Goal: Task Accomplishment & Management: Complete application form

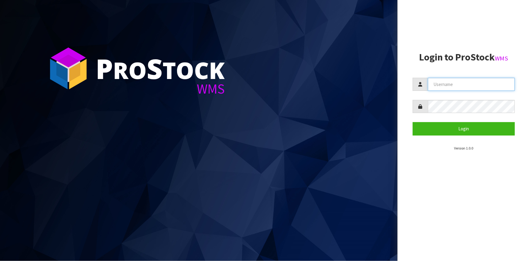
click at [473, 87] on input "text" at bounding box center [471, 84] width 87 height 13
type input "Talia"
click at [413, 122] on button "Login" at bounding box center [464, 128] width 102 height 13
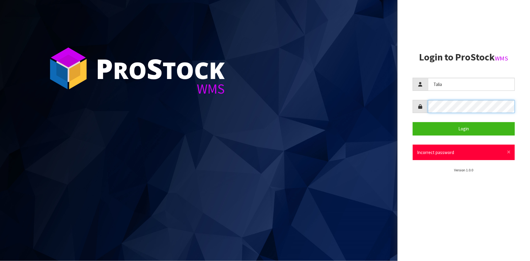
click at [418, 107] on div at bounding box center [464, 106] width 102 height 13
click at [413, 122] on button "Login" at bounding box center [464, 128] width 102 height 13
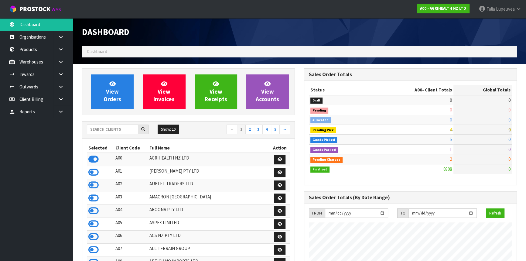
scroll to position [459, 222]
click at [109, 132] on input "text" at bounding box center [112, 129] width 51 height 9
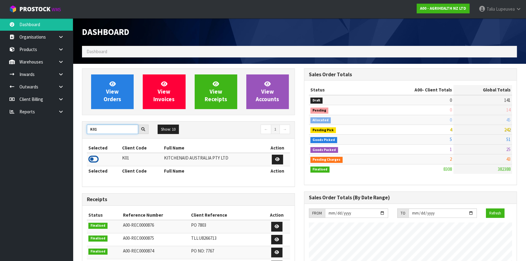
type input "K01"
click at [91, 158] on icon at bounding box center [93, 159] width 10 height 9
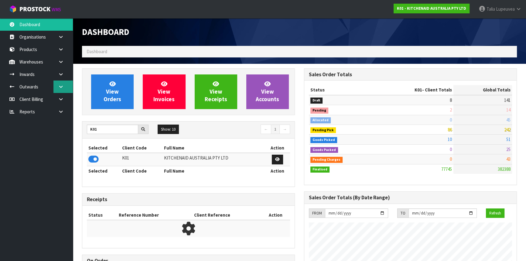
click at [66, 90] on link at bounding box center [62, 87] width 19 height 12
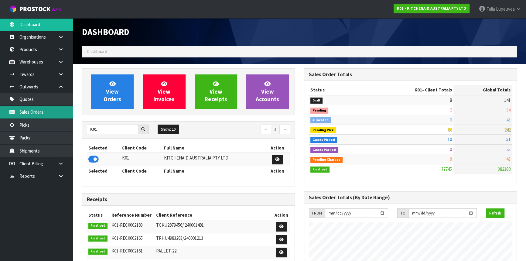
click at [59, 109] on link "Sales Orders" at bounding box center [36, 112] width 73 height 12
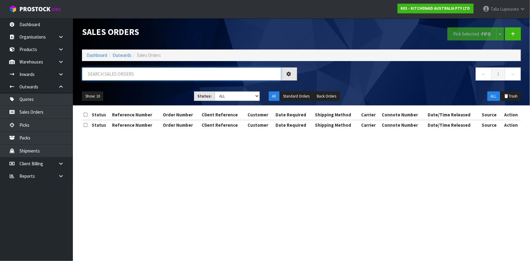
click at [131, 79] on input "text" at bounding box center [181, 73] width 199 height 13
type input "JOB-0413426"
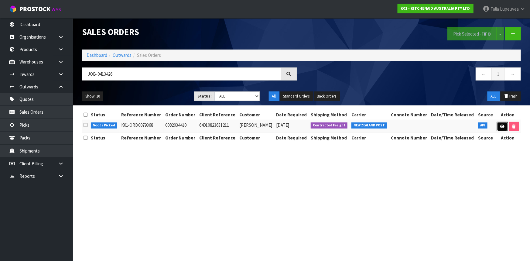
click at [499, 126] on link at bounding box center [502, 127] width 11 height 10
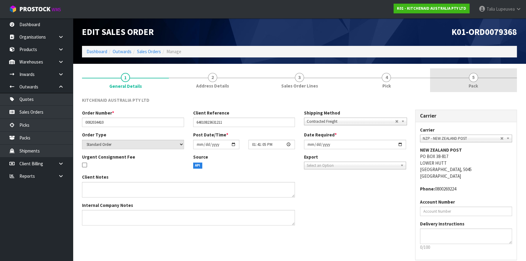
click at [484, 87] on link "5 Pack" at bounding box center [473, 80] width 87 height 24
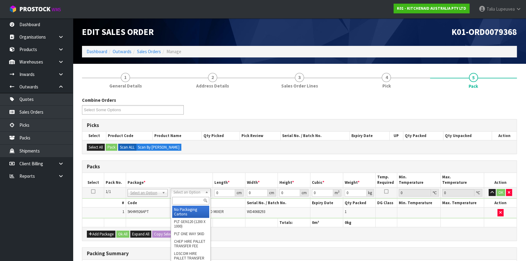
click at [185, 200] on input "text" at bounding box center [190, 201] width 37 height 8
type input "OWN"
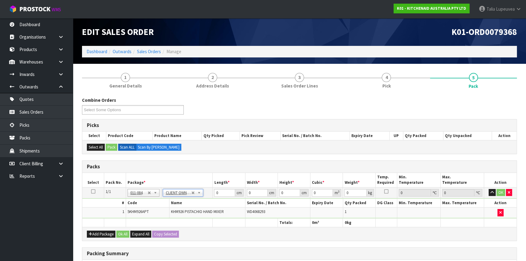
type input "1.75"
drag, startPoint x: 220, startPoint y: 191, endPoint x: 208, endPoint y: 196, distance: 12.9
click at [208, 196] on tr "1/1 NONE 007-001 007-002 007-004 007-009 007-013 007-014 007-015 007-017 007-01…" at bounding box center [299, 192] width 434 height 11
type input "30"
type input "26"
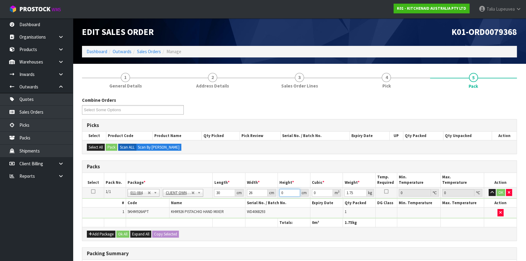
type input "1"
type input "0.00078"
type input "16"
type input "0.01248"
type input "16"
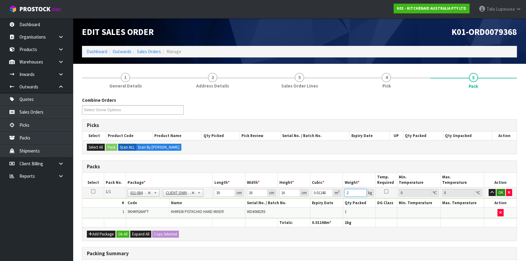
type input "2"
click at [502, 193] on button "OK" at bounding box center [501, 192] width 9 height 7
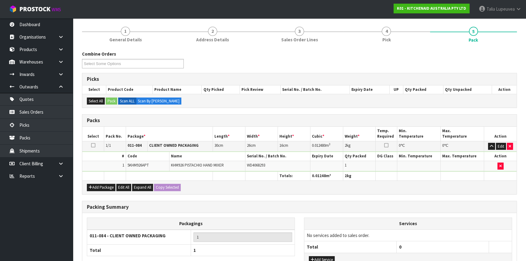
scroll to position [93, 0]
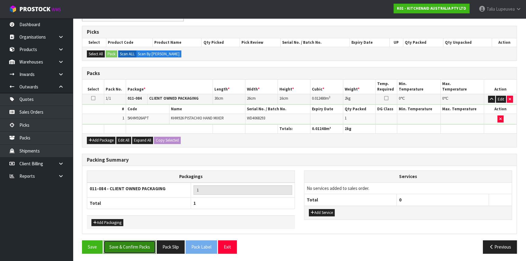
click at [141, 249] on button "Save & Confirm Packs" at bounding box center [130, 246] width 52 height 13
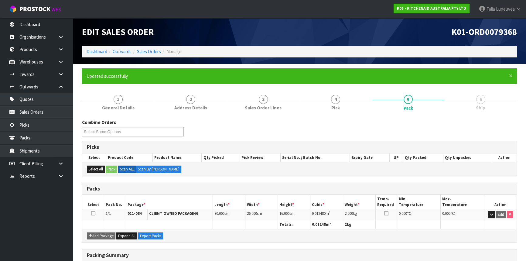
scroll to position [82, 0]
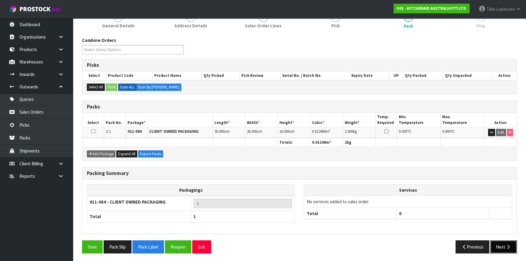
click at [512, 247] on button "Next" at bounding box center [503, 246] width 27 height 13
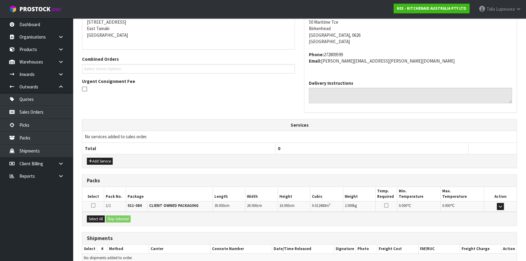
scroll to position [153, 0]
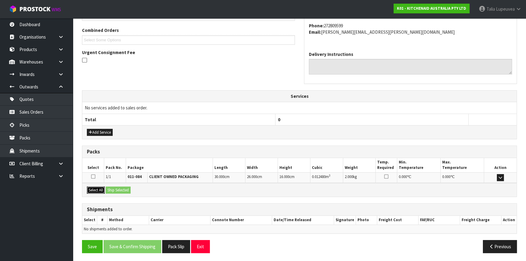
click at [99, 189] on button "Select All" at bounding box center [96, 190] width 18 height 7
click at [111, 188] on button "Ship Selected" at bounding box center [118, 190] width 25 height 7
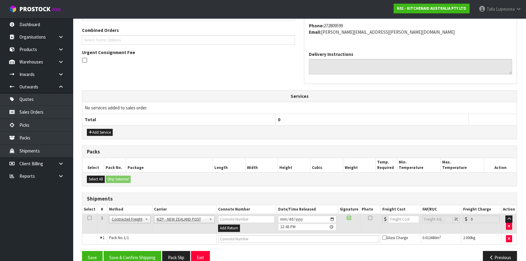
scroll to position [163, 0]
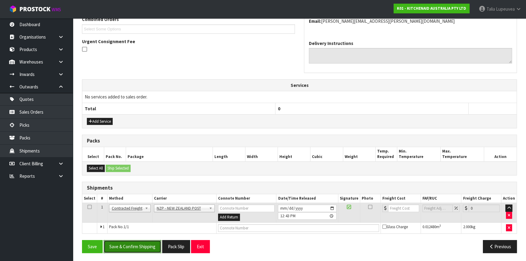
click at [149, 242] on button "Save & Confirm Shipping" at bounding box center [133, 246] width 58 height 13
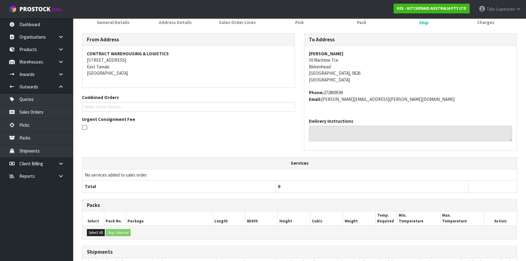
scroll to position [155, 0]
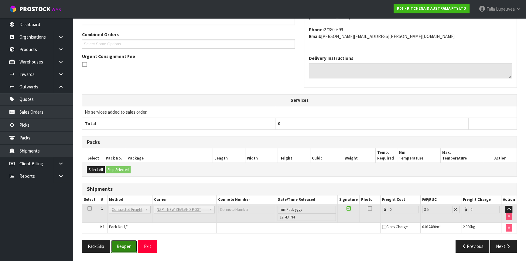
click at [123, 246] on button "Reopen" at bounding box center [124, 246] width 26 height 13
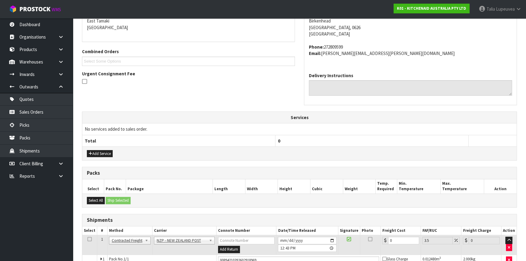
scroll to position [169, 0]
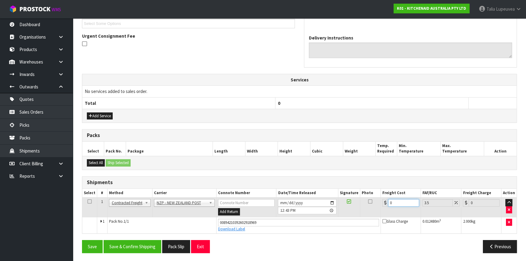
drag, startPoint x: 395, startPoint y: 201, endPoint x: 378, endPoint y: 206, distance: 18.0
click at [378, 206] on tr "1 Client Local Pickup Customer Local Pickup Company Freight Contracted Freight …" at bounding box center [299, 207] width 434 height 20
type input "4"
type input "4.14"
type input "4.3"
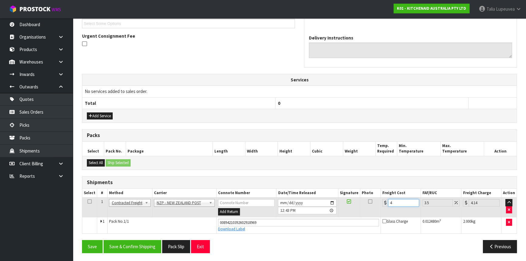
type input "4.45"
type input "4.33"
type input "4.48"
type input "4.33"
click at [148, 240] on button "Save & Confirm Shipping" at bounding box center [133, 246] width 58 height 13
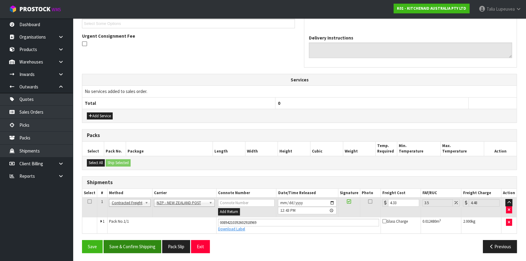
scroll to position [0, 0]
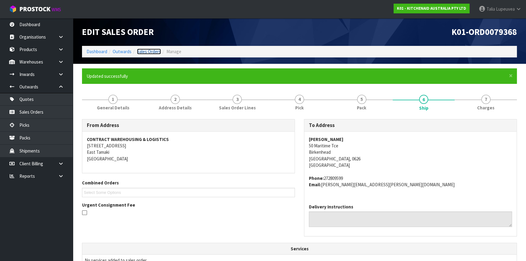
click at [156, 49] on link "Sales Orders" at bounding box center [149, 52] width 24 height 6
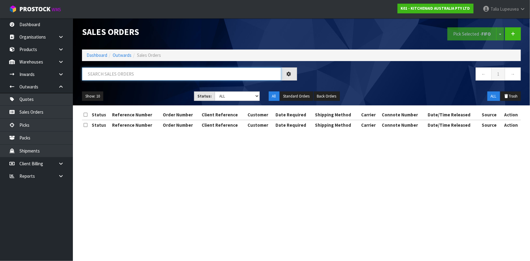
click at [143, 76] on input "text" at bounding box center [181, 73] width 199 height 13
type input "JOB-0413834"
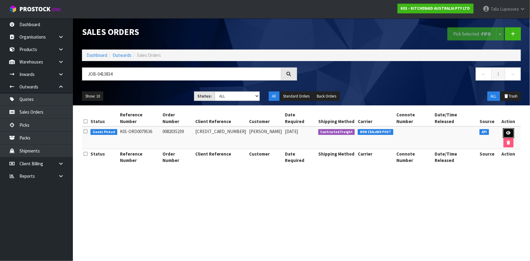
click at [503, 128] on link at bounding box center [508, 133] width 11 height 10
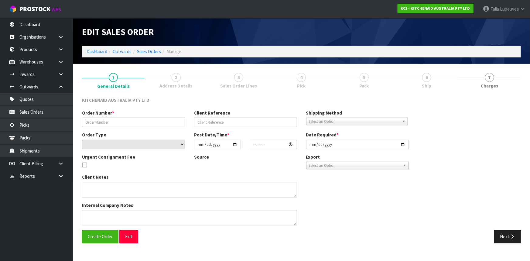
type input "0082035239"
type input "64019431784811"
select select "number:0"
type input "2025-09-22"
type input "19:41:21.000"
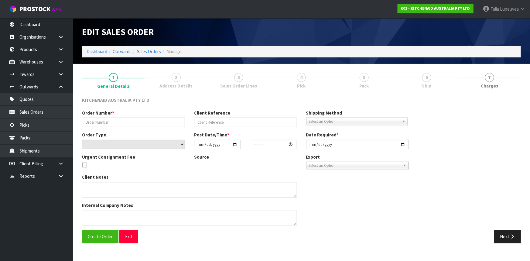
type input "2025-09-22"
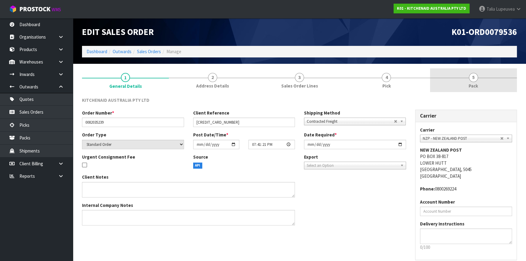
click at [483, 85] on link "5 Pack" at bounding box center [473, 80] width 87 height 24
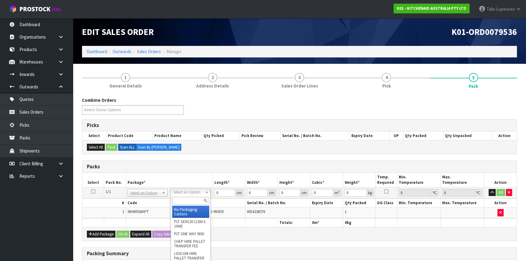
click at [194, 201] on input "text" at bounding box center [190, 201] width 37 height 8
type input "OWN"
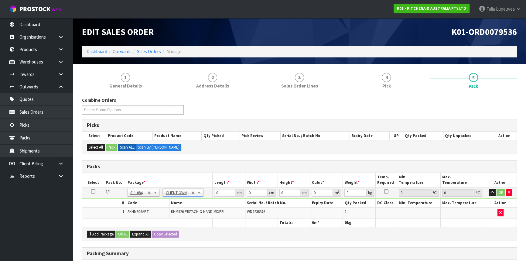
type input "1.75"
drag, startPoint x: 210, startPoint y: 194, endPoint x: 196, endPoint y: 199, distance: 14.4
click at [196, 199] on tbody "1/1 NONE 007-001 007-002 007-004 007-009 007-013 007-014 007-015 007-017 007-01…" at bounding box center [299, 202] width 434 height 31
type input "29"
type input "26"
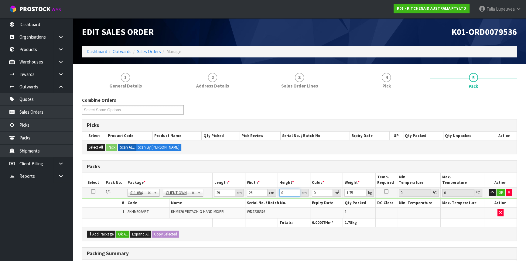
type input "1"
type input "0.000754"
type input "16"
type input "0.012064"
type input "16"
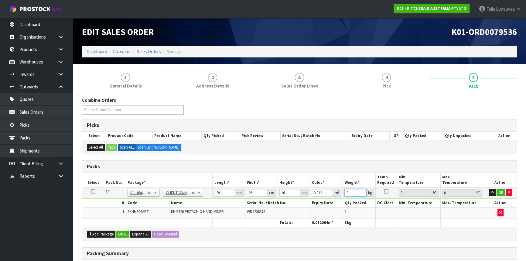
type input "3"
click at [496, 192] on td "OK" at bounding box center [500, 192] width 33 height 11
click at [500, 192] on button "OK" at bounding box center [501, 192] width 9 height 7
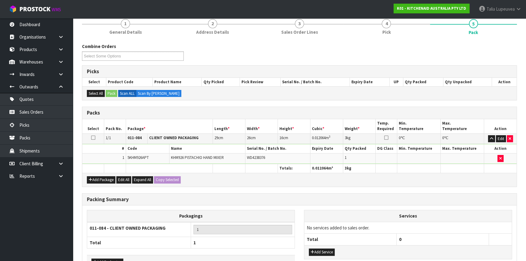
scroll to position [93, 0]
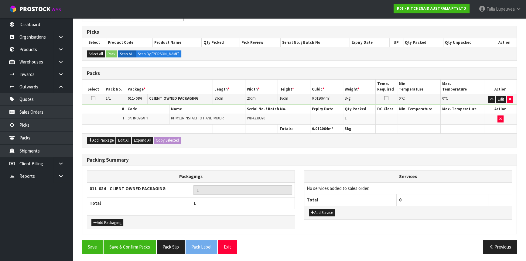
click at [113, 236] on div "Packing Summary Packagings 011-084 - CLIENT OWNED PACKAGING 1 Total 1 Add Packa…" at bounding box center [299, 197] width 444 height 87
click at [123, 241] on button "Save & Confirm Packs" at bounding box center [130, 246] width 52 height 13
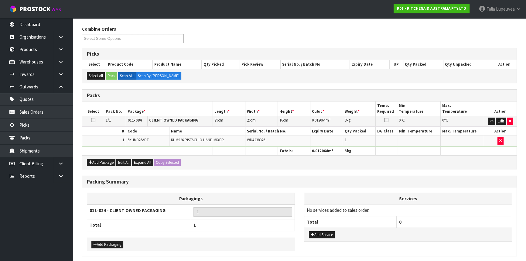
scroll to position [0, 0]
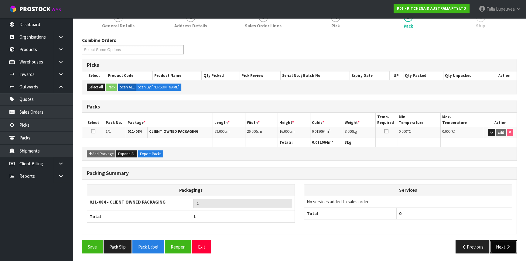
click at [510, 247] on icon "button" at bounding box center [509, 247] width 6 height 5
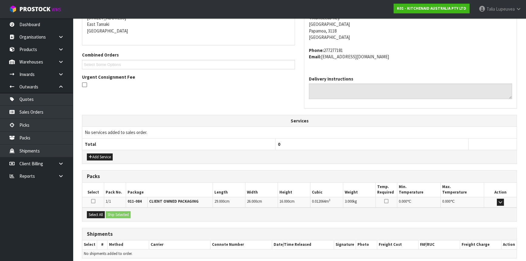
scroll to position [153, 0]
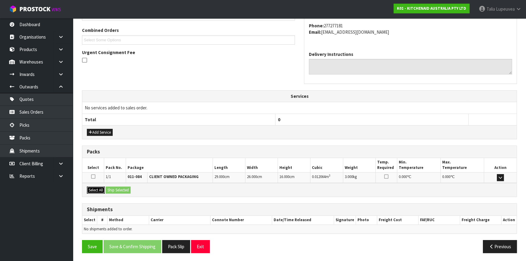
click at [95, 188] on button "Select All" at bounding box center [96, 190] width 18 height 7
click at [112, 188] on button "Ship Selected" at bounding box center [118, 190] width 25 height 7
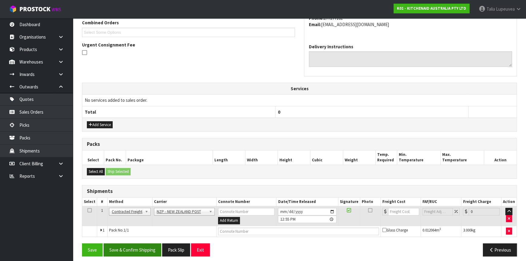
scroll to position [163, 0]
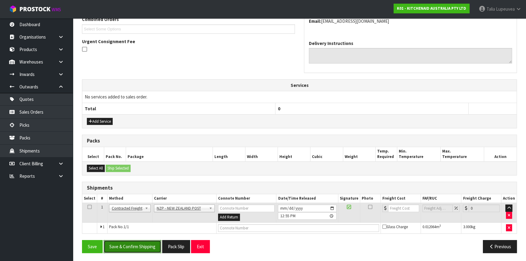
click at [136, 247] on button "Save & Confirm Shipping" at bounding box center [133, 246] width 58 height 13
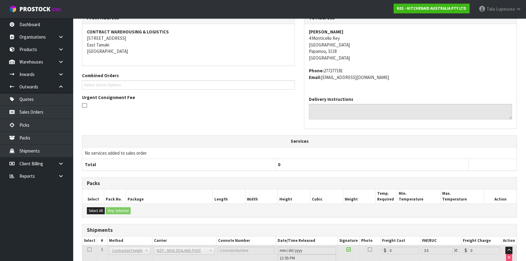
scroll to position [155, 0]
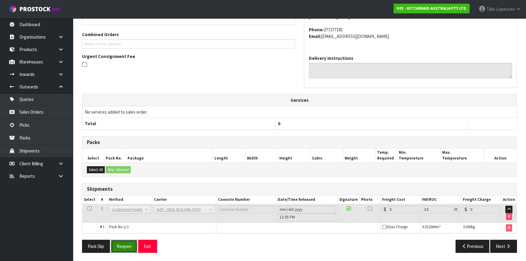
click at [132, 243] on button "Reopen" at bounding box center [124, 246] width 26 height 13
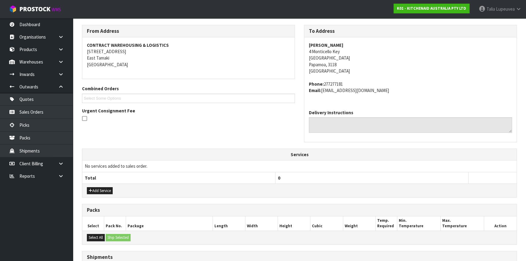
scroll to position [169, 0]
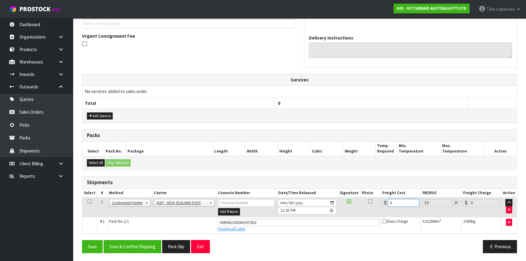
drag, startPoint x: 396, startPoint y: 201, endPoint x: 369, endPoint y: 217, distance: 31.1
click at [369, 217] on tbody "1 Client Local Pickup Customer Local Pickup Company Freight Contracted Freight …" at bounding box center [299, 215] width 434 height 36
type input "8"
type input "8.28"
type input "8.4"
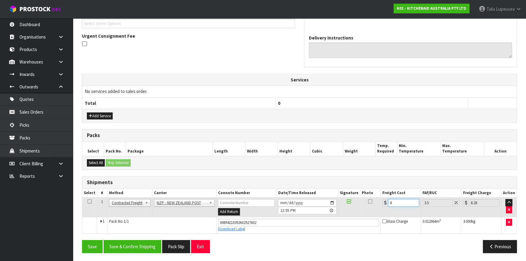
type input "8.69"
type input "8.45"
type input "8.75"
type input "8.45"
click at [117, 250] on button "Save & Confirm Shipping" at bounding box center [133, 246] width 58 height 13
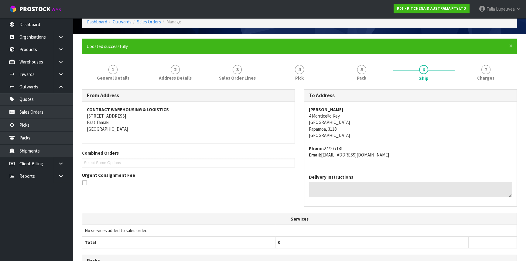
scroll to position [0, 0]
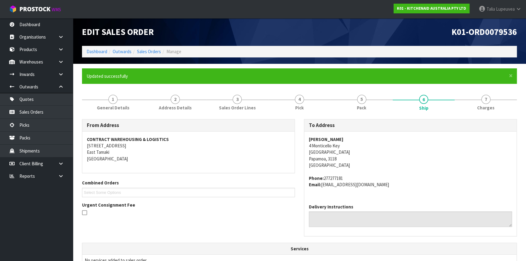
click at [151, 56] on ol "Dashboard Outwards Sales Orders Manage" at bounding box center [299, 51] width 435 height 11
click at [148, 48] on ol "Dashboard Outwards Sales Orders Manage" at bounding box center [299, 51] width 435 height 11
click at [147, 54] on link "Sales Orders" at bounding box center [149, 52] width 24 height 6
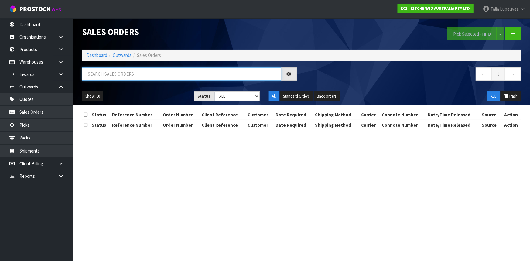
click at [152, 78] on input "text" at bounding box center [181, 73] width 199 height 13
type input "JOB-0413805"
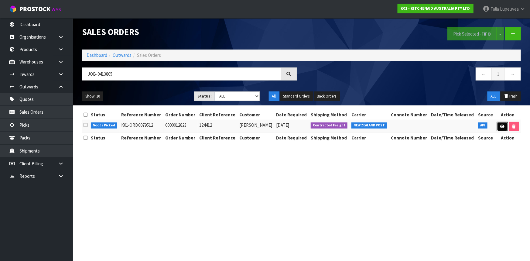
click at [503, 129] on link at bounding box center [502, 127] width 11 height 10
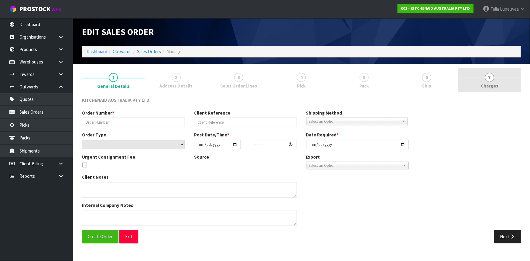
type input "0000012823"
type input "124412"
select select "number:0"
type input "2025-09-22"
type input "17:32:53.000"
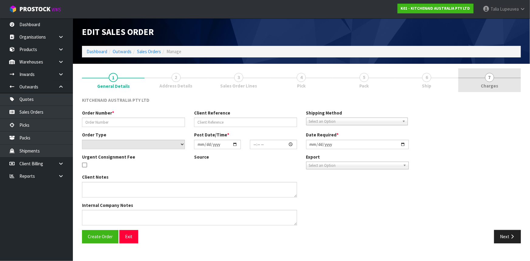
type input "2025-09-22"
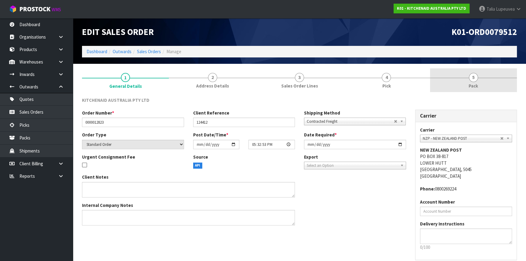
click at [471, 82] on link "5 Pack" at bounding box center [473, 80] width 87 height 24
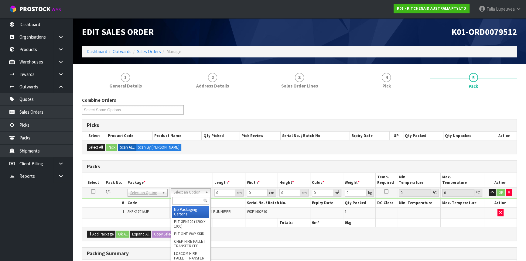
click at [196, 204] on div at bounding box center [190, 201] width 39 height 10
click at [195, 198] on input "text" at bounding box center [190, 201] width 37 height 8
type input "4"
type input "OWN"
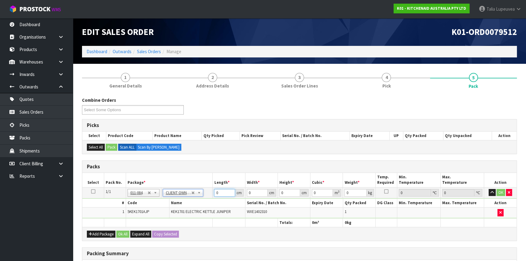
type input "2"
click at [198, 202] on tbody "1/1 NONE 007-001 007-002 007-004 007-009 007-013 007-014 007-015 007-017 007-01…" at bounding box center [299, 202] width 434 height 31
type input "40"
type input "28"
type input "2"
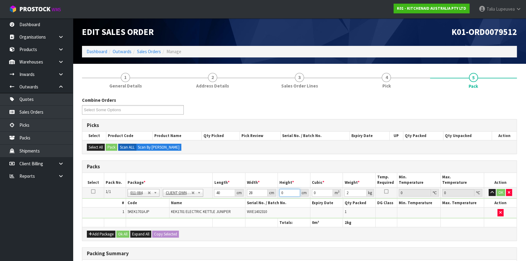
type input "0.00224"
type input "23"
type input "0.02576"
type input "23"
type input "3"
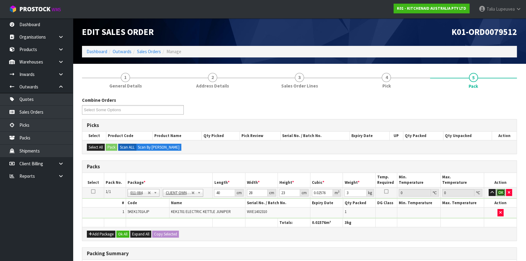
click at [497, 192] on button "OK" at bounding box center [501, 192] width 9 height 7
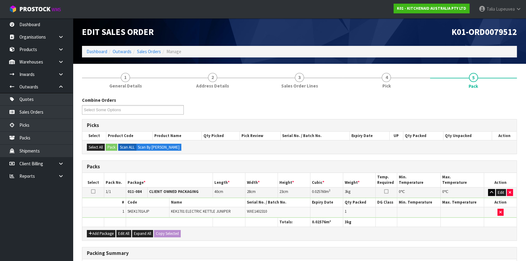
scroll to position [93, 0]
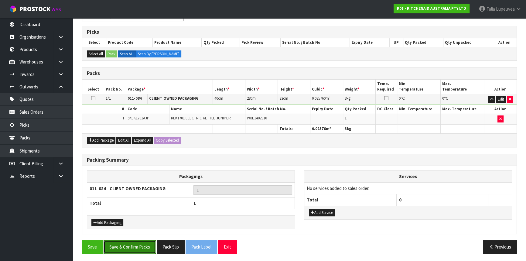
click at [139, 246] on button "Save & Confirm Packs" at bounding box center [130, 246] width 52 height 13
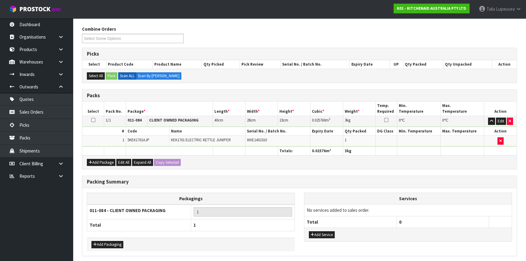
scroll to position [0, 0]
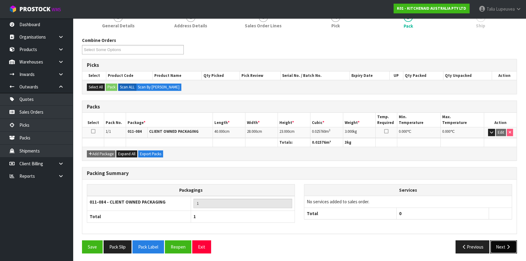
click at [498, 241] on button "Next" at bounding box center [503, 246] width 27 height 13
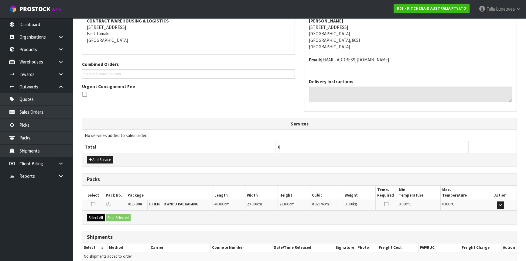
scroll to position [146, 0]
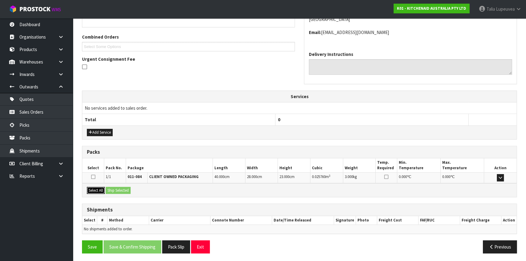
click at [93, 187] on button "Select All" at bounding box center [96, 190] width 18 height 7
click at [111, 187] on button "Ship Selected" at bounding box center [118, 190] width 25 height 7
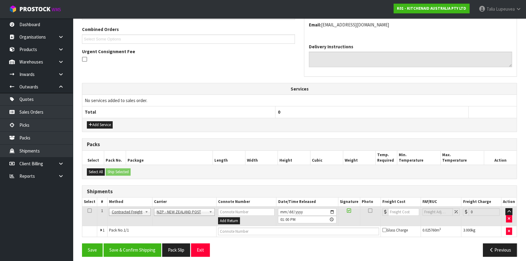
scroll to position [157, 0]
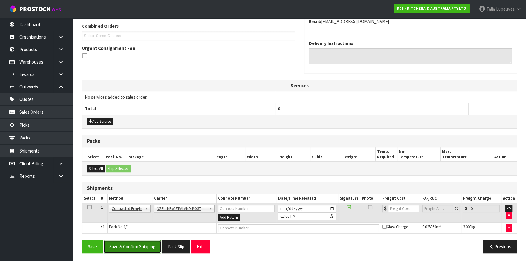
click at [148, 240] on button "Save & Confirm Shipping" at bounding box center [133, 246] width 58 height 13
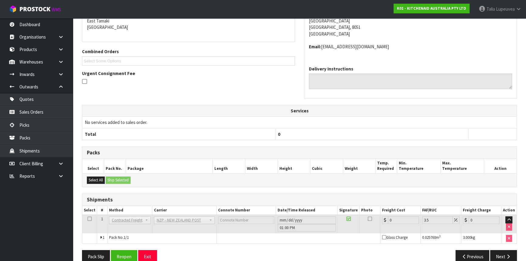
scroll to position [149, 0]
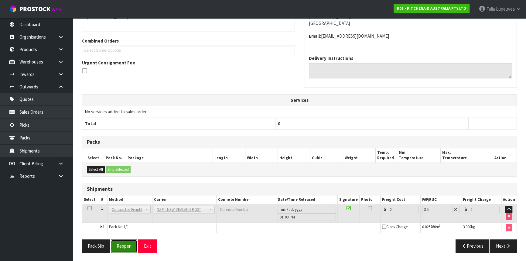
drag, startPoint x: 125, startPoint y: 246, endPoint x: 127, endPoint y: 243, distance: 3.1
click at [125, 246] on button "Reopen" at bounding box center [124, 245] width 26 height 13
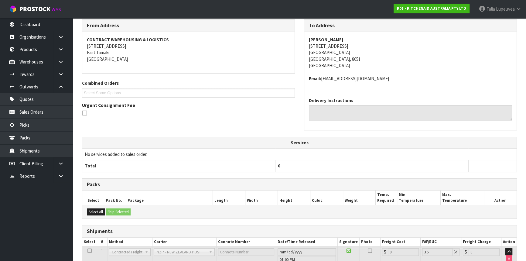
scroll to position [142, 0]
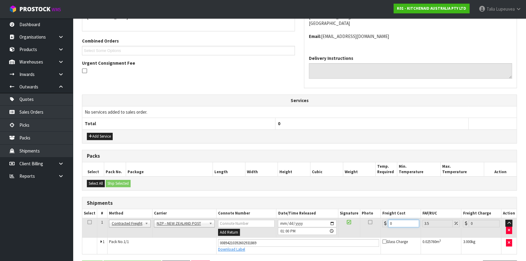
drag, startPoint x: 401, startPoint y: 221, endPoint x: 377, endPoint y: 231, distance: 25.9
click at [377, 231] on tr "1 Client Local Pickup Customer Local Pickup Company Freight Contracted Freight …" at bounding box center [299, 228] width 434 height 20
type input "1"
type input "1.03"
type input "11"
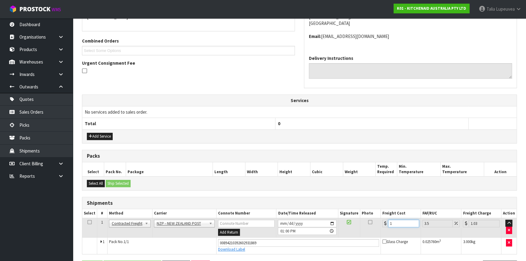
type input "11.38"
type input "11.6"
type input "12.01"
type input "11.61"
type input "12.02"
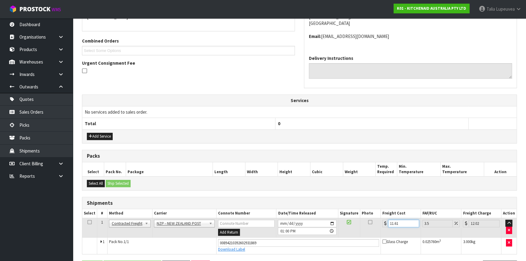
scroll to position [163, 0]
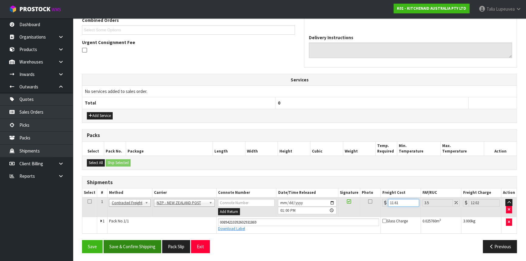
type input "11.61"
click at [138, 246] on button "Save & Confirm Shipping" at bounding box center [133, 246] width 58 height 13
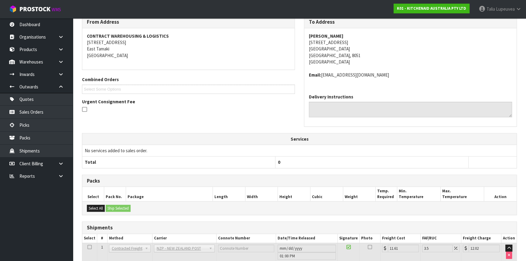
scroll to position [146, 0]
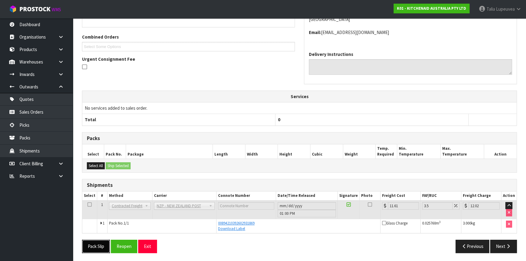
click at [93, 246] on button "Pack Slip" at bounding box center [96, 246] width 28 height 13
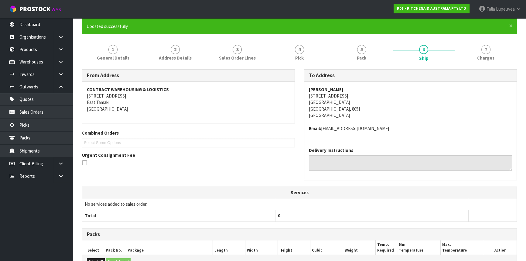
scroll to position [0, 0]
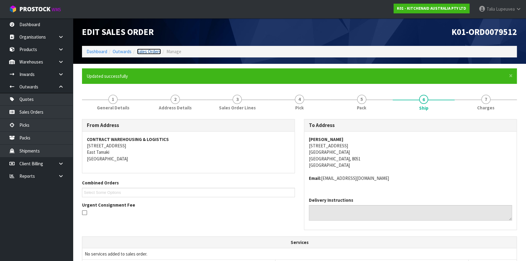
click at [143, 54] on link "Sales Orders" at bounding box center [149, 52] width 24 height 6
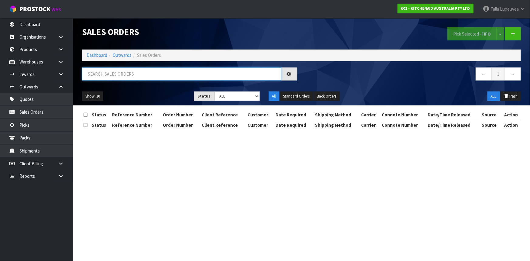
click at [148, 70] on input "text" at bounding box center [181, 73] width 199 height 13
type input "JOB-0413813"
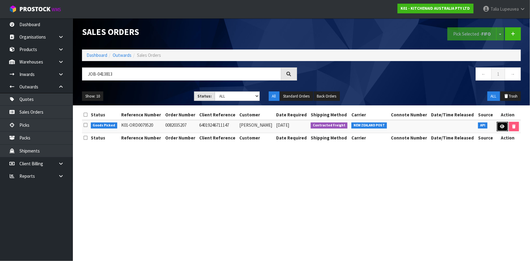
click at [504, 126] on icon at bounding box center [502, 127] width 5 height 4
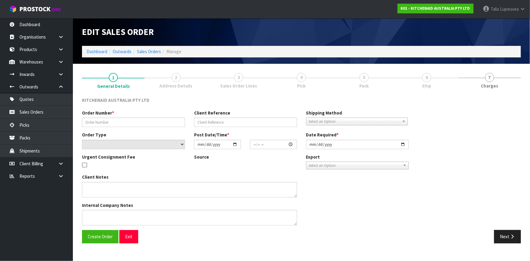
type input "0082035207"
type input "64019246711147"
select select "number:0"
type input "2025-09-22"
type input "17:41:57.000"
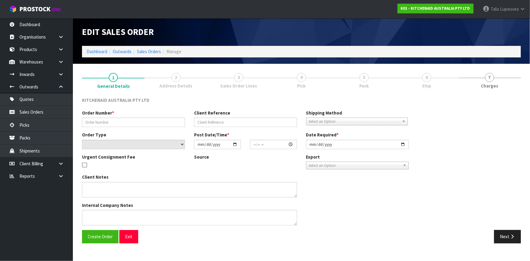
type input "2025-09-22"
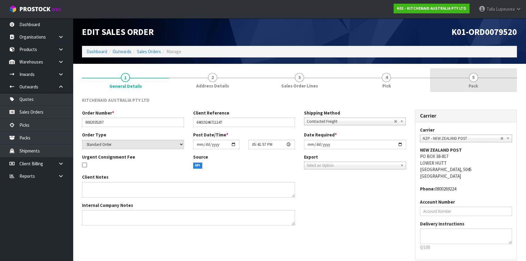
click at [472, 79] on span "5" at bounding box center [473, 77] width 9 height 9
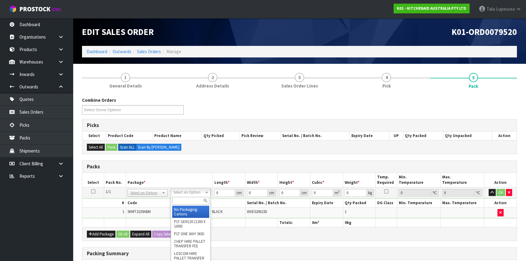
click at [191, 200] on input "text" at bounding box center [190, 201] width 37 height 8
type input "OC"
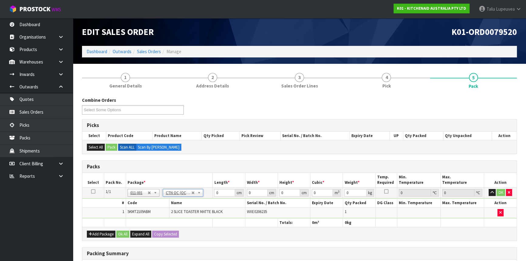
type input "2.75"
drag, startPoint x: 222, startPoint y: 193, endPoint x: 204, endPoint y: 191, distance: 18.3
click at [204, 191] on tr "1/1 NONE 007-001 007-002 007-004 007-009 007-013 007-014 007-015 007-017 007-01…" at bounding box center [299, 192] width 434 height 11
type input "39"
type input "25"
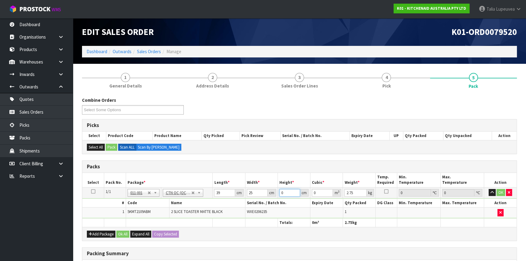
type input "2"
type input "0.00195"
type input "29"
type input "0.028275"
type input "29"
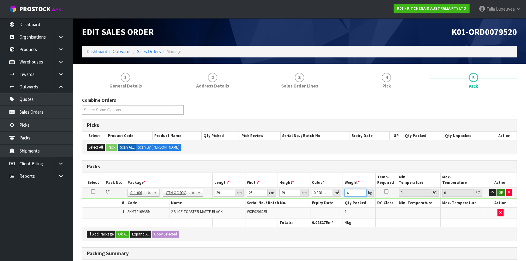
type input "4"
click at [503, 191] on button "OK" at bounding box center [501, 192] width 9 height 7
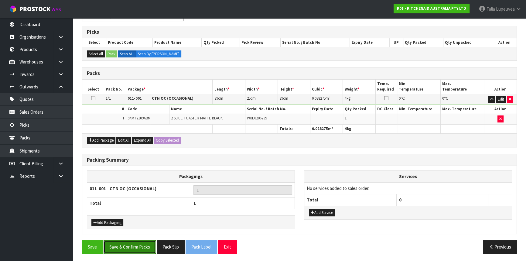
click at [109, 247] on button "Save & Confirm Packs" at bounding box center [130, 246] width 52 height 13
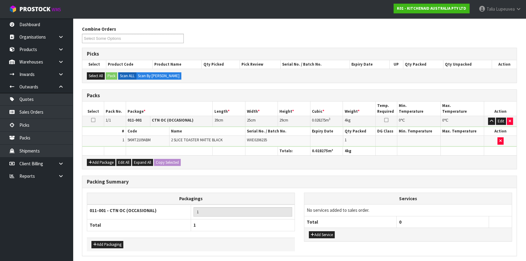
scroll to position [0, 0]
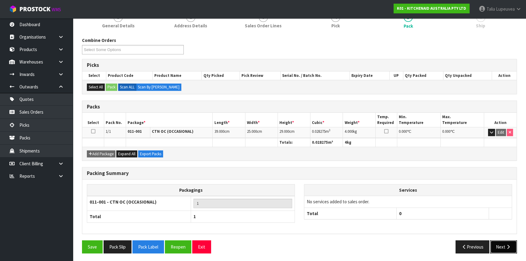
click at [503, 243] on button "Next" at bounding box center [503, 246] width 27 height 13
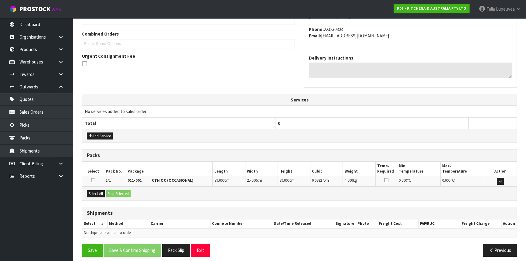
scroll to position [153, 0]
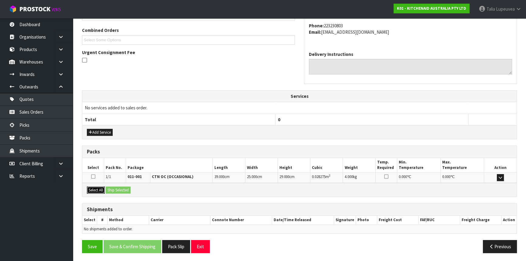
click at [97, 190] on button "Select All" at bounding box center [96, 190] width 18 height 7
click at [113, 188] on button "Ship Selected" at bounding box center [118, 190] width 25 height 7
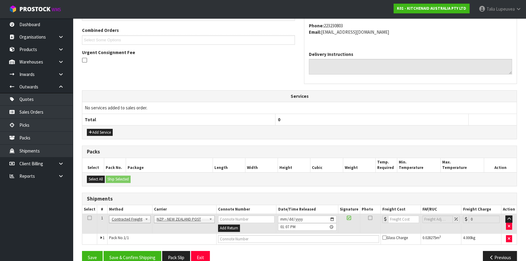
scroll to position [163, 0]
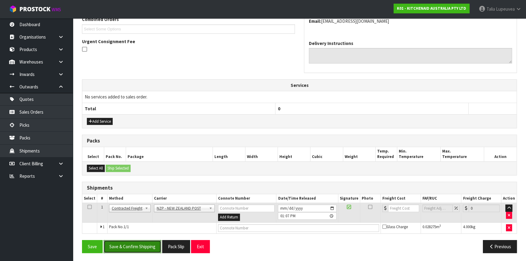
click at [156, 245] on button "Save & Confirm Shipping" at bounding box center [133, 246] width 58 height 13
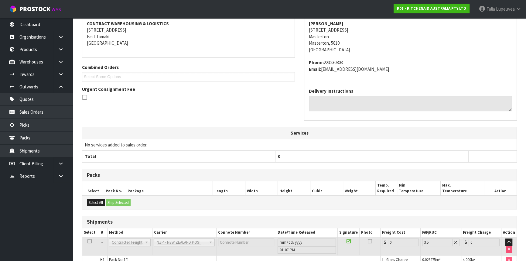
scroll to position [155, 0]
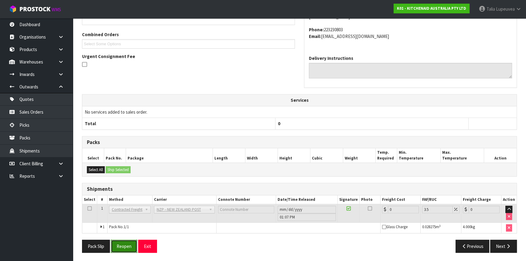
click at [133, 242] on button "Reopen" at bounding box center [124, 246] width 26 height 13
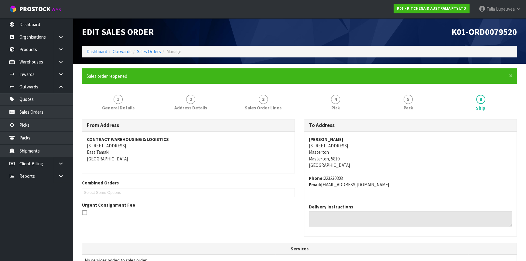
scroll to position [169, 0]
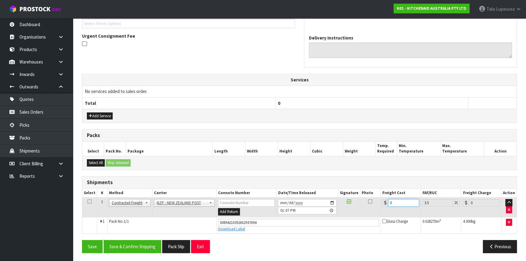
drag, startPoint x: 395, startPoint y: 202, endPoint x: 363, endPoint y: 207, distance: 32.3
click at [363, 207] on tr "1 Client Local Pickup Customer Local Pickup Company Freight Contracted Freight …" at bounding box center [299, 207] width 434 height 20
type input "8"
type input "8.28"
type input "8.4"
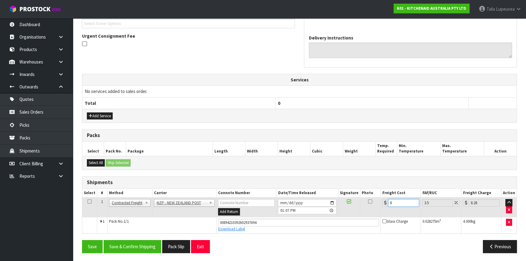
type input "8.69"
type input "8.45"
type input "8.75"
type input "8.45"
click at [152, 245] on button "Save & Confirm Shipping" at bounding box center [133, 246] width 58 height 13
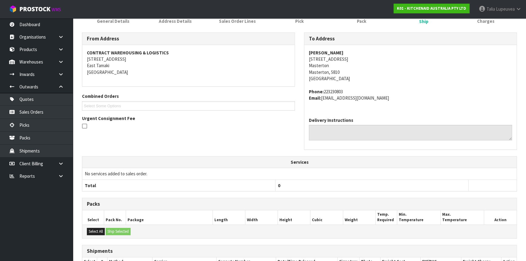
scroll to position [0, 0]
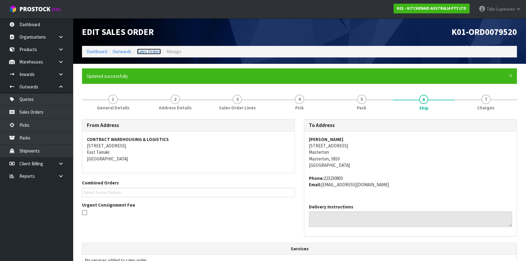
click at [142, 51] on link "Sales Orders" at bounding box center [149, 52] width 24 height 6
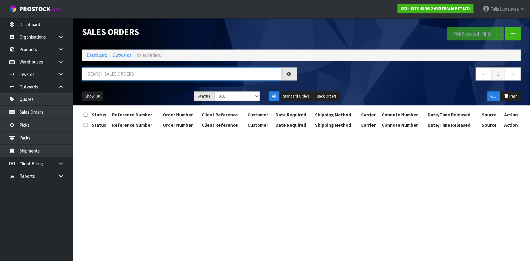
click at [146, 77] on input "text" at bounding box center [181, 73] width 199 height 13
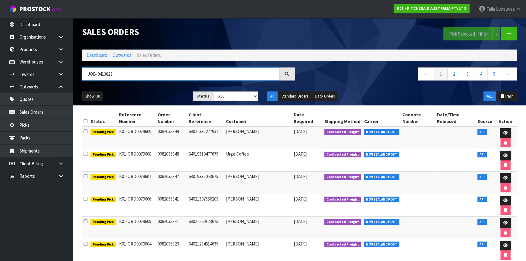
type input "JOB-0413823"
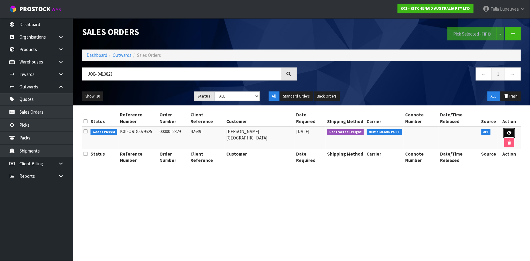
click at [504, 128] on link at bounding box center [509, 133] width 11 height 10
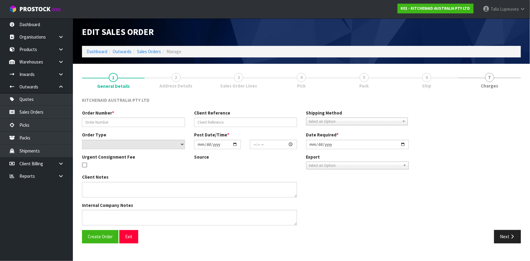
type input "0000012829"
type input "425491"
select select "number:0"
type input "2025-09-22"
type input "19:32:54.000"
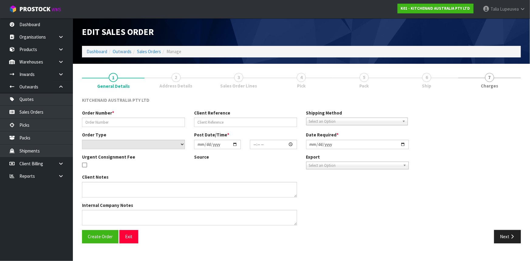
type input "2025-09-22"
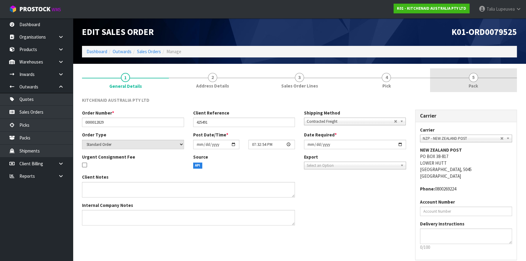
click at [475, 88] on span "Pack" at bounding box center [473, 86] width 9 height 6
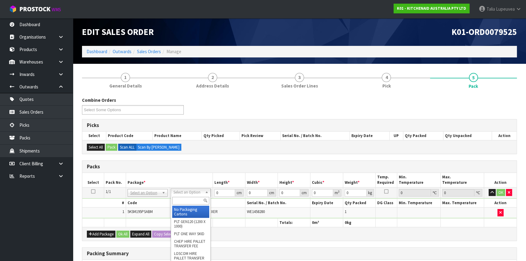
click at [193, 203] on input "text" at bounding box center [190, 201] width 37 height 8
type input "OWN"
type input "12.45"
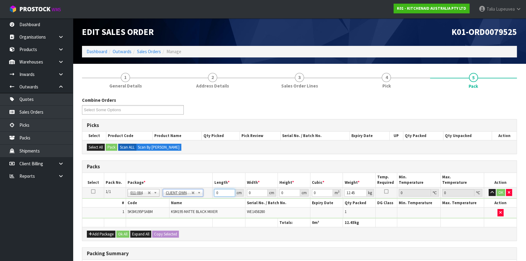
drag, startPoint x: 225, startPoint y: 190, endPoint x: 199, endPoint y: 196, distance: 26.5
click at [199, 196] on tr "1/1 NONE 007-001 007-002 007-004 007-009 007-013 007-014 007-015 007-017 007-01…" at bounding box center [299, 192] width 434 height 11
type input "42"
type input "30"
type input "4"
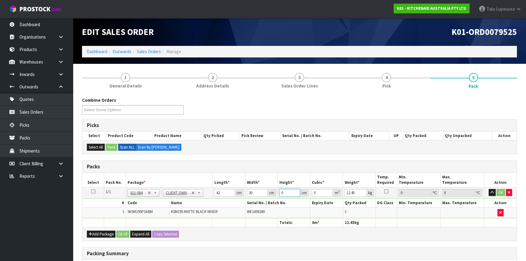
type input "0.00504"
type input "43"
type input "0.05418"
type input "43"
type input "14"
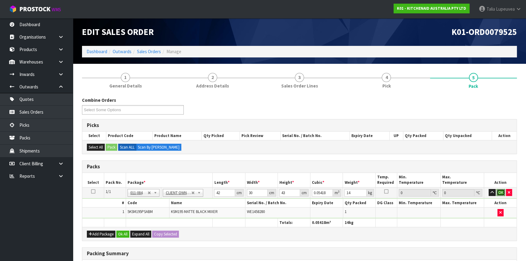
click at [503, 191] on button "OK" at bounding box center [501, 192] width 9 height 7
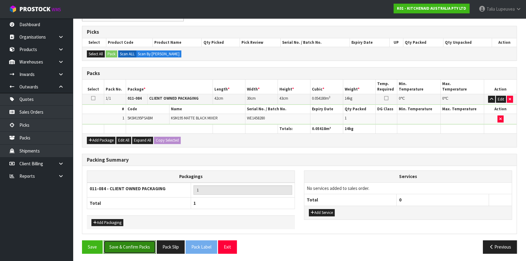
click at [146, 251] on button "Save & Confirm Packs" at bounding box center [130, 246] width 52 height 13
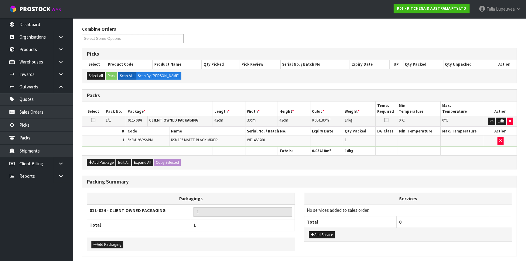
scroll to position [0, 0]
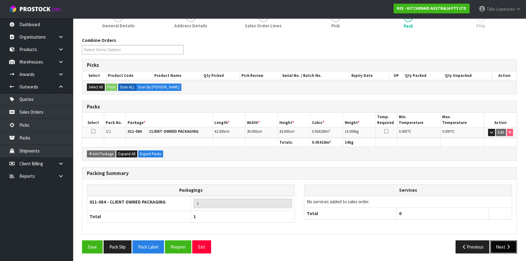
click at [512, 240] on button "Next" at bounding box center [503, 246] width 27 height 13
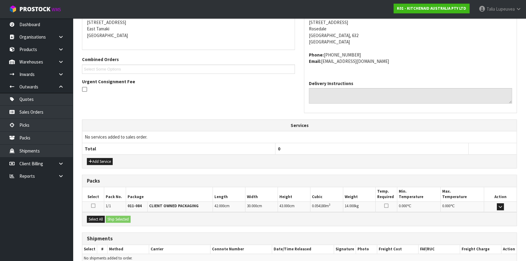
scroll to position [153, 0]
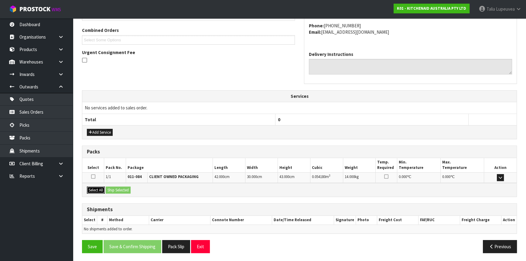
click at [97, 188] on button "Select All" at bounding box center [96, 190] width 18 height 7
click at [118, 188] on button "Ship Selected" at bounding box center [118, 190] width 25 height 7
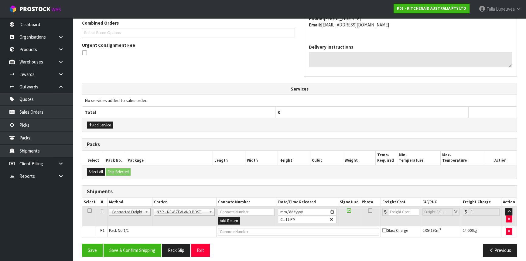
scroll to position [163, 0]
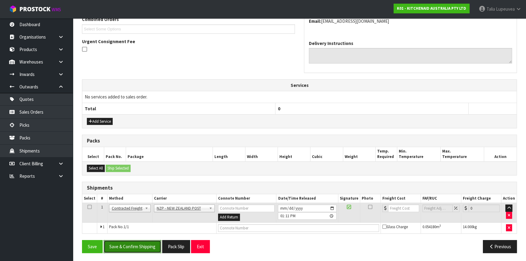
click at [149, 245] on button "Save & Confirm Shipping" at bounding box center [133, 246] width 58 height 13
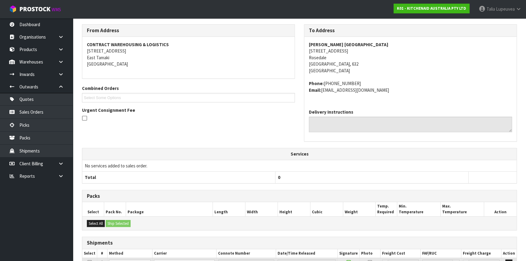
scroll to position [155, 0]
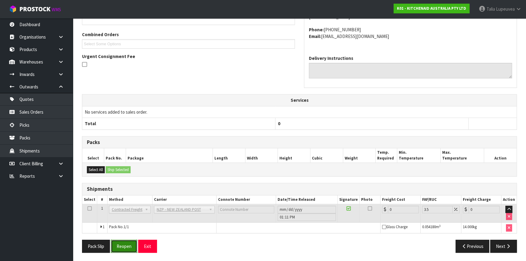
click at [123, 249] on button "Reopen" at bounding box center [124, 246] width 26 height 13
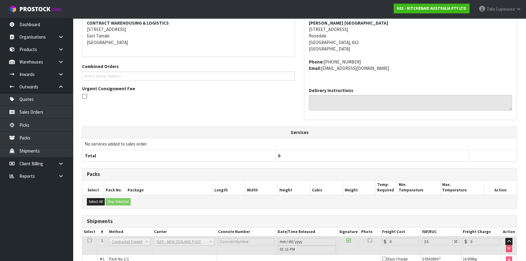
scroll to position [149, 0]
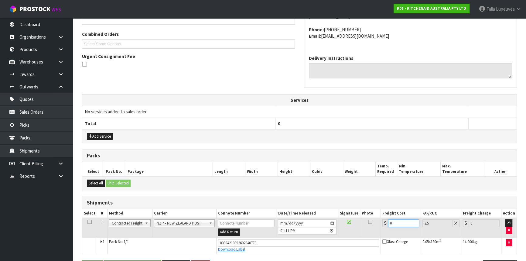
drag, startPoint x: 378, startPoint y: 229, endPoint x: 369, endPoint y: 233, distance: 9.5
click at [369, 233] on tr "1 Client Local Pickup Customer Local Pickup Company Freight Contracted Freight …" at bounding box center [299, 228] width 434 height 20
type input "4"
type input "4.14"
type input "4.3"
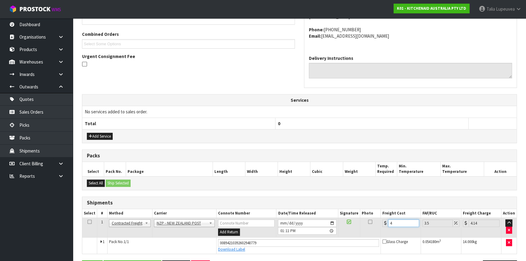
type input "4.45"
type input "4.33"
type input "4.48"
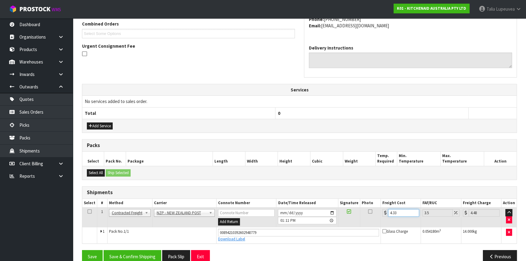
scroll to position [169, 0]
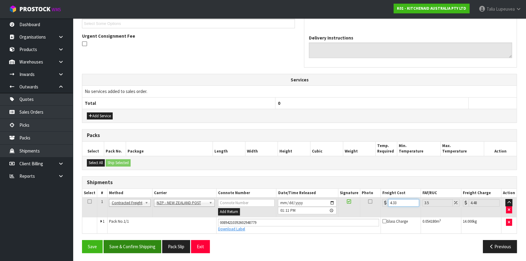
type input "4.33"
click at [148, 250] on button "Save & Confirm Shipping" at bounding box center [133, 246] width 58 height 13
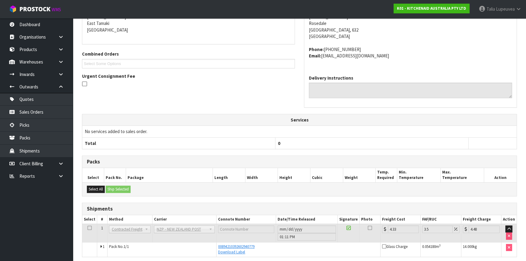
scroll to position [153, 0]
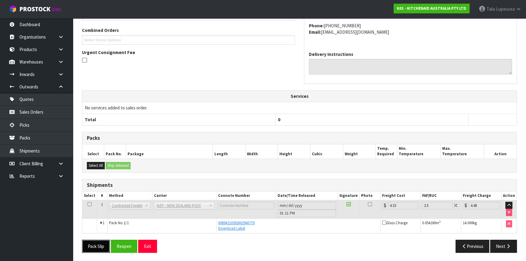
click at [93, 247] on button "Pack Slip" at bounding box center [96, 246] width 28 height 13
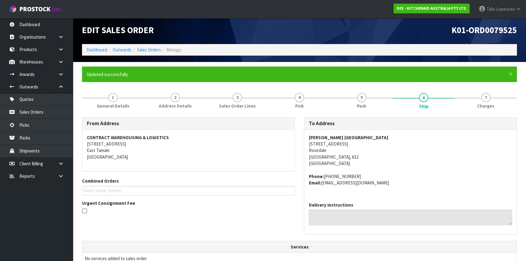
scroll to position [0, 0]
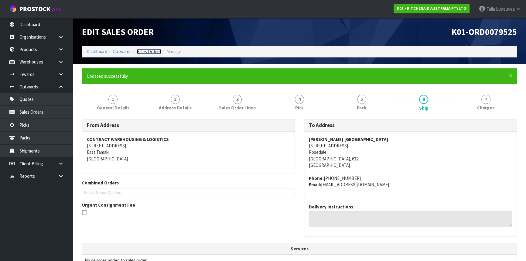
click at [152, 52] on link "Sales Orders" at bounding box center [149, 52] width 24 height 6
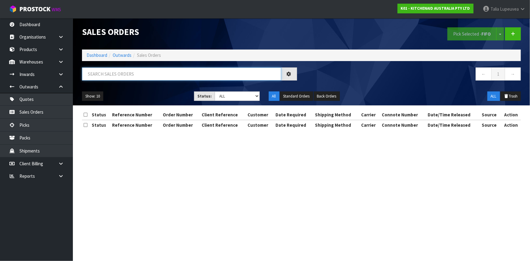
click at [218, 74] on input "text" at bounding box center [181, 73] width 199 height 13
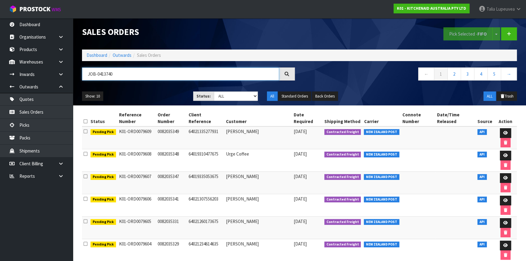
type input "JOB-0413740"
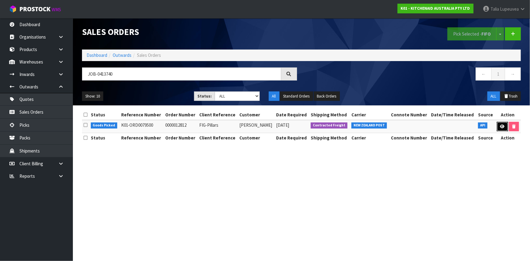
click at [505, 128] on link at bounding box center [502, 127] width 11 height 10
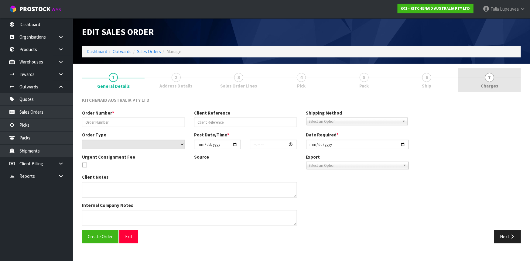
type input "0000012812"
type input "FIG-Pillars"
select select "number:0"
type input "2025-09-22"
type input "13:32:50.000"
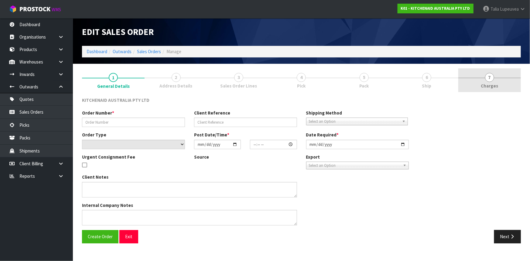
type input "2025-09-22"
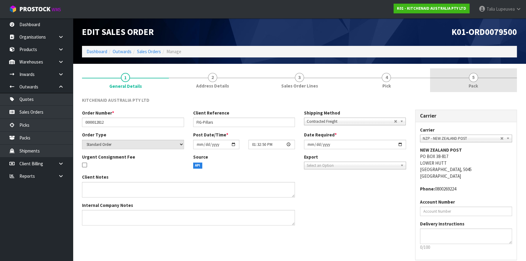
click at [472, 84] on span "Pack" at bounding box center [473, 86] width 9 height 6
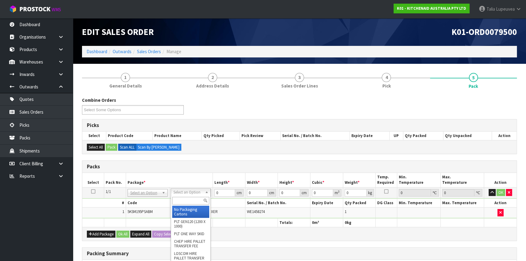
click at [200, 201] on input "text" at bounding box center [190, 201] width 37 height 8
type input "OWN"
type input "12.45"
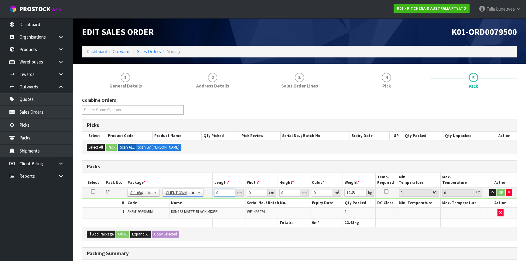
drag, startPoint x: 223, startPoint y: 193, endPoint x: 192, endPoint y: 192, distance: 31.3
type input "42"
type input "29"
type input "4"
type input "0.004872"
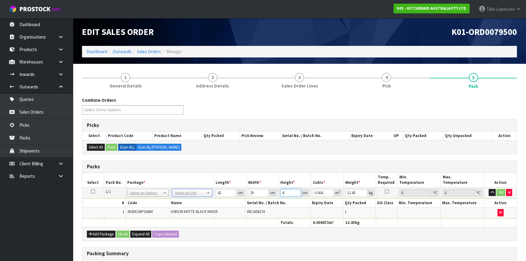
type input "43"
type input "0.052374"
type input "43"
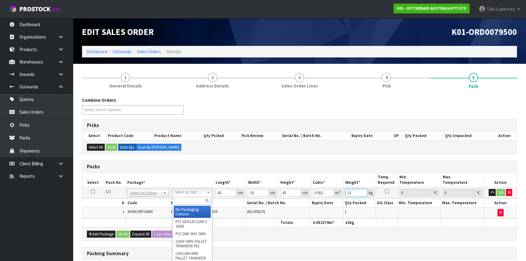
type input "13"
click at [200, 199] on input "text" at bounding box center [192, 201] width 37 height 8
type input "OWN"
type input "0"
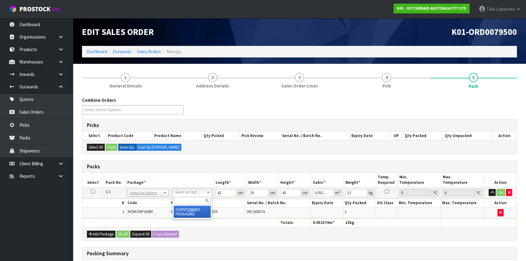
type input "0"
type input "12.45"
drag, startPoint x: 222, startPoint y: 192, endPoint x: 200, endPoint y: 191, distance: 21.6
click at [200, 191] on tr "1/1 NONE 007-001 007-002 007-004 007-009 007-013 007-014 007-015 007-017 007-01…" at bounding box center [299, 192] width 434 height 11
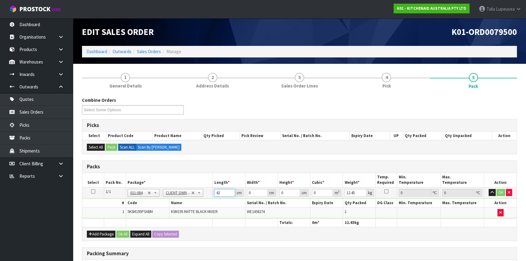
type input "42"
type input "29"
type input "4"
type input "0.004872"
type input "43"
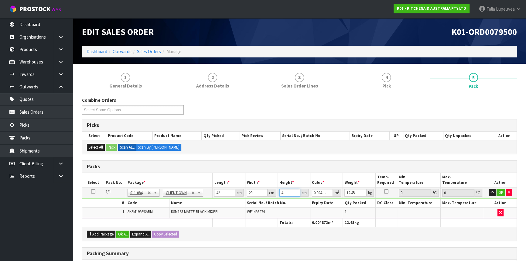
type input "0.052374"
type input "43"
type input "13"
click at [502, 192] on button "OK" at bounding box center [501, 192] width 9 height 7
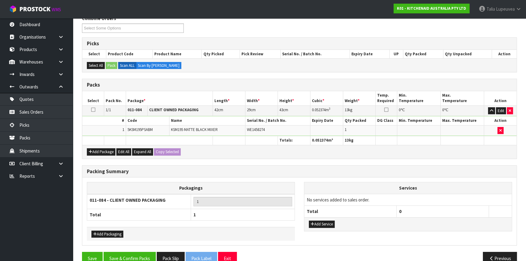
scroll to position [93, 0]
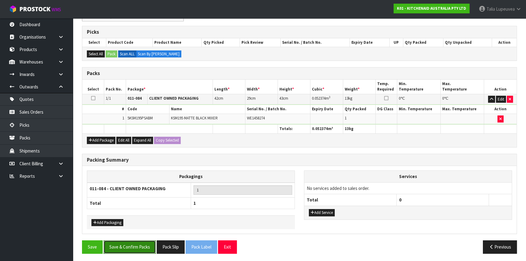
click at [142, 242] on button "Save & Confirm Packs" at bounding box center [130, 246] width 52 height 13
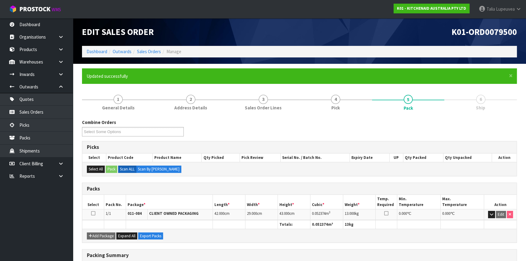
scroll to position [0, 0]
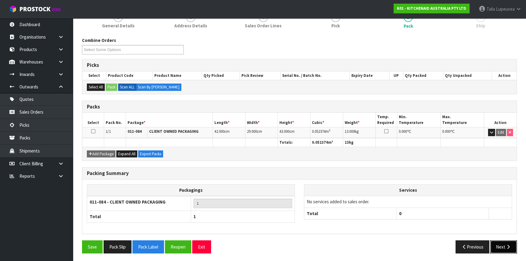
click at [500, 243] on button "Next" at bounding box center [503, 246] width 27 height 13
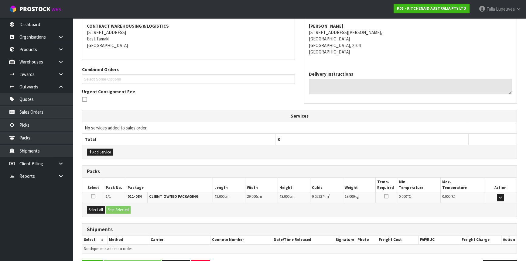
scroll to position [133, 0]
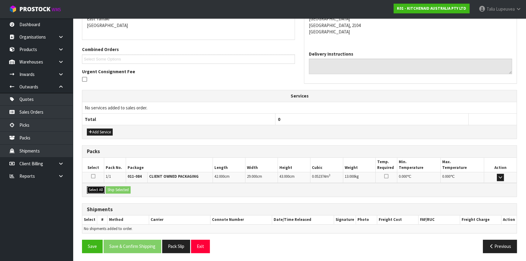
click at [95, 186] on button "Select All" at bounding box center [96, 189] width 18 height 7
click at [121, 189] on button "Ship Selected" at bounding box center [118, 189] width 25 height 7
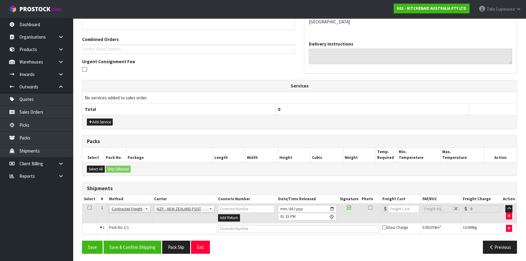
scroll to position [144, 0]
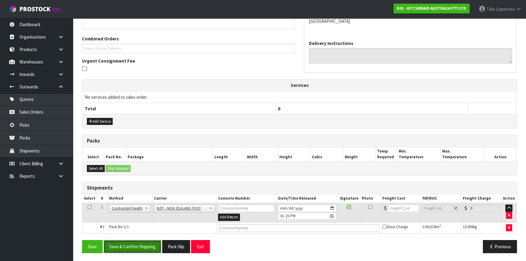
click at [139, 249] on button "Save & Confirm Shipping" at bounding box center [133, 246] width 58 height 13
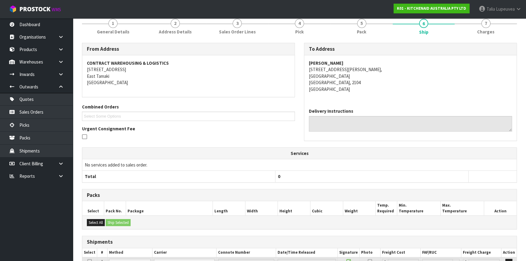
scroll to position [136, 0]
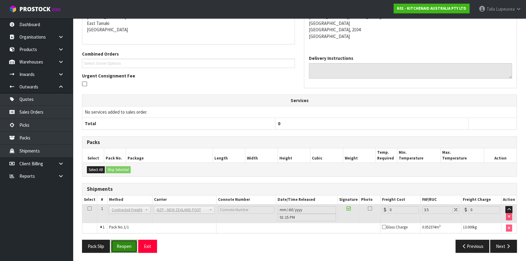
click at [129, 249] on button "Reopen" at bounding box center [124, 246] width 26 height 13
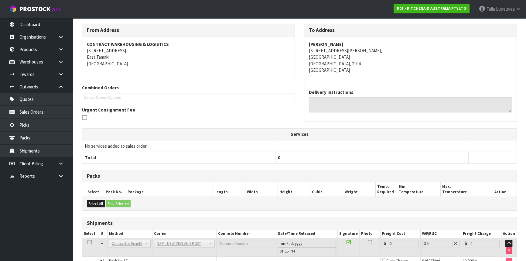
scroll to position [129, 0]
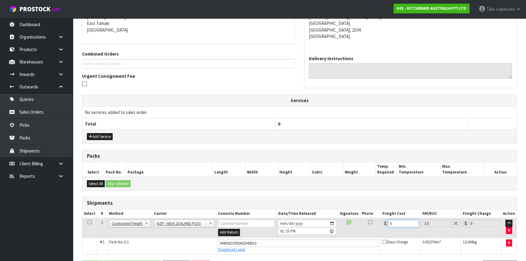
drag, startPoint x: 386, startPoint y: 225, endPoint x: 365, endPoint y: 232, distance: 22.3
click at [366, 232] on tr "1 Client Local Pickup Customer Local Pickup Company Freight Contracted Freight …" at bounding box center [299, 228] width 434 height 20
type input "4"
type input "4.14"
type input "40"
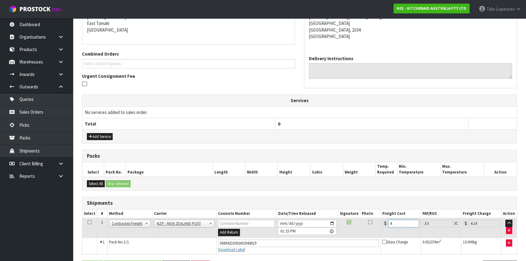
type input "41.4"
type input "4"
type input "4.14"
type input "4.3"
type input "4.45"
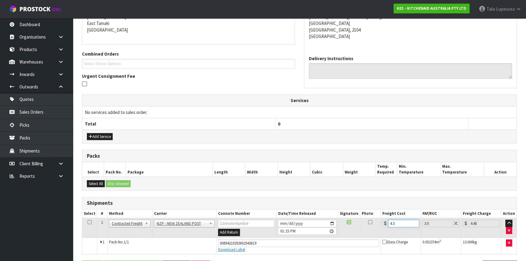
type input "4.33"
type input "4.48"
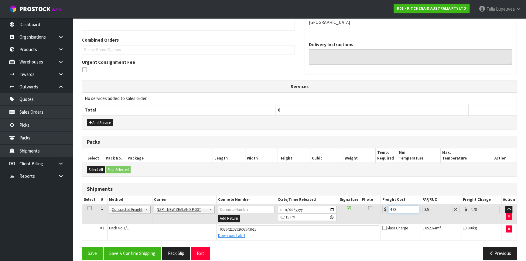
scroll to position [149, 0]
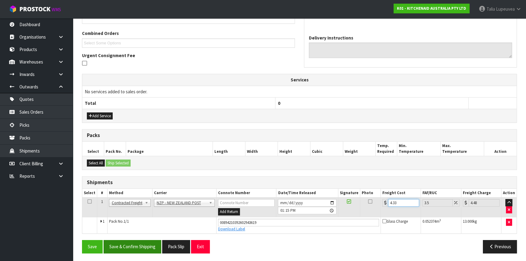
type input "4.33"
click at [122, 248] on button "Save & Confirm Shipping" at bounding box center [133, 246] width 58 height 13
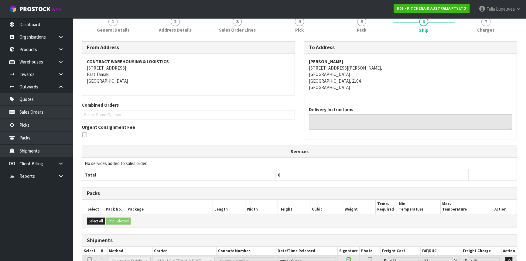
scroll to position [133, 0]
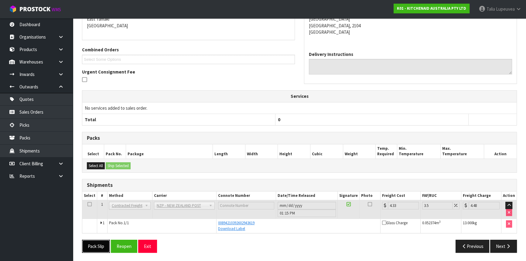
click at [94, 245] on button "Pack Slip" at bounding box center [96, 246] width 28 height 13
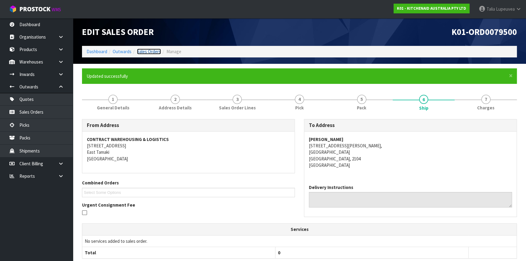
click at [155, 50] on link "Sales Orders" at bounding box center [149, 52] width 24 height 6
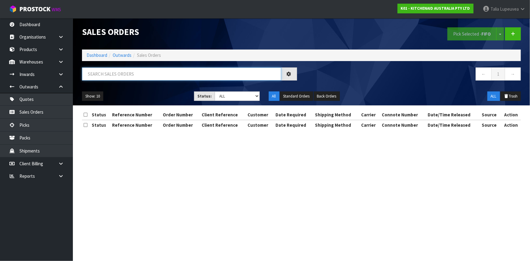
click at [165, 72] on input "text" at bounding box center [181, 73] width 199 height 13
type input "JOB-0413829"
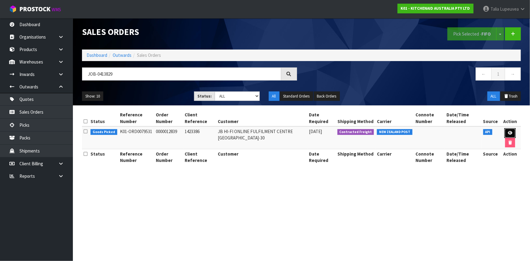
click at [506, 129] on link at bounding box center [510, 133] width 11 height 10
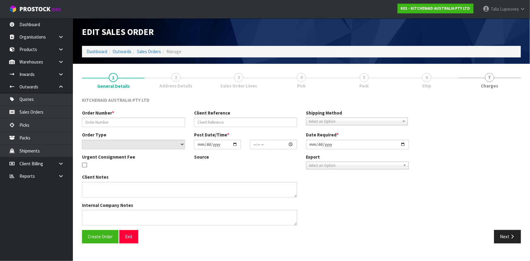
type input "0000012839"
type input "1423386"
select select "number:0"
type input "2025-09-22"
type input "19:33:06.000"
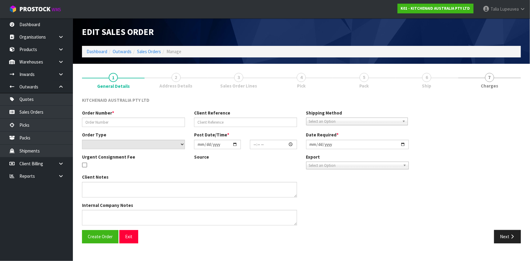
type input "2025-09-22"
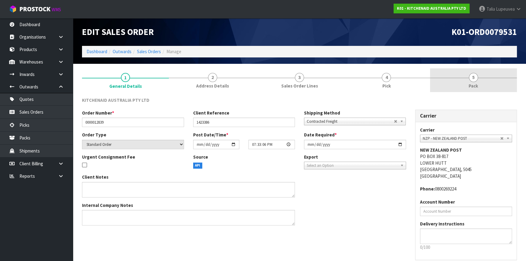
click at [459, 78] on link "5 Pack" at bounding box center [473, 80] width 87 height 24
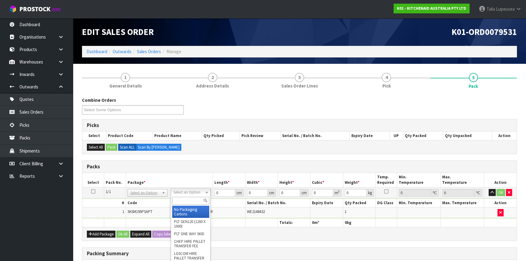
click at [191, 203] on input "text" at bounding box center [190, 201] width 37 height 8
type input "OWN"
type input "12.45"
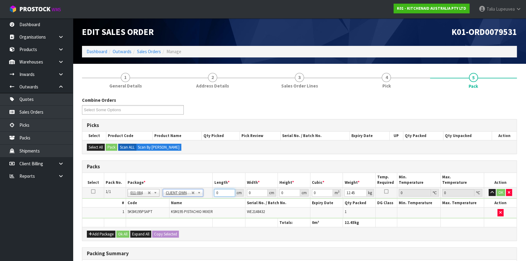
drag, startPoint x: 224, startPoint y: 194, endPoint x: 197, endPoint y: 194, distance: 26.4
click at [197, 194] on tr "1/1 NONE 007-001 007-002 007-004 007-009 007-013 007-014 007-015 007-017 007-01…" at bounding box center [299, 192] width 434 height 11
click at [228, 194] on input "421" at bounding box center [224, 193] width 21 height 8
type input "42"
type input "29"
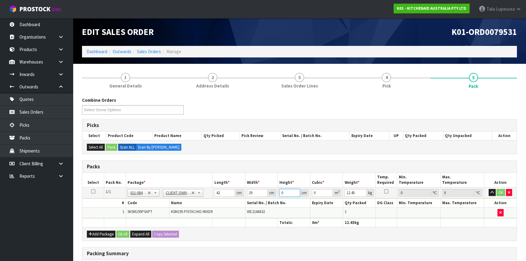
type input "4"
type input "0.004872"
type input "43"
type input "0.052374"
type input "43"
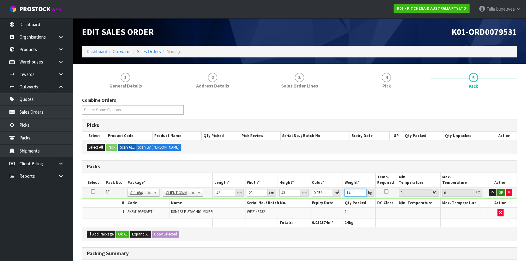
type input "14"
click at [503, 190] on button "OK" at bounding box center [501, 192] width 9 height 7
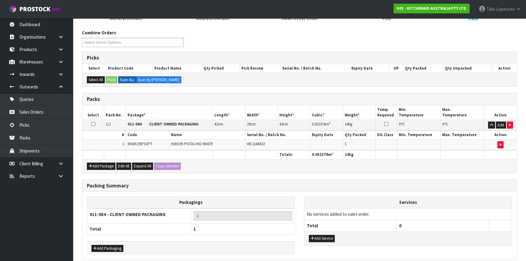
scroll to position [93, 0]
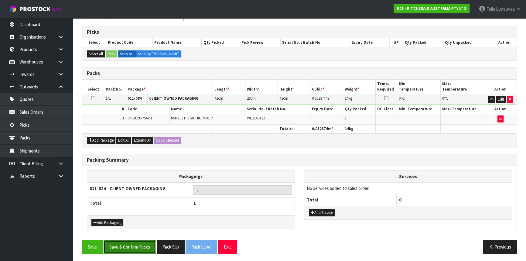
click at [151, 246] on button "Save & Confirm Packs" at bounding box center [130, 246] width 52 height 13
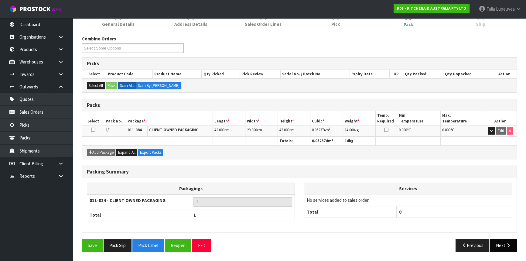
scroll to position [82, 0]
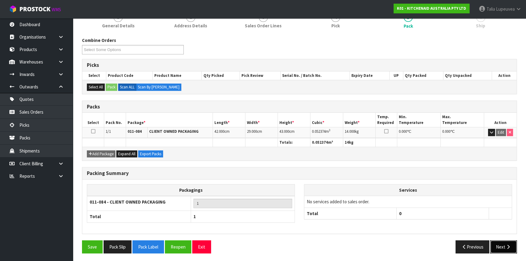
click at [500, 244] on button "Next" at bounding box center [503, 246] width 27 height 13
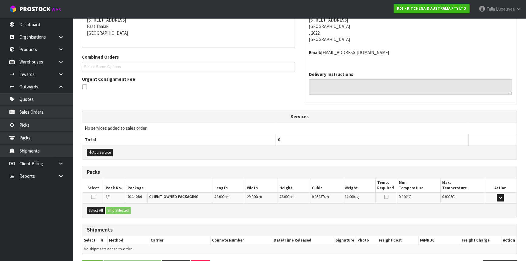
scroll to position [146, 0]
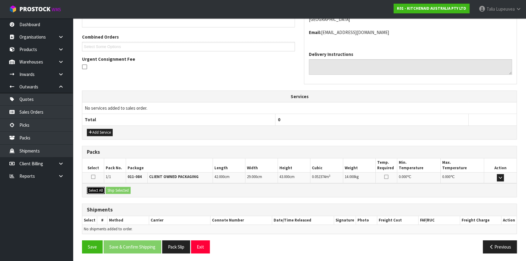
click at [102, 188] on button "Select All" at bounding box center [96, 190] width 18 height 7
click at [119, 188] on button "Ship Selected" at bounding box center [118, 190] width 25 height 7
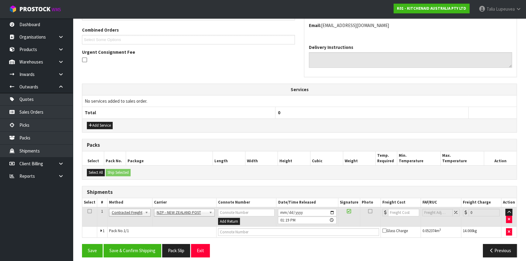
scroll to position [157, 0]
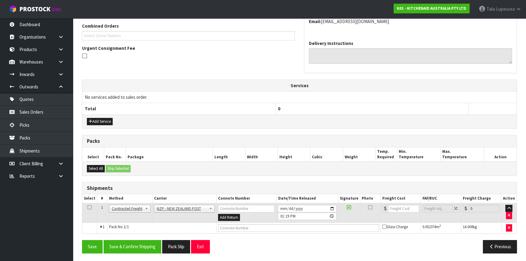
click at [152, 251] on div "Save Save & Confirm Shipping Pack Slip Exit Previous" at bounding box center [299, 249] width 444 height 18
click at [149, 246] on button "Save & Confirm Shipping" at bounding box center [133, 246] width 58 height 13
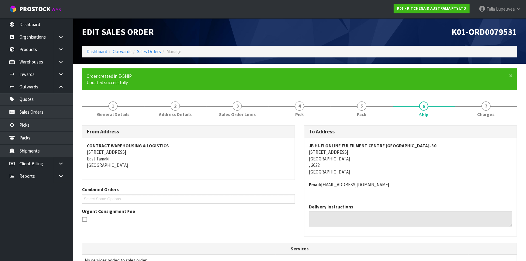
drag, startPoint x: 304, startPoint y: 150, endPoint x: 376, endPoint y: 151, distance: 72.3
click at [376, 151] on div "To Address JB HI-FI ONLINE FULFILMENT CENTRE AUCKLAND-30 9a Mahunga Drive, Mang…" at bounding box center [411, 183] width 222 height 117
copy address "9a Mahunga Drive, Mangere Bridge"
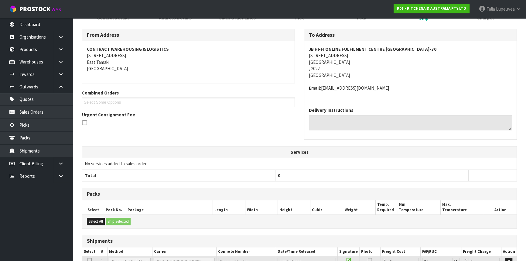
scroll to position [149, 0]
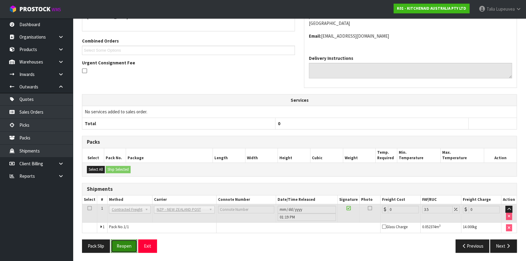
click at [124, 250] on button "Reopen" at bounding box center [124, 245] width 26 height 13
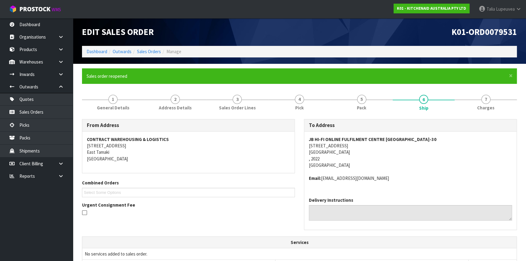
scroll to position [142, 0]
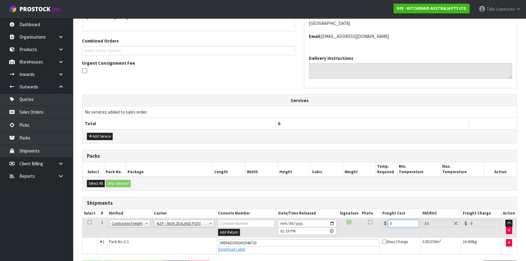
drag, startPoint x: 385, startPoint y: 225, endPoint x: 380, endPoint y: 227, distance: 5.9
click at [380, 227] on tr "1 Client Local Pickup Customer Local Pickup Company Freight Contracted Freight …" at bounding box center [299, 228] width 434 height 20
type input "4"
type input "4.14"
type input "4.3"
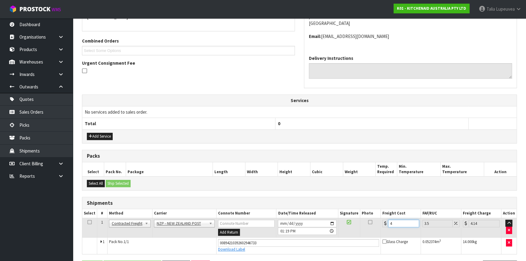
type input "4.45"
type input "4.33"
type input "4.48"
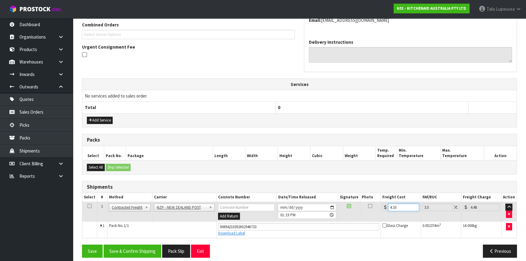
scroll to position [163, 0]
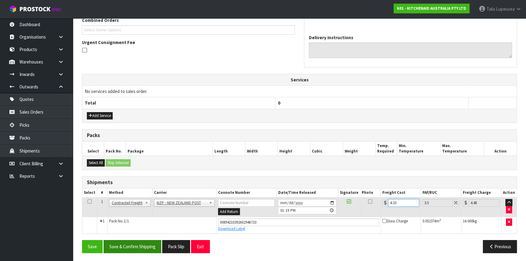
type input "4.33"
click at [153, 244] on button "Save & Confirm Shipping" at bounding box center [133, 246] width 58 height 13
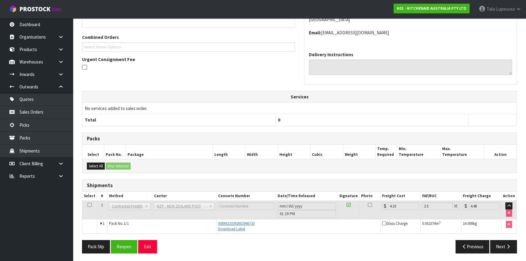
scroll to position [146, 0]
click at [102, 246] on button "Pack Slip" at bounding box center [96, 246] width 28 height 13
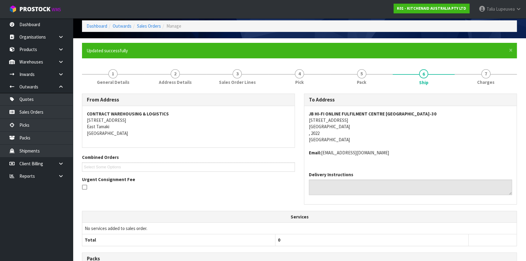
scroll to position [8, 0]
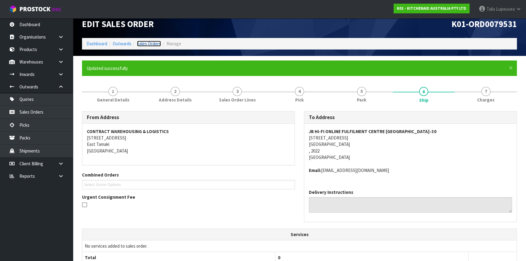
click at [149, 44] on link "Sales Orders" at bounding box center [149, 44] width 24 height 6
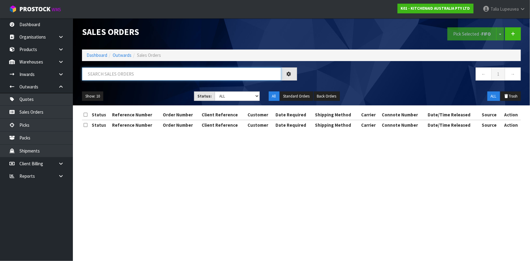
click at [149, 73] on input "text" at bounding box center [181, 73] width 199 height 13
type input "JOB-0413808"
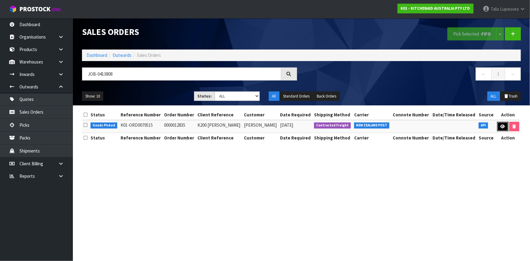
click at [504, 127] on icon at bounding box center [503, 127] width 5 height 4
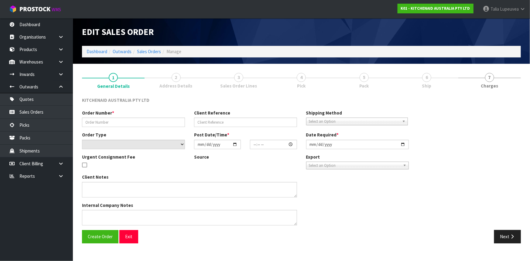
type input "0000012835"
type input "K200 Matt Browning"
select select "number:0"
type input "2025-09-22"
type input "17:32:59.000"
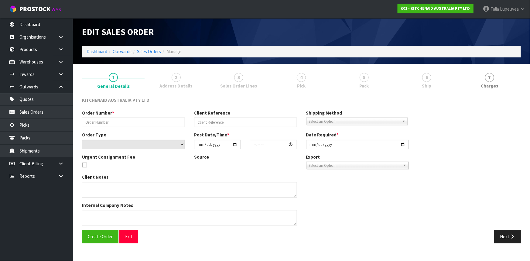
type input "2025-09-22"
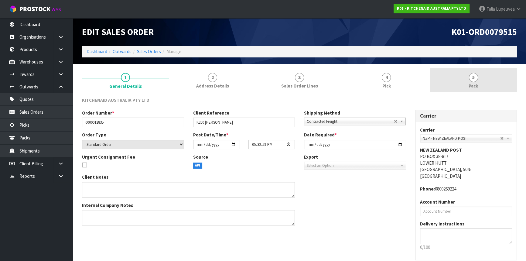
click at [474, 79] on span "5" at bounding box center [473, 77] width 9 height 9
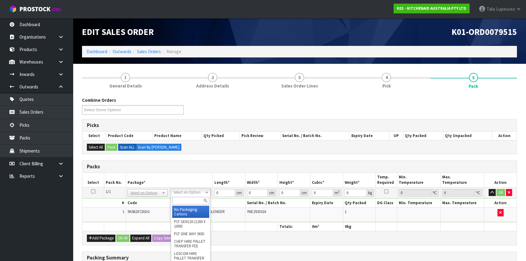
click at [184, 200] on input "text" at bounding box center [190, 201] width 37 height 8
type input "OWN"
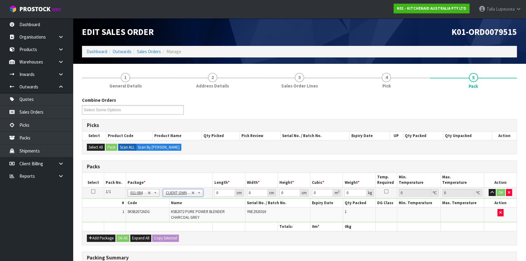
type input "5.2"
drag, startPoint x: 218, startPoint y: 192, endPoint x: 206, endPoint y: 190, distance: 12.0
click at [206, 190] on tr "1/1 NONE 007-001 007-002 007-004 007-009 007-013 007-014 007-015 007-017 007-01…" at bounding box center [299, 192] width 434 height 11
type input "33"
type input "29"
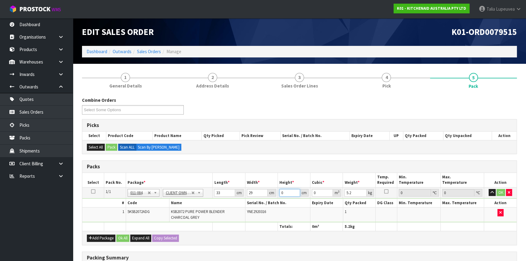
type input "4"
type input "0.003828"
type input "45"
type input "0.043065"
click at [500, 192] on button "OK" at bounding box center [501, 192] width 9 height 7
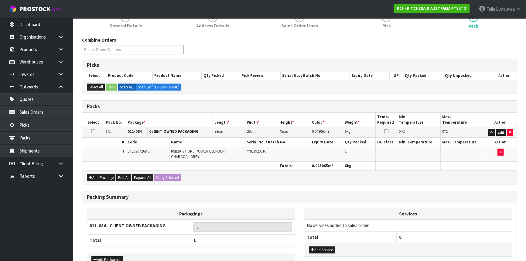
scroll to position [97, 0]
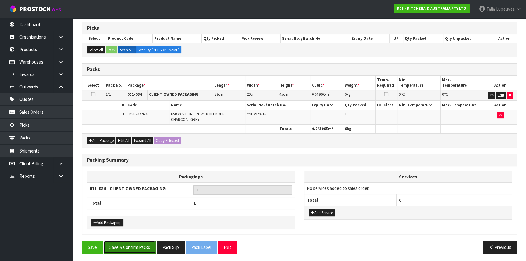
click at [137, 243] on button "Save & Confirm Packs" at bounding box center [130, 247] width 52 height 13
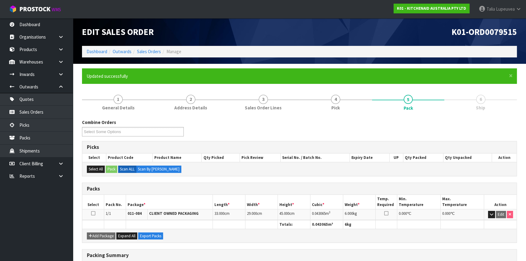
scroll to position [82, 0]
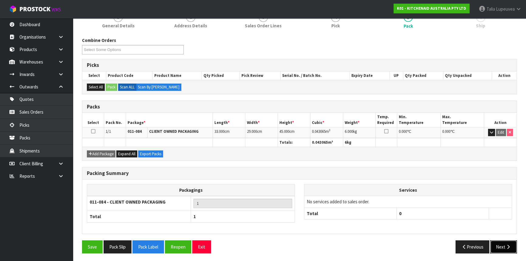
click at [499, 242] on button "Next" at bounding box center [503, 246] width 27 height 13
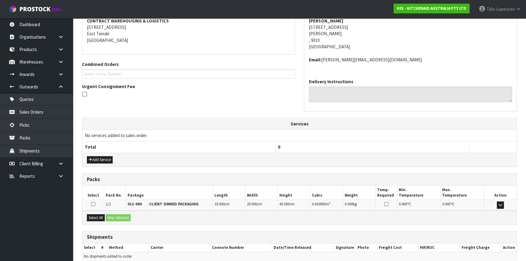
scroll to position [146, 0]
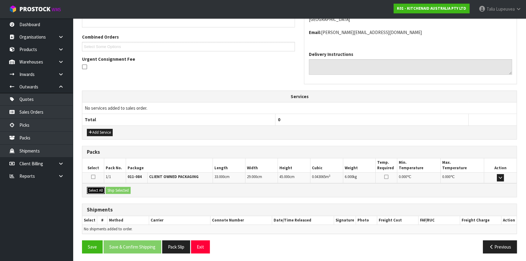
click at [96, 191] on button "Select All" at bounding box center [96, 190] width 18 height 7
click at [124, 189] on button "Ship Selected" at bounding box center [118, 190] width 25 height 7
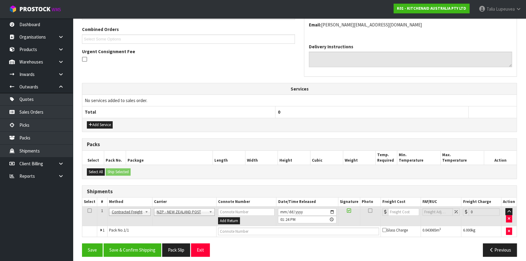
scroll to position [157, 0]
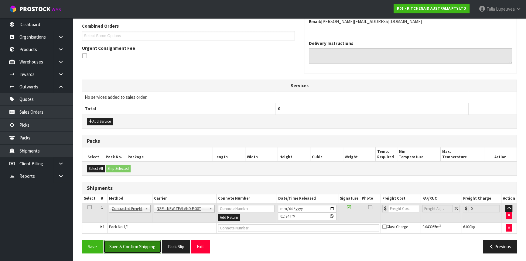
click at [130, 242] on button "Save & Confirm Shipping" at bounding box center [133, 246] width 58 height 13
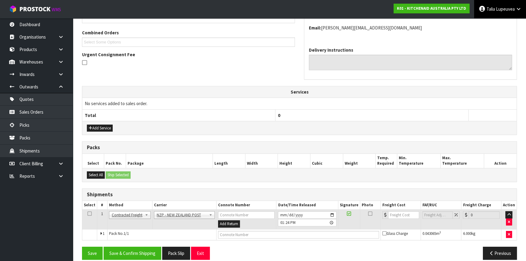
scroll to position [0, 0]
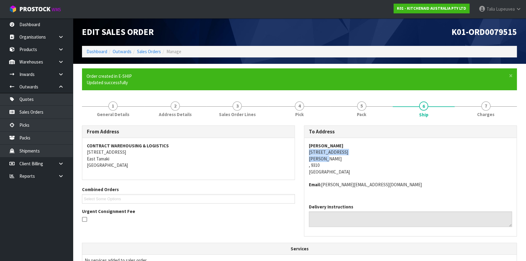
drag, startPoint x: 307, startPoint y: 151, endPoint x: 352, endPoint y: 157, distance: 46.3
click at [352, 157] on div "Matthew Browning 20 Bragato Way Cromwell , 9310 New Zealand Email: matthew_brow…" at bounding box center [410, 168] width 212 height 61
copy address "20 Bragato Way Cromwell"
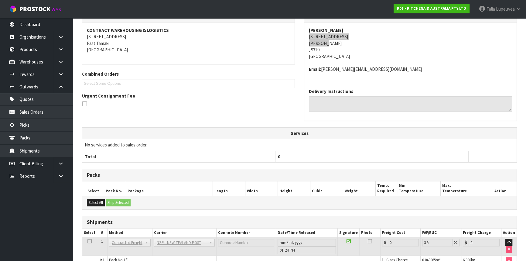
scroll to position [149, 0]
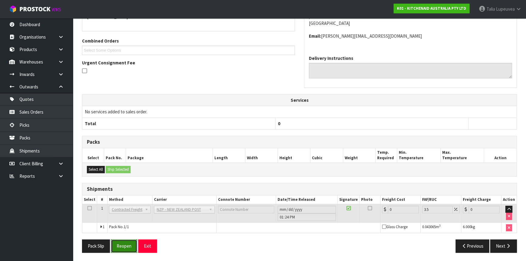
click at [116, 246] on button "Reopen" at bounding box center [124, 245] width 26 height 13
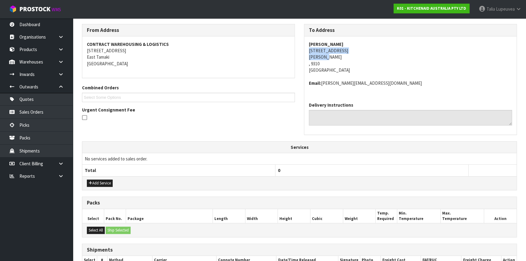
scroll to position [163, 0]
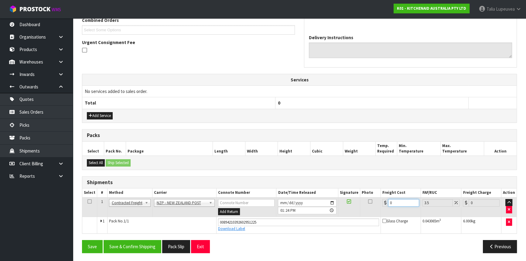
drag, startPoint x: 395, startPoint y: 200, endPoint x: 370, endPoint y: 211, distance: 27.9
click at [370, 211] on tr "1 Client Local Pickup Customer Local Pickup Company Freight Contracted Freight …" at bounding box center [299, 207] width 434 height 20
click at [143, 245] on button "Save & Confirm Shipping" at bounding box center [133, 246] width 58 height 13
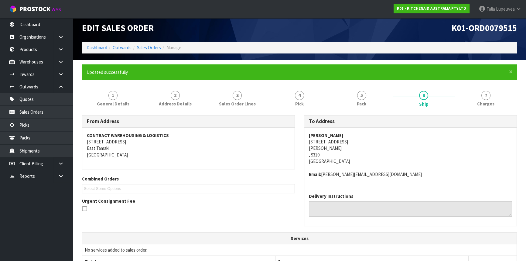
scroll to position [0, 0]
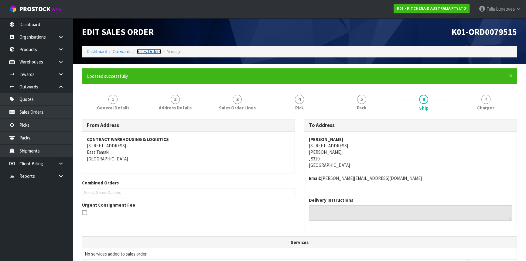
click at [153, 52] on link "Sales Orders" at bounding box center [149, 52] width 24 height 6
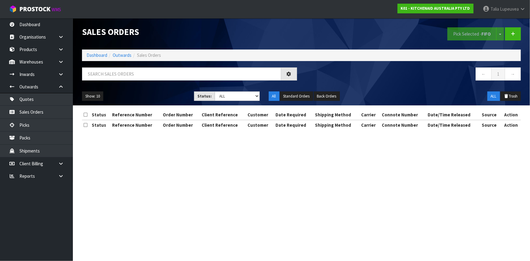
click at [155, 81] on div at bounding box center [189, 76] width 224 height 18
click at [155, 75] on input "text" at bounding box center [181, 73] width 199 height 13
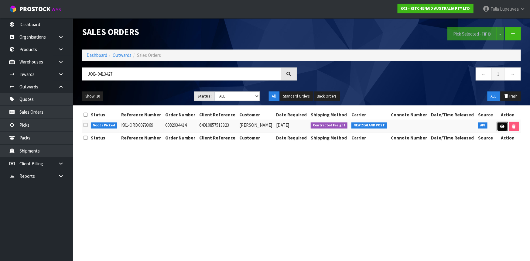
click at [497, 125] on link at bounding box center [502, 127] width 11 height 10
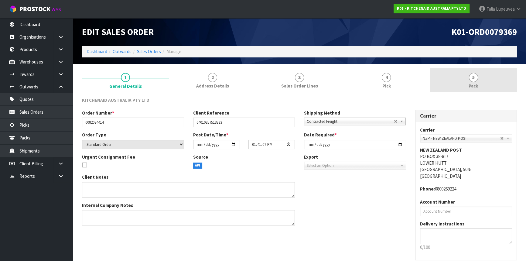
click at [499, 84] on link "5 Pack" at bounding box center [473, 80] width 87 height 24
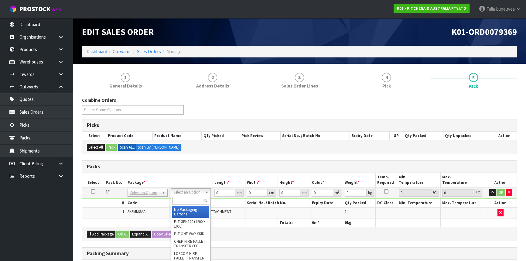
click at [193, 203] on input "text" at bounding box center [190, 201] width 37 height 8
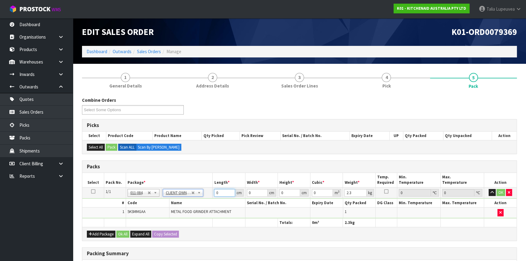
drag, startPoint x: 222, startPoint y: 193, endPoint x: 201, endPoint y: 197, distance: 20.9
click at [201, 197] on tr "1/1 NONE 007-001 007-002 007-004 007-009 007-013 007-014 007-015 007-017 007-01…" at bounding box center [299, 192] width 434 height 11
click at [500, 191] on button "OK" at bounding box center [501, 192] width 9 height 7
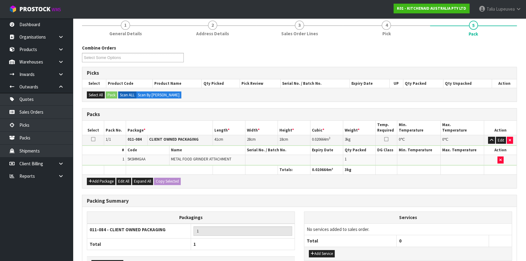
scroll to position [93, 0]
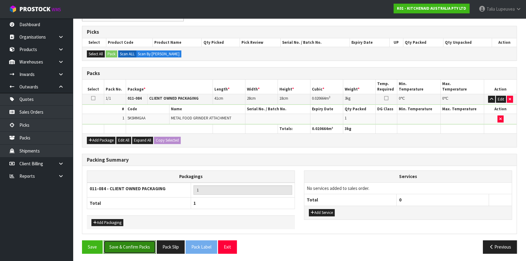
click at [148, 243] on button "Save & Confirm Packs" at bounding box center [130, 246] width 52 height 13
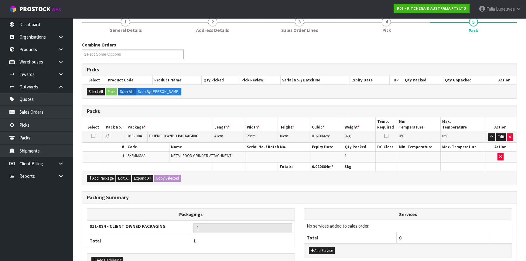
scroll to position [82, 0]
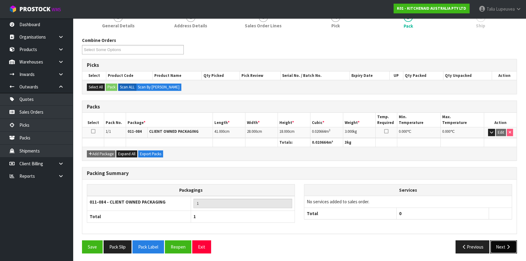
click at [501, 240] on button "Next" at bounding box center [503, 246] width 27 height 13
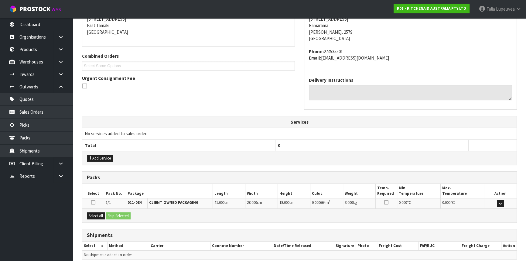
scroll to position [153, 0]
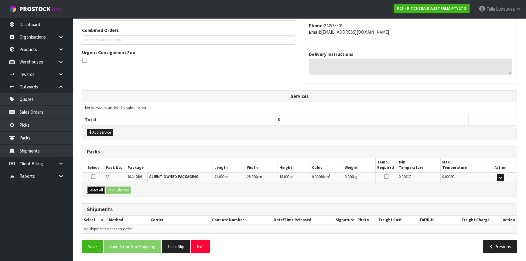
click at [97, 190] on button "Select All" at bounding box center [96, 190] width 18 height 7
click at [126, 190] on button "Ship Selected" at bounding box center [118, 190] width 25 height 7
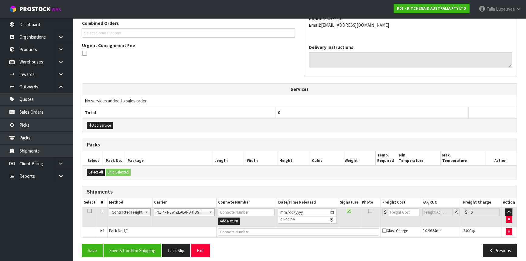
scroll to position [163, 0]
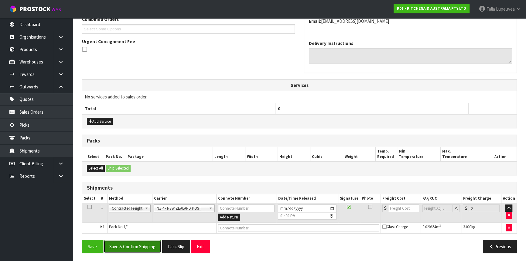
click at [139, 244] on button "Save & Confirm Shipping" at bounding box center [133, 246] width 58 height 13
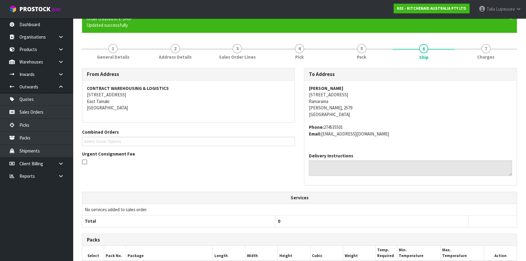
scroll to position [155, 0]
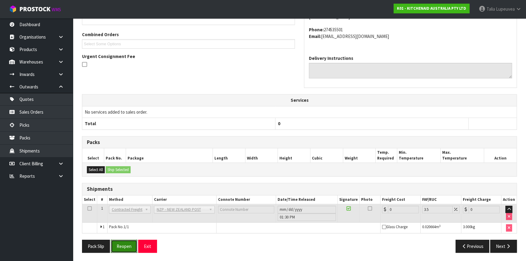
drag, startPoint x: 126, startPoint y: 246, endPoint x: 165, endPoint y: 240, distance: 39.2
click at [126, 246] on button "Reopen" at bounding box center [124, 246] width 26 height 13
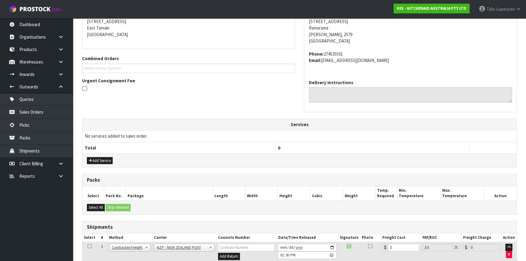
scroll to position [149, 0]
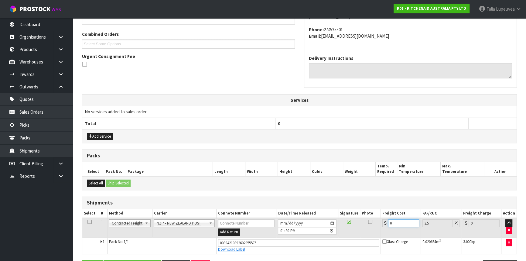
drag, startPoint x: 398, startPoint y: 222, endPoint x: 379, endPoint y: 227, distance: 19.9
click at [379, 227] on tr "1 Client Local Pickup Customer Local Pickup Company Freight Contracted Freight …" at bounding box center [299, 228] width 434 height 20
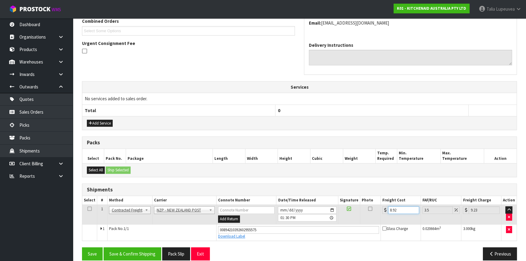
scroll to position [169, 0]
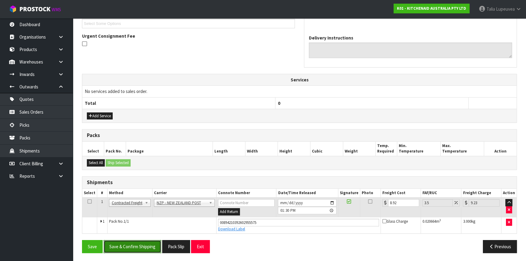
click at [141, 243] on button "Save & Confirm Shipping" at bounding box center [133, 246] width 58 height 13
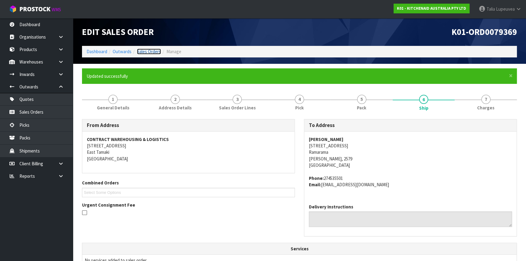
click at [150, 51] on link "Sales Orders" at bounding box center [149, 52] width 24 height 6
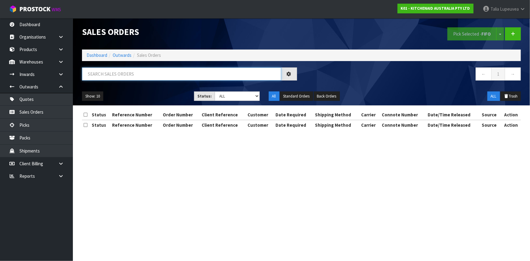
click at [154, 73] on input "text" at bounding box center [181, 73] width 199 height 13
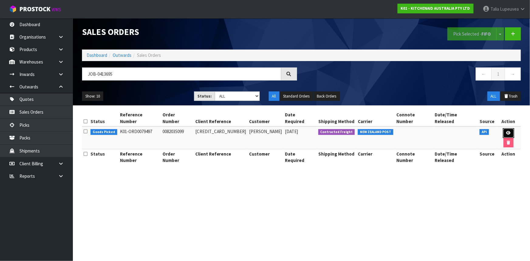
click at [503, 129] on link at bounding box center [508, 133] width 11 height 10
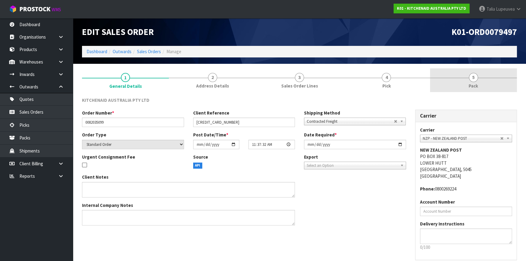
click at [487, 85] on link "5 Pack" at bounding box center [473, 80] width 87 height 24
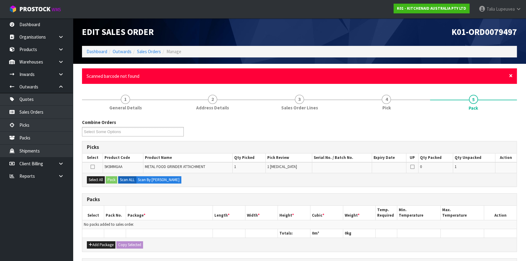
click at [511, 79] on span "×" at bounding box center [511, 75] width 4 height 9
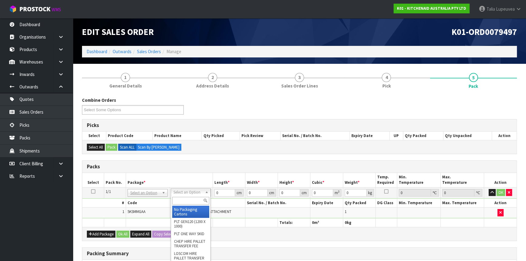
click at [185, 197] on input "text" at bounding box center [190, 201] width 37 height 8
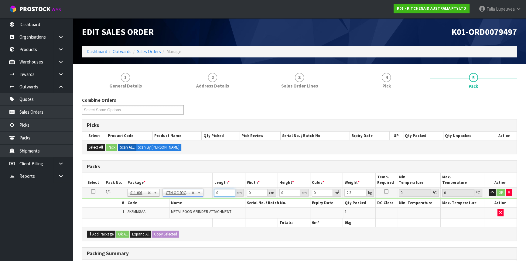
drag, startPoint x: 219, startPoint y: 191, endPoint x: 195, endPoint y: 195, distance: 24.0
click at [195, 195] on tr "1/1 NONE 007-001 007-002 007-004 007-009 007-013 007-014 007-015 007-017 007-01…" at bounding box center [299, 192] width 434 height 11
click at [500, 192] on button "OK" at bounding box center [501, 192] width 9 height 7
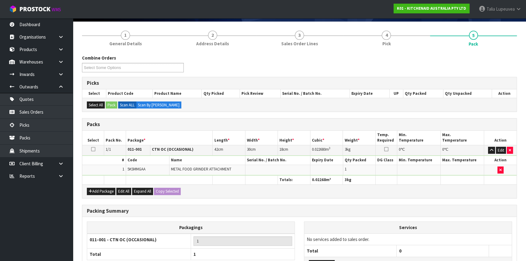
scroll to position [93, 0]
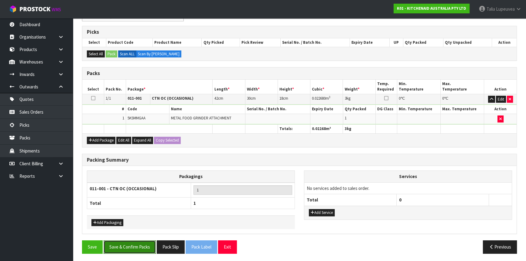
click at [113, 244] on button "Save & Confirm Packs" at bounding box center [130, 246] width 52 height 13
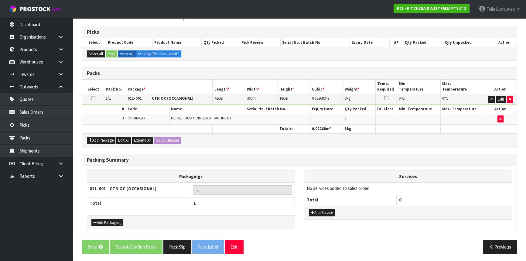
scroll to position [0, 0]
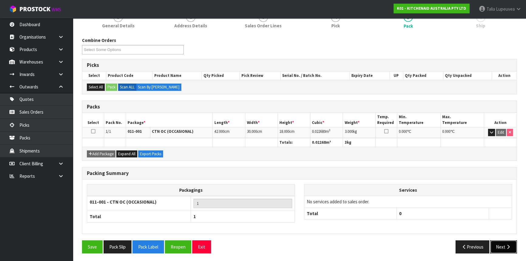
click at [506, 249] on button "Next" at bounding box center [503, 246] width 27 height 13
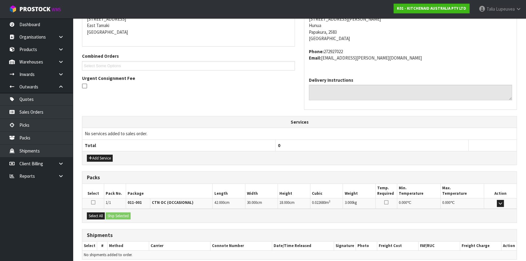
scroll to position [153, 0]
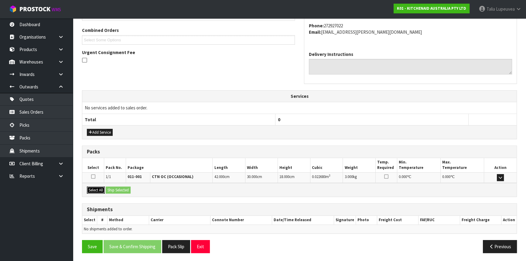
click at [93, 187] on button "Select All" at bounding box center [96, 190] width 18 height 7
click at [122, 187] on button "Ship Selected" at bounding box center [118, 190] width 25 height 7
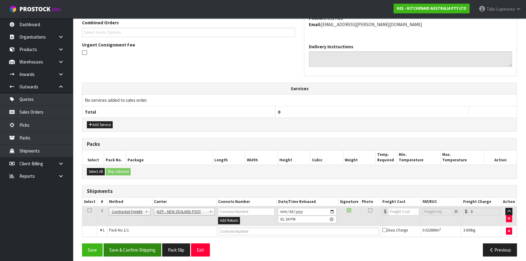
scroll to position [163, 0]
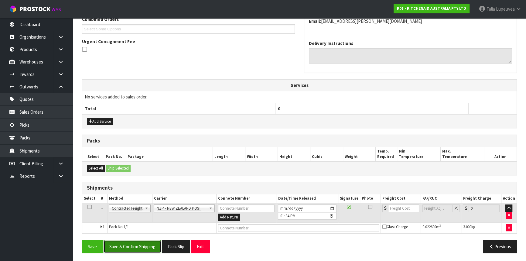
click at [155, 249] on button "Save & Confirm Shipping" at bounding box center [133, 246] width 58 height 13
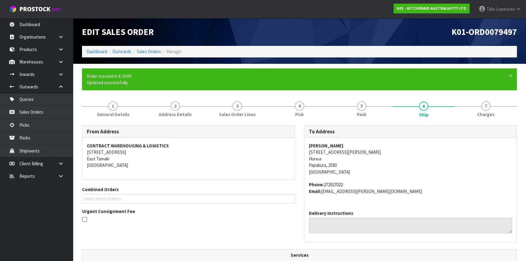
scroll to position [155, 0]
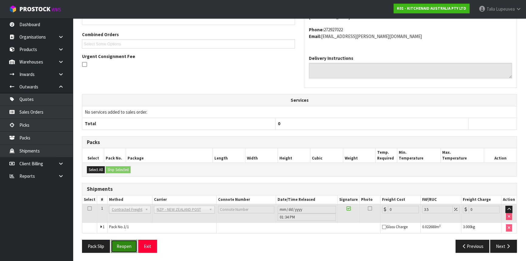
click at [123, 248] on button "Reopen" at bounding box center [124, 246] width 26 height 13
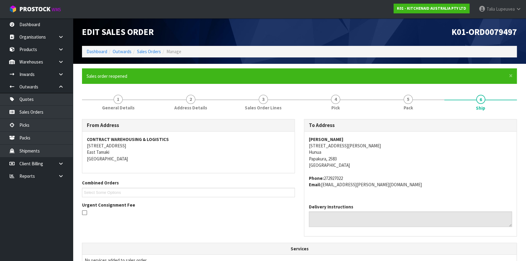
scroll to position [169, 0]
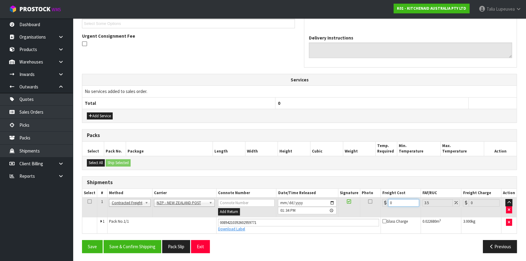
drag, startPoint x: 395, startPoint y: 203, endPoint x: 373, endPoint y: 210, distance: 23.0
click at [373, 210] on tr "1 Client Local Pickup Customer Local Pickup Company Freight Contracted Freight …" at bounding box center [299, 207] width 434 height 20
click at [126, 249] on button "Save & Confirm Shipping" at bounding box center [133, 246] width 58 height 13
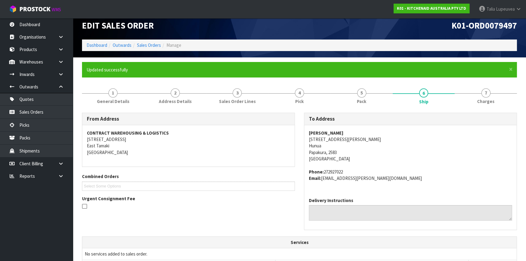
scroll to position [0, 0]
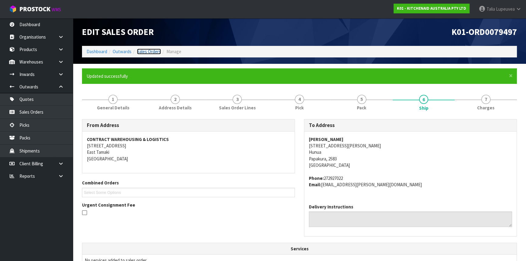
click at [141, 51] on link "Sales Orders" at bounding box center [149, 52] width 24 height 6
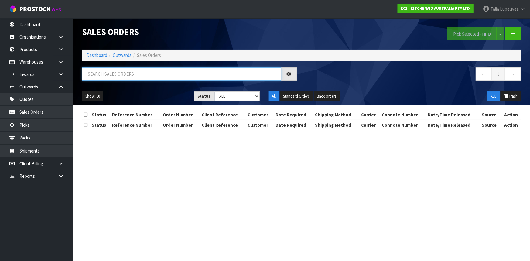
click at [151, 76] on input "text" at bounding box center [181, 73] width 199 height 13
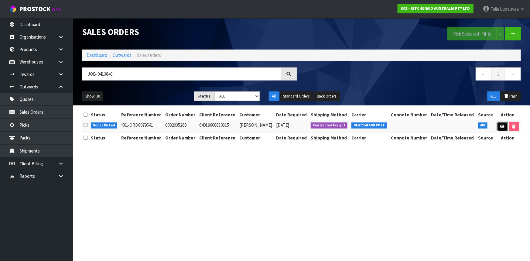
click at [499, 129] on link at bounding box center [502, 127] width 11 height 10
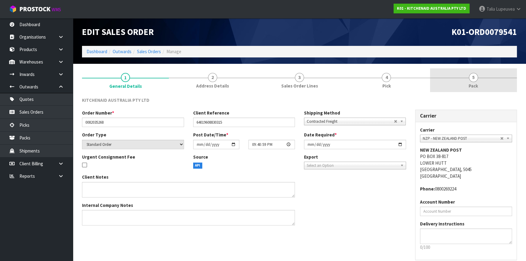
click at [487, 79] on link "5 Pack" at bounding box center [473, 80] width 87 height 24
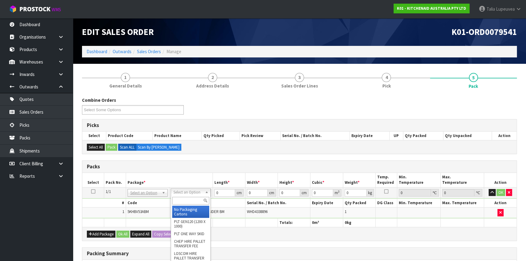
click at [190, 202] on input "text" at bounding box center [190, 201] width 37 height 8
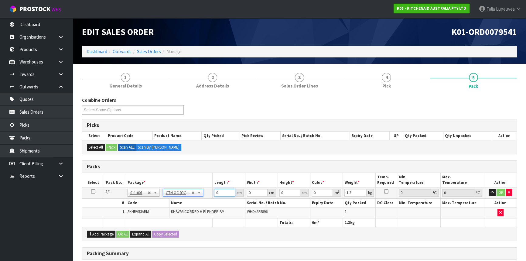
drag, startPoint x: 220, startPoint y: 192, endPoint x: 203, endPoint y: 195, distance: 17.3
click at [203, 195] on tr "1/1 NONE 007-001 007-002 007-004 007-009 007-013 007-014 007-015 007-017 007-01…" at bounding box center [299, 192] width 434 height 11
click at [499, 191] on button "OK" at bounding box center [501, 192] width 9 height 7
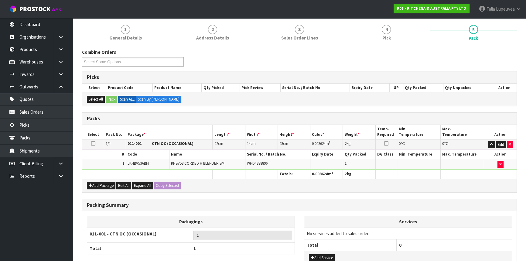
scroll to position [93, 0]
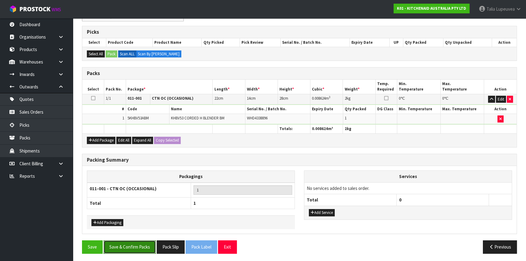
click at [144, 240] on button "Save & Confirm Packs" at bounding box center [130, 246] width 52 height 13
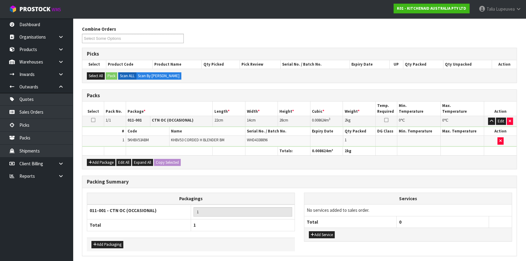
scroll to position [0, 0]
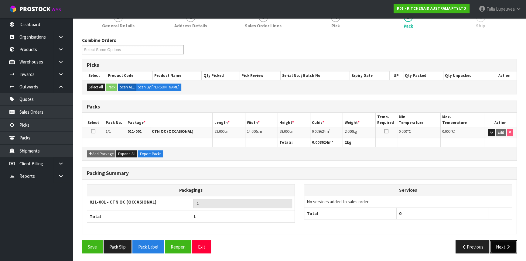
click at [513, 244] on button "Next" at bounding box center [503, 246] width 27 height 13
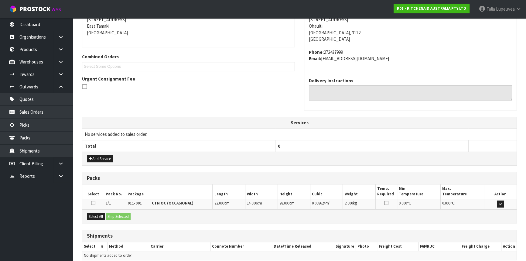
scroll to position [153, 0]
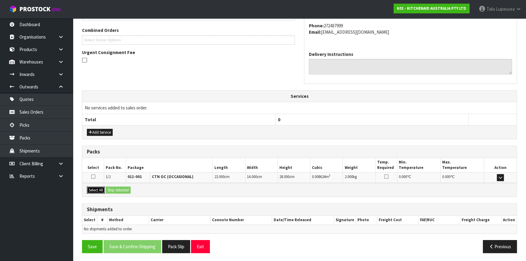
click at [93, 188] on button "Select All" at bounding box center [96, 190] width 18 height 7
click at [127, 188] on button "Ship Selected" at bounding box center [118, 190] width 25 height 7
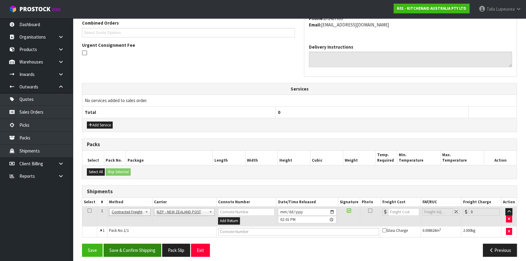
scroll to position [163, 0]
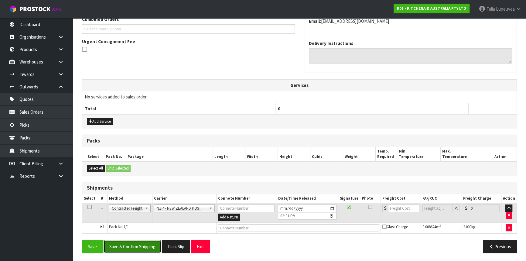
click at [141, 248] on button "Save & Confirm Shipping" at bounding box center [133, 246] width 58 height 13
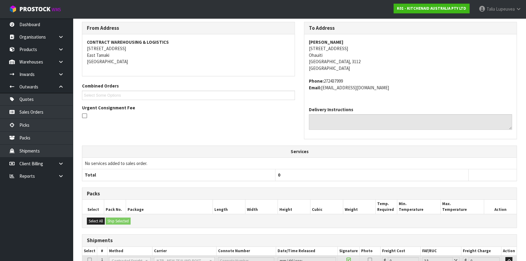
scroll to position [155, 0]
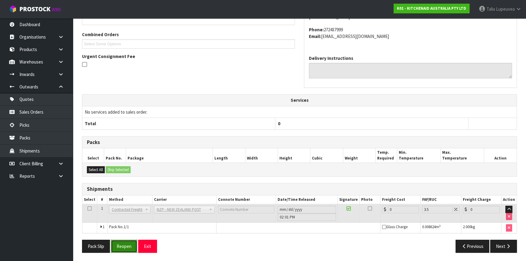
click at [124, 247] on button "Reopen" at bounding box center [124, 246] width 26 height 13
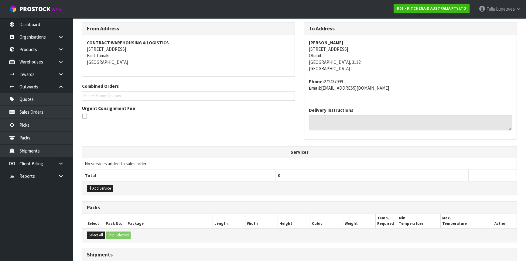
scroll to position [149, 0]
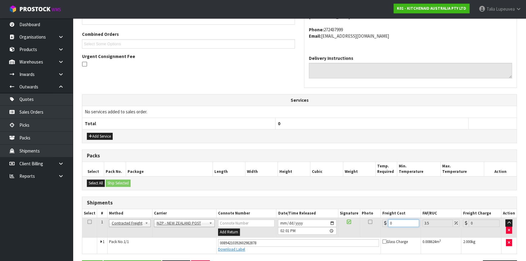
drag, startPoint x: 398, startPoint y: 224, endPoint x: 360, endPoint y: 236, distance: 40.1
click at [360, 236] on tbody "1 Client Local Pickup Customer Local Pickup Company Freight Contracted Freight …" at bounding box center [299, 236] width 434 height 36
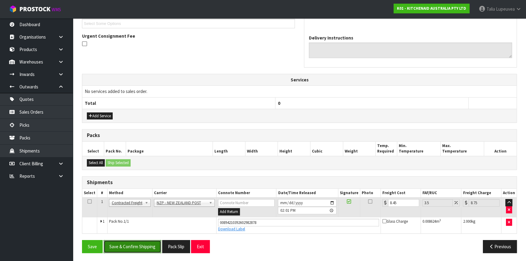
click at [144, 242] on button "Save & Confirm Shipping" at bounding box center [133, 246] width 58 height 13
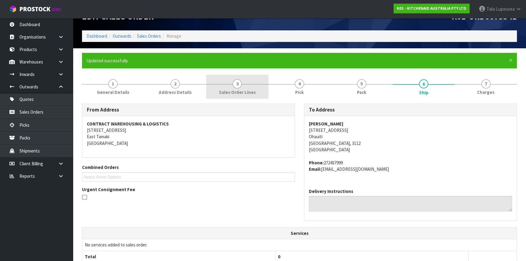
scroll to position [0, 0]
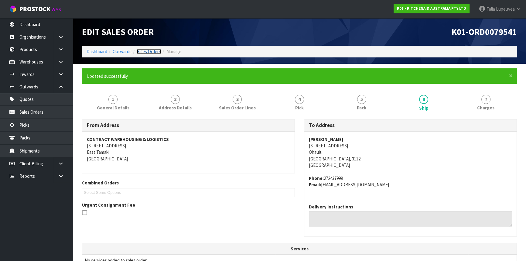
click at [141, 51] on link "Sales Orders" at bounding box center [149, 52] width 24 height 6
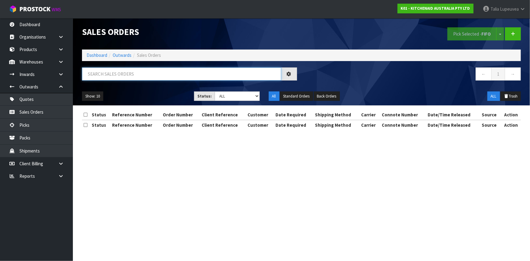
click at [123, 73] on input "text" at bounding box center [181, 73] width 199 height 13
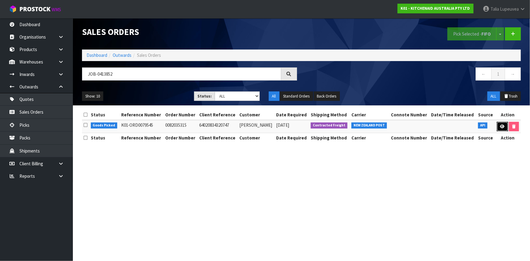
click at [500, 125] on icon at bounding box center [502, 127] width 5 height 4
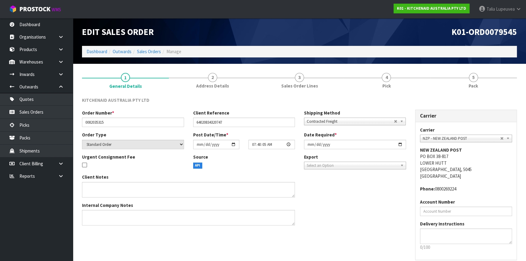
click at [483, 82] on link "5 Pack" at bounding box center [473, 80] width 87 height 24
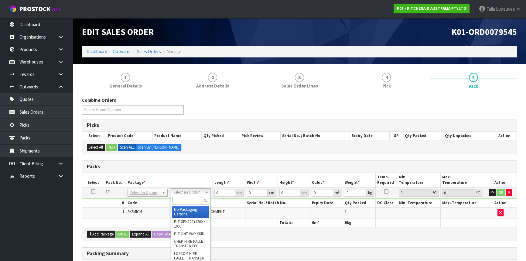
click at [191, 198] on input "text" at bounding box center [190, 201] width 37 height 8
drag, startPoint x: 193, startPoint y: 208, endPoint x: 221, endPoint y: 197, distance: 30.0
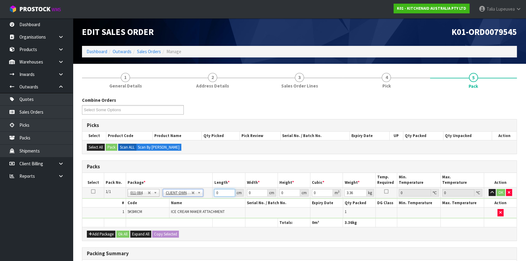
drag, startPoint x: 223, startPoint y: 192, endPoint x: 202, endPoint y: 193, distance: 21.3
click at [202, 193] on tr "1/1 NONE 007-001 007-002 007-004 007-009 007-013 007-014 007-015 007-017 007-01…" at bounding box center [299, 192] width 434 height 11
click at [501, 193] on button "OK" at bounding box center [501, 192] width 9 height 7
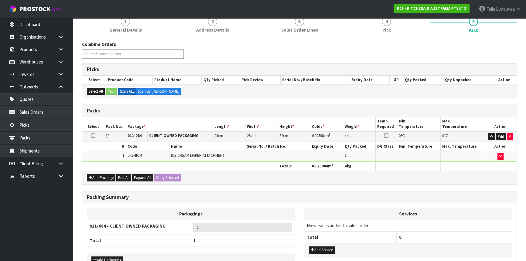
scroll to position [93, 0]
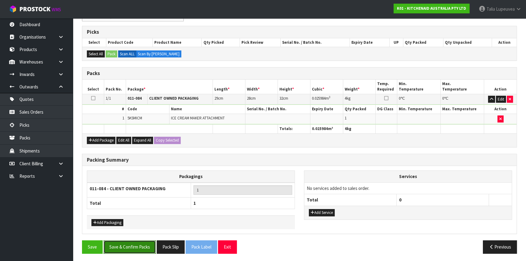
click at [132, 247] on button "Save & Confirm Packs" at bounding box center [130, 246] width 52 height 13
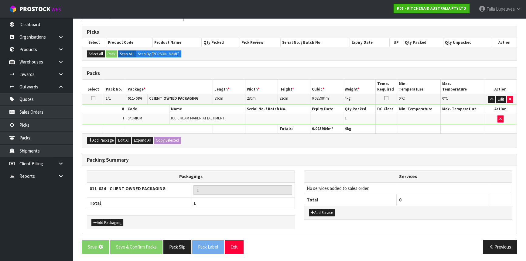
scroll to position [0, 0]
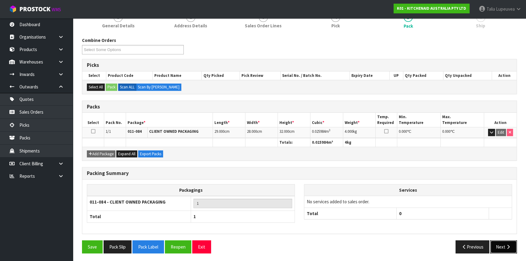
click at [507, 249] on button "Next" at bounding box center [503, 246] width 27 height 13
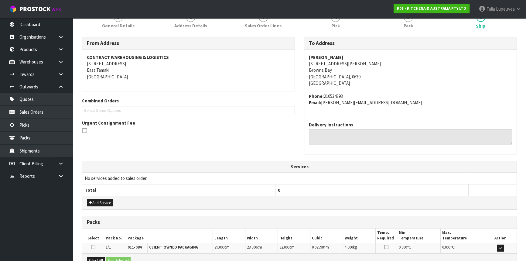
scroll to position [153, 0]
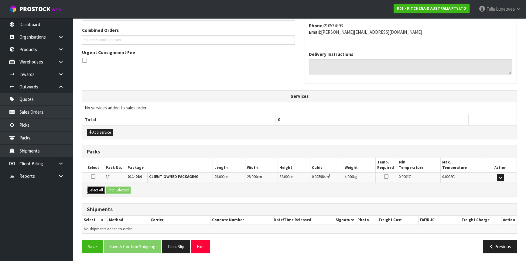
click at [93, 190] on button "Select All" at bounding box center [96, 190] width 18 height 7
click at [121, 190] on button "Ship Selected" at bounding box center [118, 190] width 25 height 7
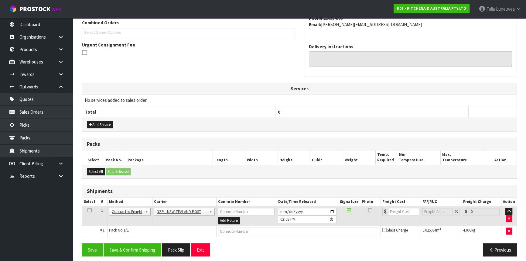
scroll to position [163, 0]
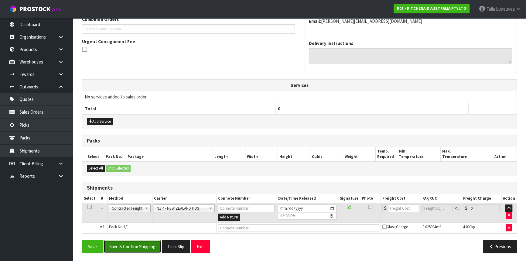
click at [135, 241] on button "Save & Confirm Shipping" at bounding box center [133, 246] width 58 height 13
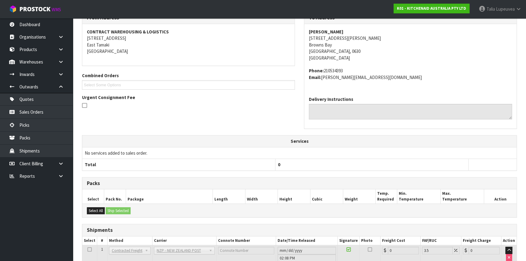
scroll to position [155, 0]
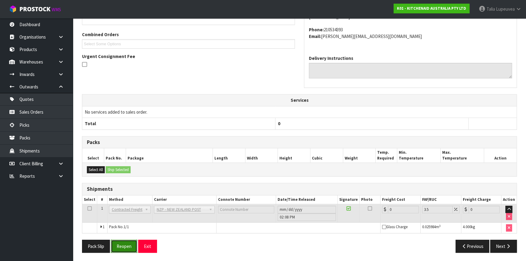
click at [125, 240] on button "Reopen" at bounding box center [124, 246] width 26 height 13
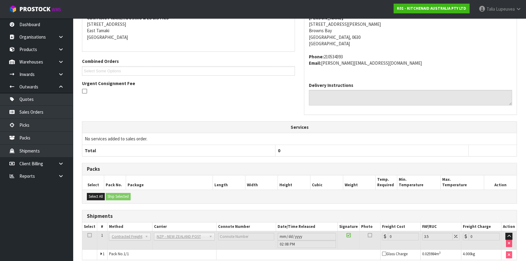
scroll to position [149, 0]
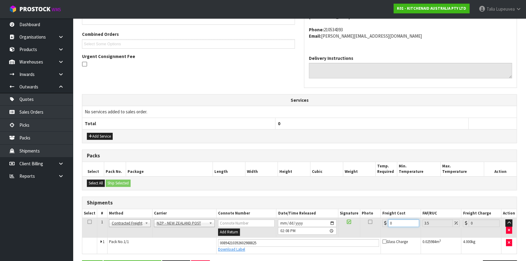
drag, startPoint x: 394, startPoint y: 227, endPoint x: 385, endPoint y: 231, distance: 9.4
click at [385, 231] on td "0" at bounding box center [401, 228] width 40 height 20
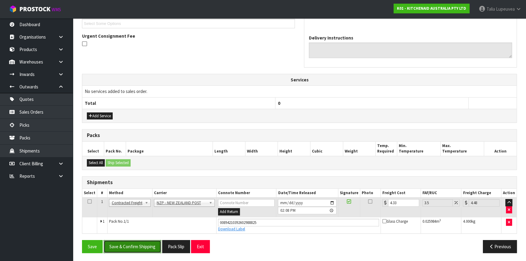
click at [155, 245] on button "Save & Confirm Shipping" at bounding box center [133, 246] width 58 height 13
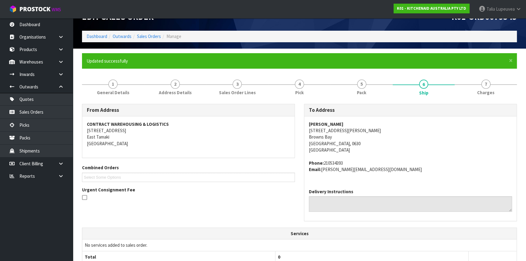
scroll to position [15, 0]
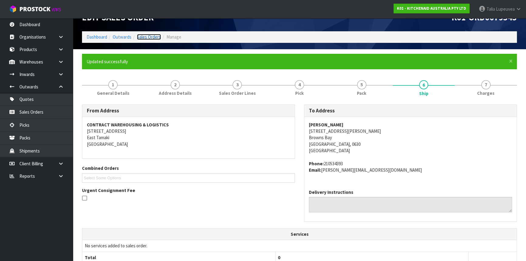
click at [155, 39] on link "Sales Orders" at bounding box center [149, 37] width 24 height 6
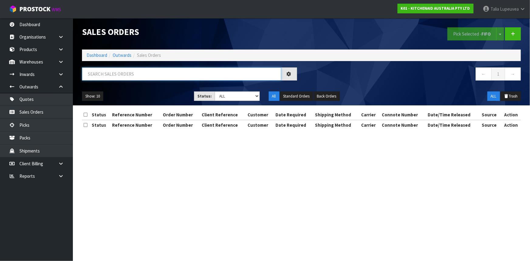
click at [157, 78] on input "text" at bounding box center [181, 73] width 199 height 13
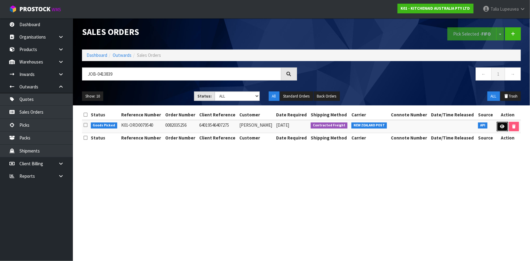
click at [505, 125] on link at bounding box center [502, 127] width 11 height 10
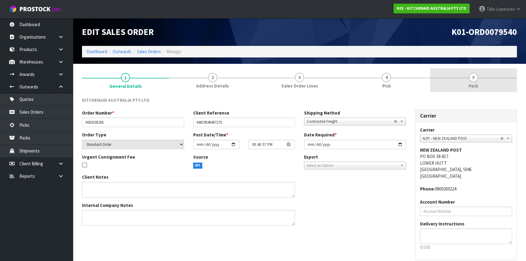
click at [484, 77] on link "5 Pack" at bounding box center [473, 80] width 87 height 24
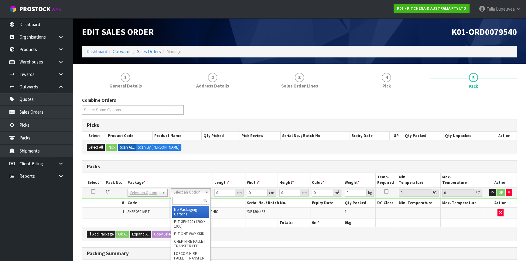
click at [193, 198] on input "text" at bounding box center [190, 201] width 37 height 8
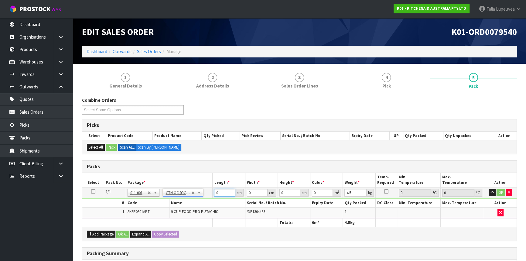
drag, startPoint x: 221, startPoint y: 191, endPoint x: 201, endPoint y: 194, distance: 20.0
click at [201, 194] on tr "1/1 NONE 007-001 007-002 007-004 007-009 007-013 007-014 007-015 007-017 007-01…" at bounding box center [299, 192] width 434 height 11
click at [503, 191] on button "OK" at bounding box center [501, 192] width 9 height 7
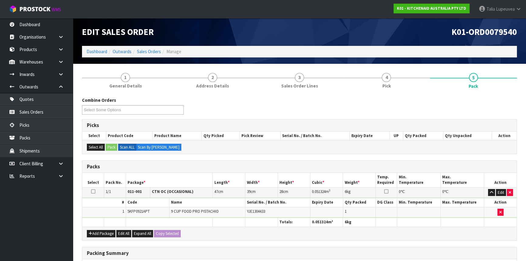
scroll to position [93, 0]
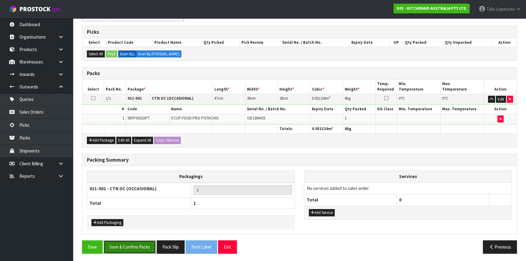
click at [143, 250] on button "Save & Confirm Packs" at bounding box center [130, 246] width 52 height 13
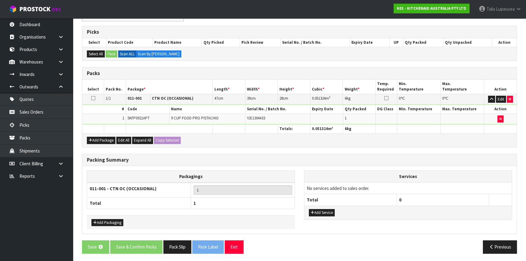
scroll to position [0, 0]
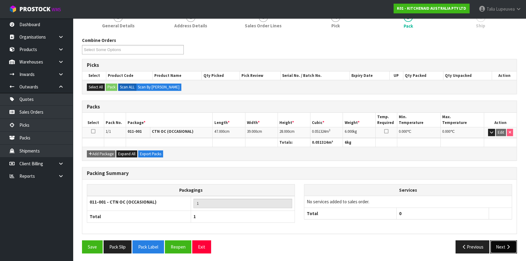
click at [511, 240] on button "Next" at bounding box center [503, 246] width 27 height 13
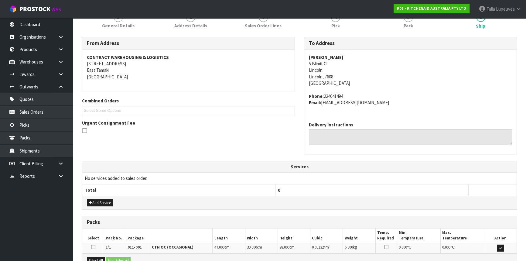
scroll to position [153, 0]
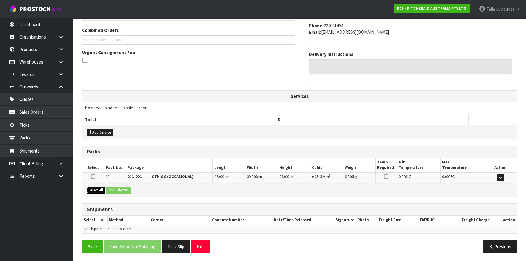
click at [100, 190] on button "Select All" at bounding box center [96, 190] width 18 height 7
click at [125, 191] on button "Ship Selected" at bounding box center [118, 190] width 25 height 7
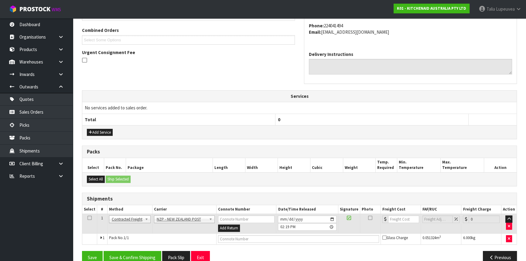
click at [127, 249] on div "From Address CONTRACT WAREHOUSING & LOGISTICS 17 Allens Road East Tamaki Auckla…" at bounding box center [299, 118] width 435 height 302
click at [128, 251] on button "Save & Confirm Shipping" at bounding box center [133, 257] width 58 height 13
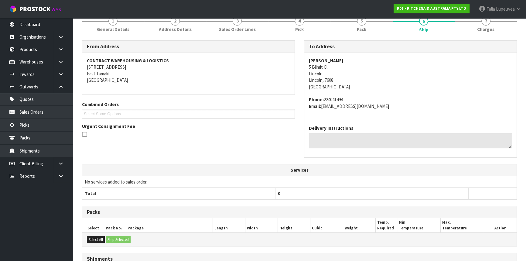
scroll to position [155, 0]
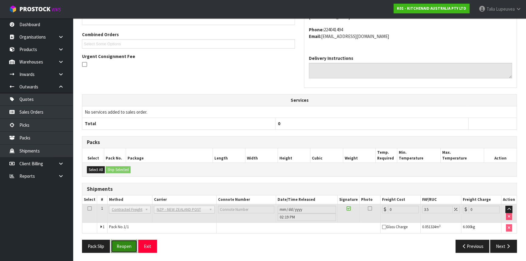
click at [118, 243] on button "Reopen" at bounding box center [124, 246] width 26 height 13
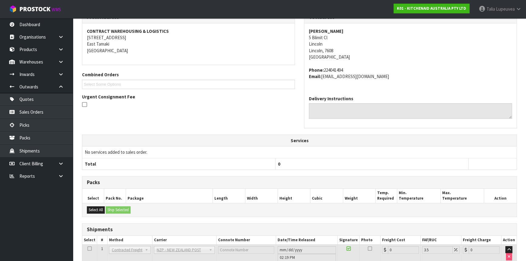
scroll to position [149, 0]
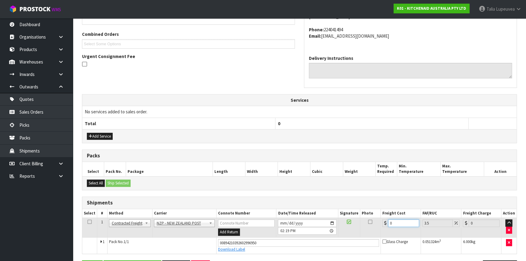
drag, startPoint x: 401, startPoint y: 223, endPoint x: 370, endPoint y: 237, distance: 34.2
click at [370, 237] on tbody "1 Client Local Pickup Customer Local Pickup Company Freight Contracted Freight …" at bounding box center [299, 236] width 434 height 36
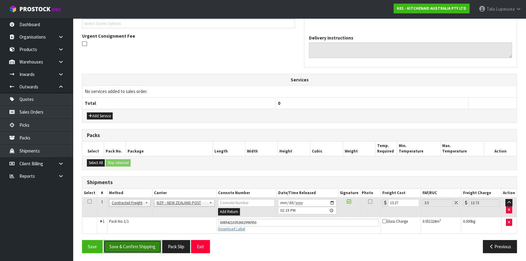
click at [141, 242] on button "Save & Confirm Shipping" at bounding box center [133, 246] width 58 height 13
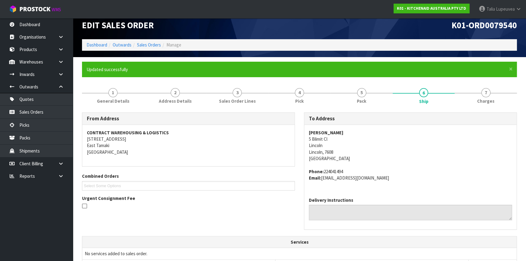
scroll to position [0, 0]
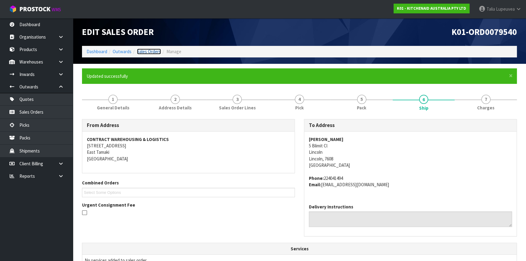
click at [155, 51] on link "Sales Orders" at bounding box center [149, 52] width 24 height 6
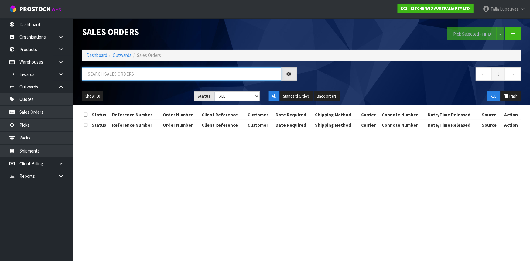
click at [220, 78] on input "text" at bounding box center [181, 73] width 199 height 13
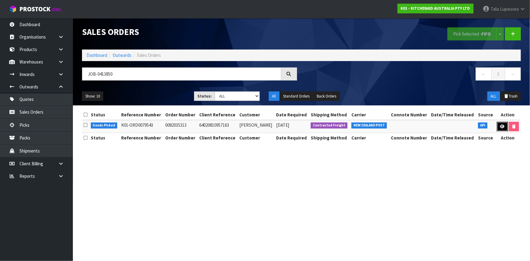
click at [506, 125] on link at bounding box center [502, 127] width 11 height 10
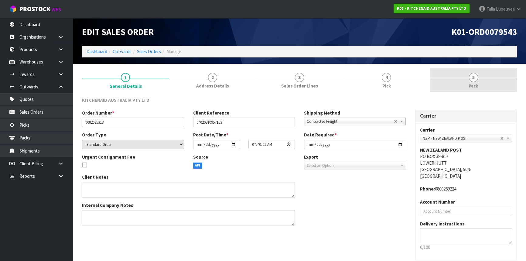
click at [486, 88] on link "5 Pack" at bounding box center [473, 80] width 87 height 24
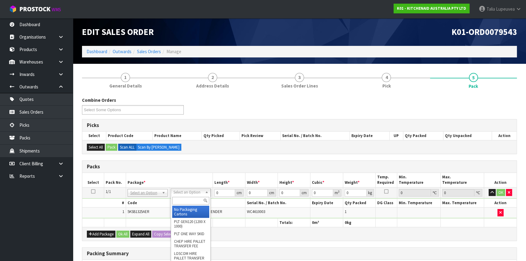
click at [177, 202] on input "text" at bounding box center [190, 201] width 37 height 8
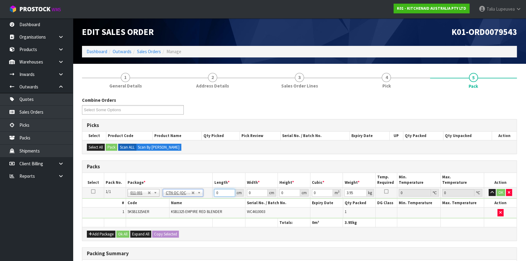
drag, startPoint x: 223, startPoint y: 194, endPoint x: 194, endPoint y: 191, distance: 29.6
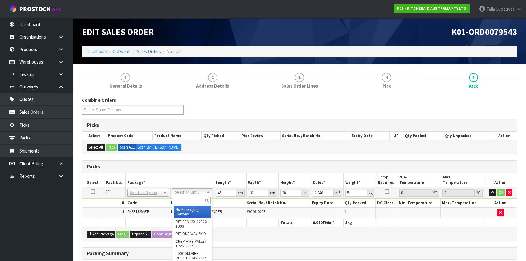
click at [188, 197] on input "text" at bounding box center [192, 201] width 37 height 8
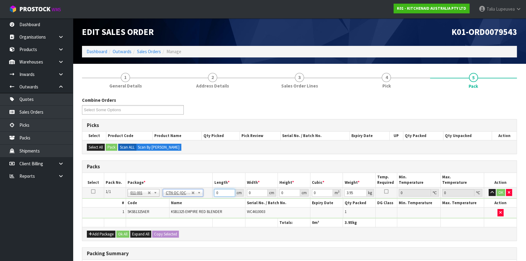
click at [197, 190] on tr "1/1 NONE 007-001 007-002 007-004 007-009 007-013 007-014 007-015 007-017 007-01…" at bounding box center [299, 192] width 434 height 11
click at [500, 191] on button "OK" at bounding box center [501, 192] width 9 height 7
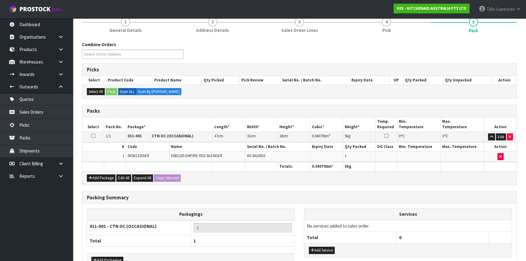
scroll to position [93, 0]
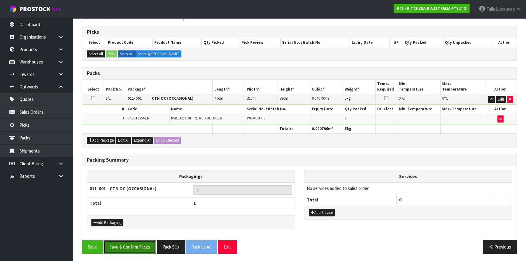
click at [145, 245] on button "Save & Confirm Packs" at bounding box center [130, 246] width 52 height 13
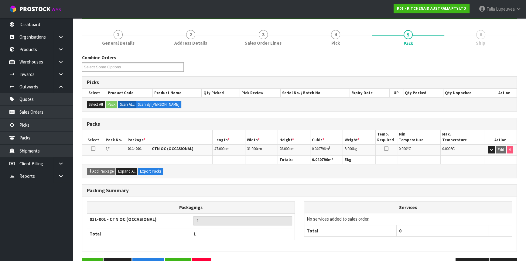
scroll to position [82, 0]
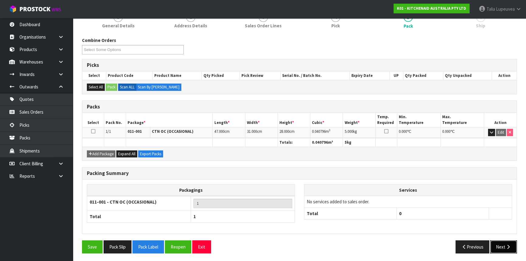
click at [497, 241] on button "Next" at bounding box center [503, 246] width 27 height 13
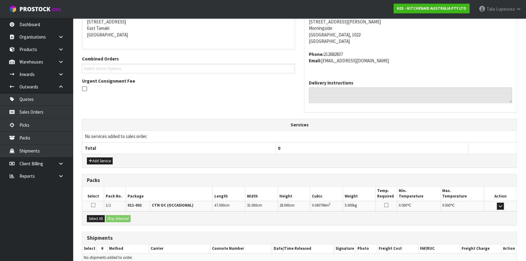
scroll to position [153, 0]
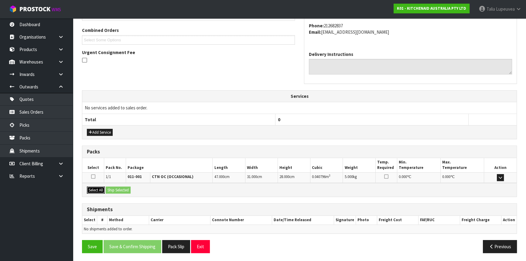
drag, startPoint x: 101, startPoint y: 188, endPoint x: 124, endPoint y: 187, distance: 23.1
click at [102, 188] on button "Select All" at bounding box center [96, 190] width 18 height 7
click at [125, 187] on button "Ship Selected" at bounding box center [118, 190] width 25 height 7
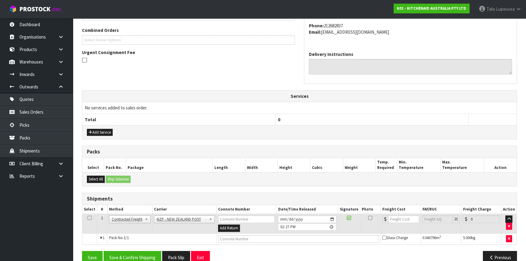
scroll to position [163, 0]
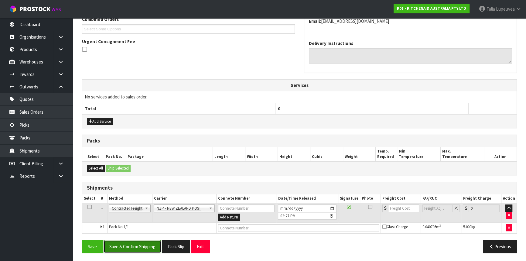
click at [140, 246] on button "Save & Confirm Shipping" at bounding box center [133, 246] width 58 height 13
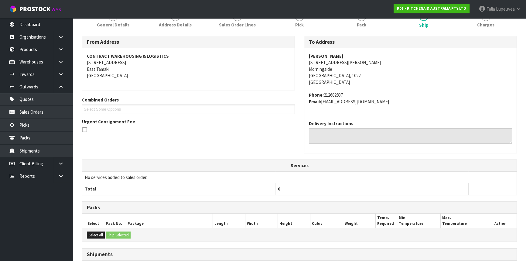
scroll to position [155, 0]
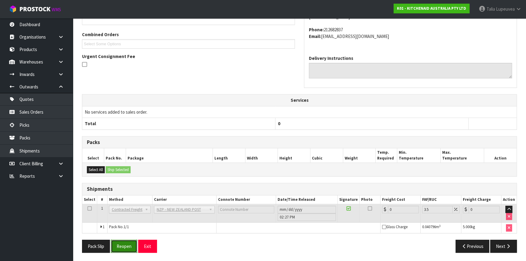
click at [123, 246] on button "Reopen" at bounding box center [124, 246] width 26 height 13
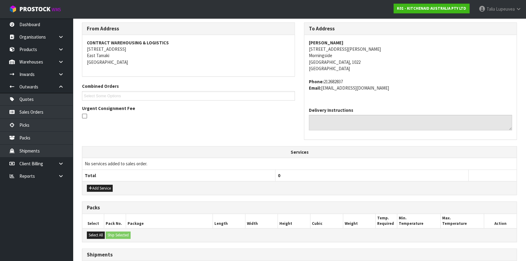
scroll to position [169, 0]
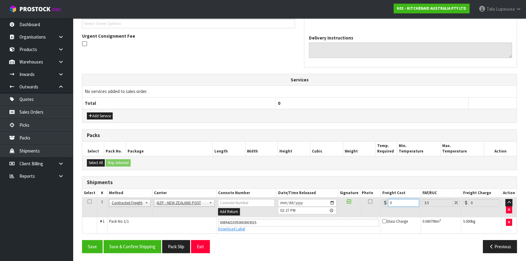
click at [373, 204] on tr "1 Client Local Pickup Customer Local Pickup Company Freight Contracted Freight …" at bounding box center [299, 207] width 434 height 20
click at [150, 249] on button "Save & Confirm Shipping" at bounding box center [133, 246] width 58 height 13
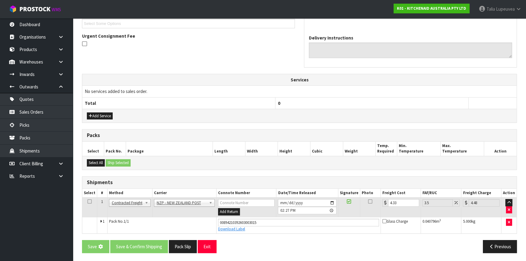
scroll to position [0, 0]
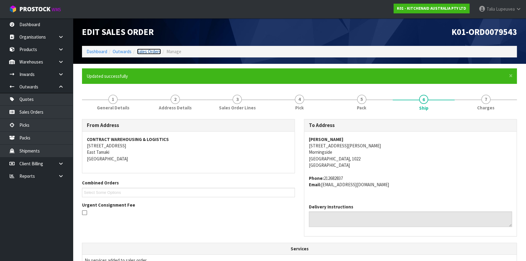
click at [148, 52] on link "Sales Orders" at bounding box center [149, 52] width 24 height 6
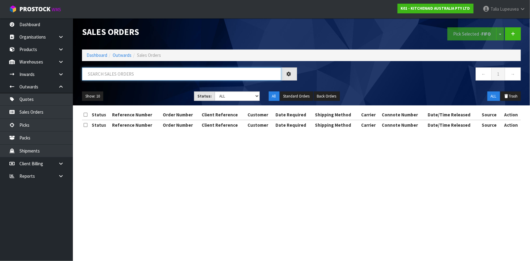
click at [149, 70] on input "text" at bounding box center [181, 73] width 199 height 13
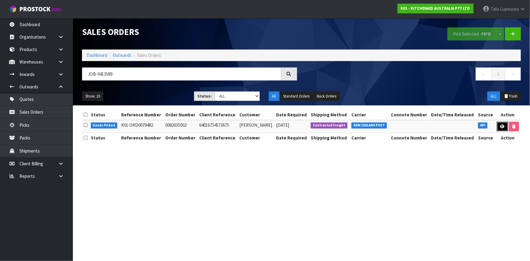
click at [504, 125] on icon at bounding box center [502, 127] width 5 height 4
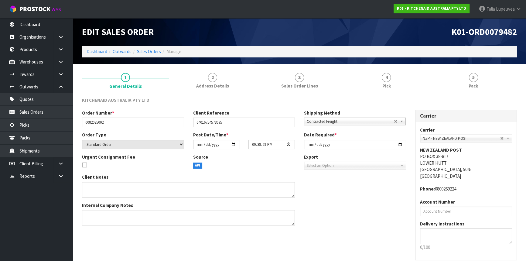
click at [484, 84] on link "5 Pack" at bounding box center [473, 80] width 87 height 24
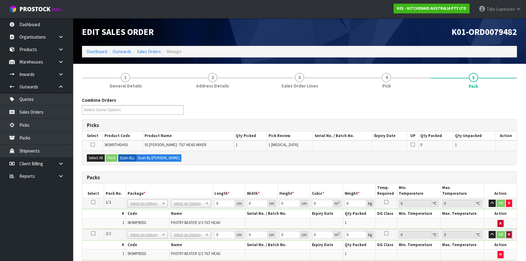
drag, startPoint x: 510, startPoint y: 234, endPoint x: 501, endPoint y: 233, distance: 9.2
click at [510, 234] on icon "button" at bounding box center [509, 234] width 2 height 4
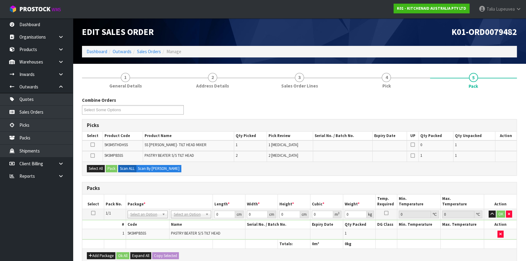
click at [95, 213] on icon at bounding box center [93, 213] width 4 height 0
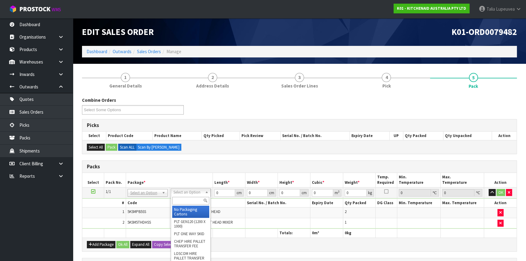
click at [188, 201] on input "text" at bounding box center [190, 201] width 37 height 8
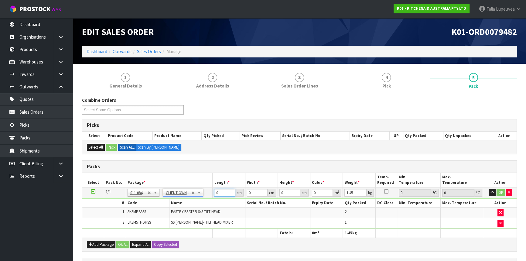
drag, startPoint x: 224, startPoint y: 192, endPoint x: 192, endPoint y: 200, distance: 32.4
click at [194, 200] on tbody "1/1 NONE 007-001 007-002 007-004 007-009 007-013 007-014 007-015 007-017 007-01…" at bounding box center [299, 207] width 434 height 41
click at [504, 189] on button "OK" at bounding box center [501, 192] width 9 height 7
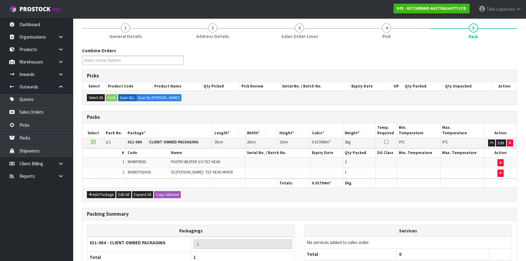
scroll to position [104, 0]
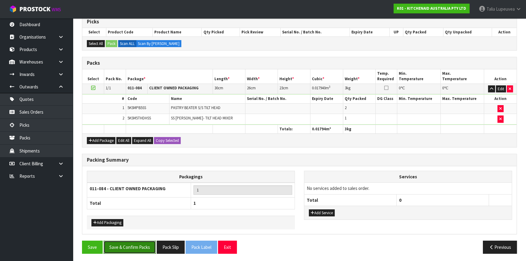
click at [149, 243] on button "Save & Confirm Packs" at bounding box center [130, 247] width 52 height 13
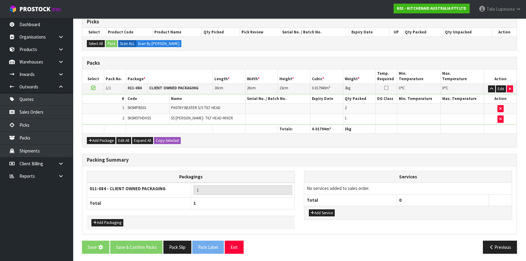
scroll to position [0, 0]
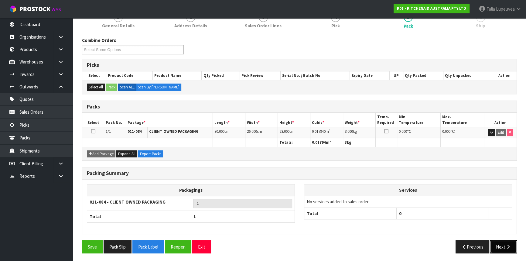
click at [504, 244] on button "Next" at bounding box center [503, 246] width 27 height 13
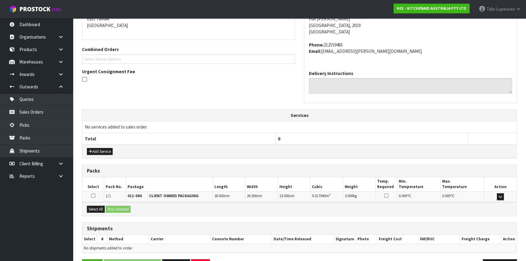
scroll to position [153, 0]
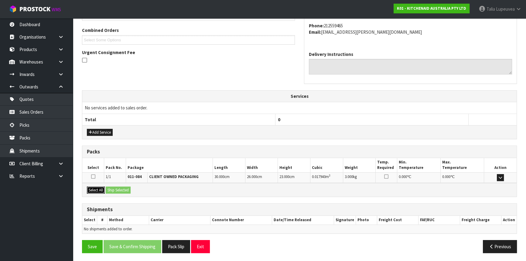
click at [98, 190] on button "Select All" at bounding box center [96, 190] width 18 height 7
click at [127, 191] on button "Ship Selected" at bounding box center [118, 190] width 25 height 7
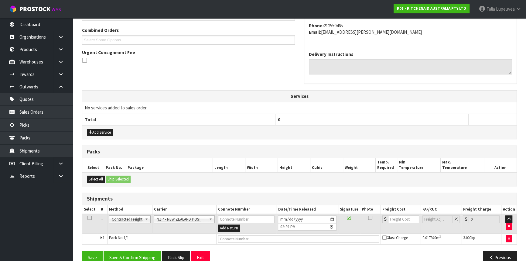
scroll to position [163, 0]
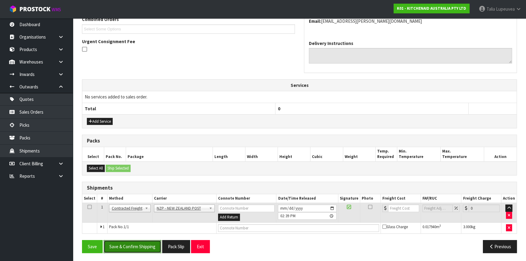
click at [144, 246] on button "Save & Confirm Shipping" at bounding box center [133, 246] width 58 height 13
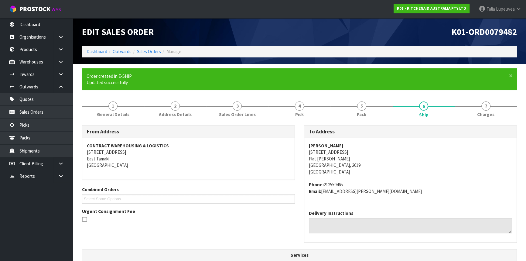
scroll to position [155, 0]
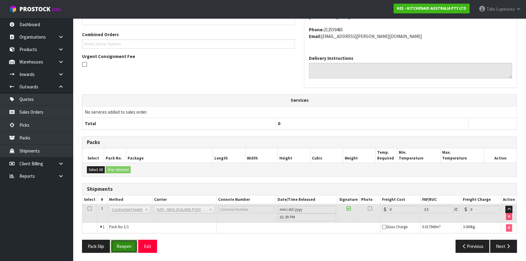
click at [125, 249] on button "Reopen" at bounding box center [124, 246] width 26 height 13
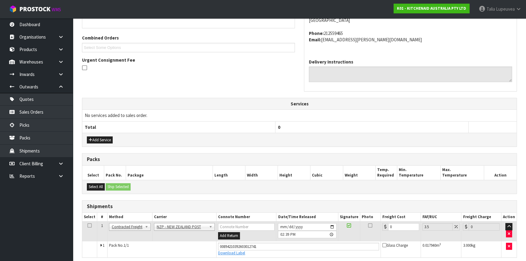
scroll to position [169, 0]
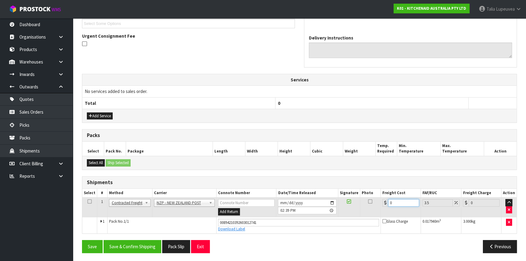
click at [367, 208] on tr "1 Client Local Pickup Customer Local Pickup Company Freight Contracted Freight …" at bounding box center [299, 207] width 434 height 20
click at [144, 243] on button "Save & Confirm Shipping" at bounding box center [133, 246] width 58 height 13
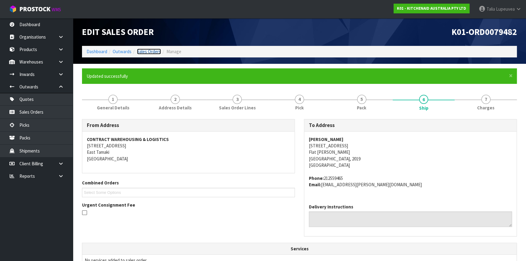
click at [146, 52] on link "Sales Orders" at bounding box center [149, 52] width 24 height 6
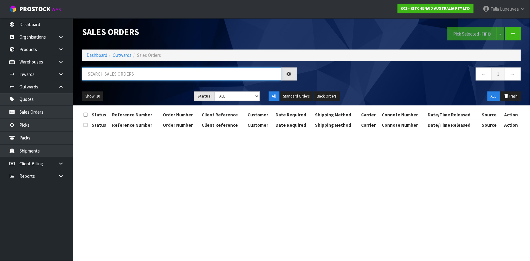
click at [153, 70] on input "text" at bounding box center [181, 73] width 199 height 13
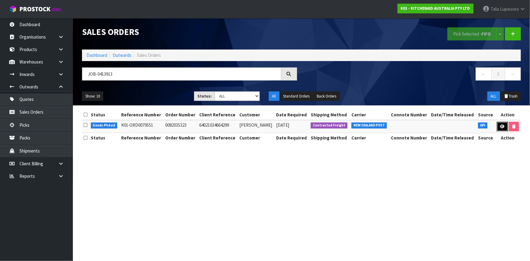
click at [499, 128] on link at bounding box center [502, 127] width 11 height 10
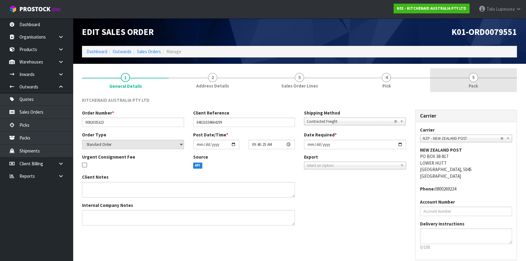
click at [454, 81] on link "5 Pack" at bounding box center [473, 80] width 87 height 24
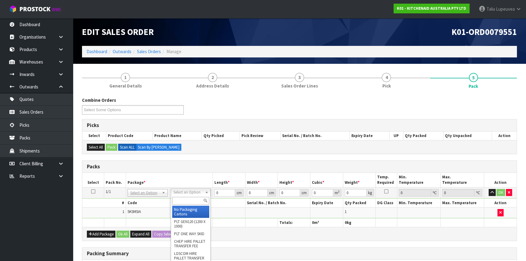
click at [201, 202] on input "text" at bounding box center [190, 201] width 37 height 8
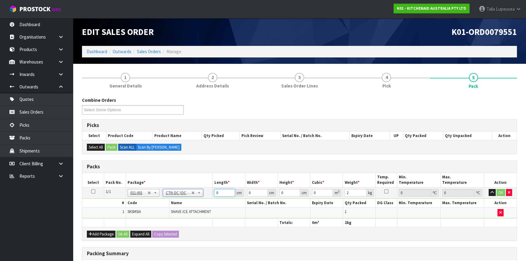
drag, startPoint x: 221, startPoint y: 193, endPoint x: 202, endPoint y: 194, distance: 18.8
click at [202, 194] on tr "1/1 NONE 007-001 007-002 007-004 007-009 007-013 007-014 007-015 007-017 007-01…" at bounding box center [299, 192] width 434 height 11
click at [501, 190] on button "OK" at bounding box center [501, 192] width 9 height 7
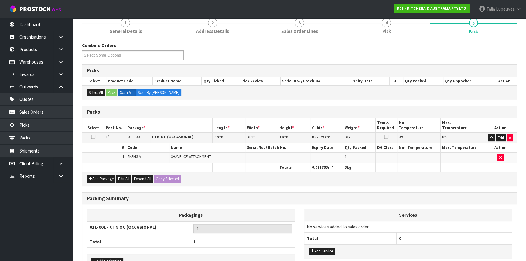
scroll to position [93, 0]
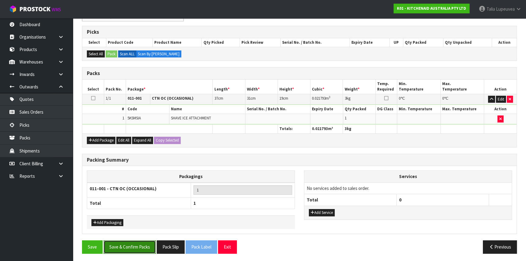
click at [146, 248] on button "Save & Confirm Packs" at bounding box center [130, 246] width 52 height 13
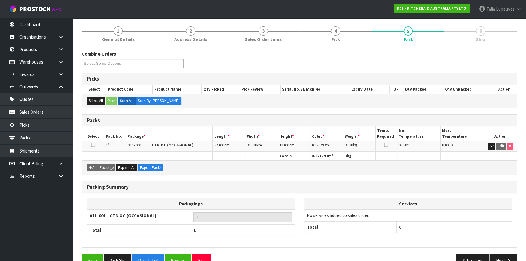
scroll to position [82, 0]
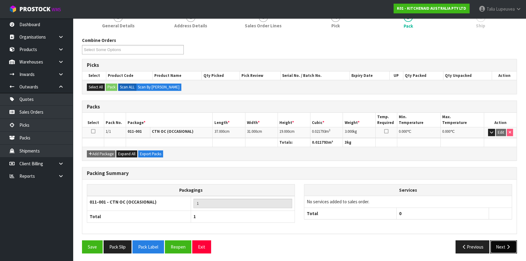
click at [504, 243] on button "Next" at bounding box center [503, 246] width 27 height 13
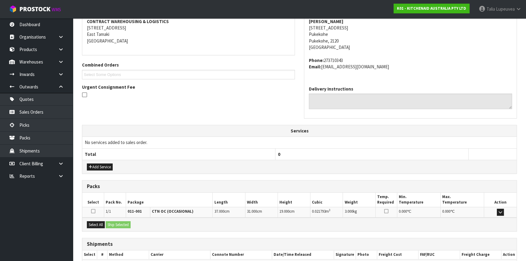
scroll to position [153, 0]
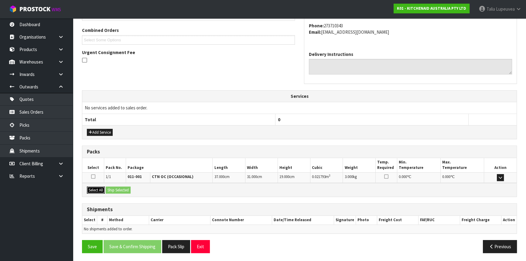
click at [94, 189] on button "Select All" at bounding box center [96, 190] width 18 height 7
click at [123, 187] on button "Ship Selected" at bounding box center [118, 190] width 25 height 7
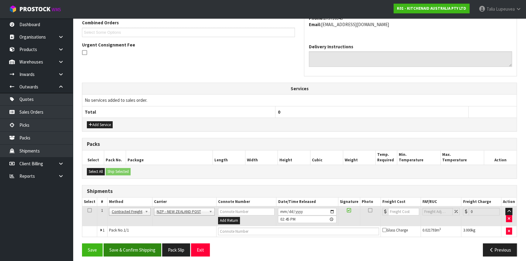
scroll to position [163, 0]
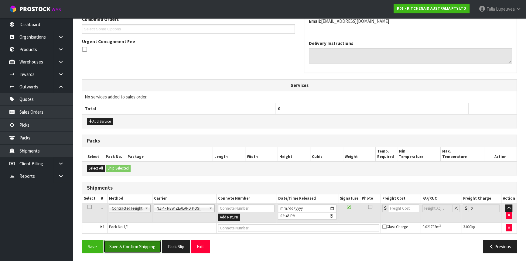
click at [147, 247] on button "Save & Confirm Shipping" at bounding box center [133, 246] width 58 height 13
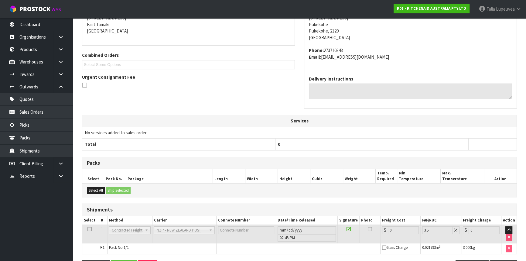
scroll to position [155, 0]
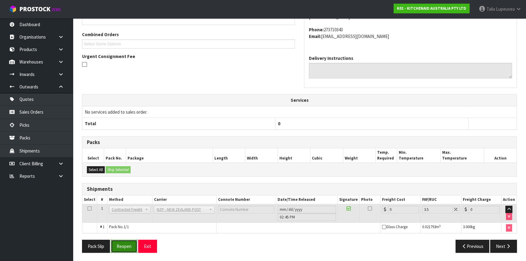
click at [123, 242] on button "Reopen" at bounding box center [124, 246] width 26 height 13
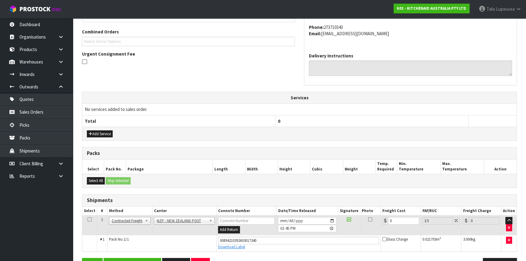
scroll to position [169, 0]
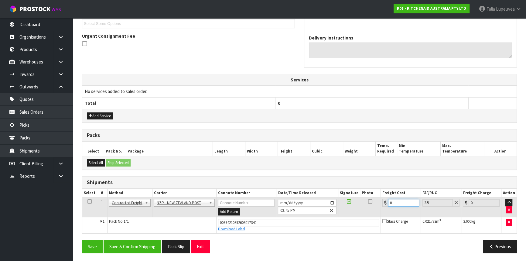
drag, startPoint x: 397, startPoint y: 204, endPoint x: 373, endPoint y: 206, distance: 24.1
click at [374, 206] on tr "1 Client Local Pickup Customer Local Pickup Company Freight Contracted Freight …" at bounding box center [299, 207] width 434 height 20
click at [149, 247] on button "Save & Confirm Shipping" at bounding box center [133, 246] width 58 height 13
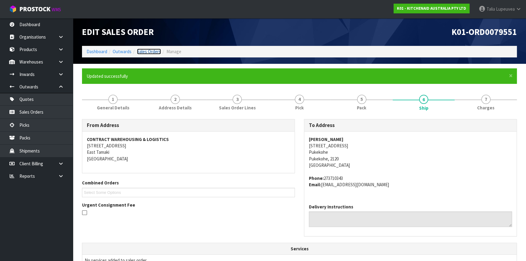
click at [153, 51] on link "Sales Orders" at bounding box center [149, 52] width 24 height 6
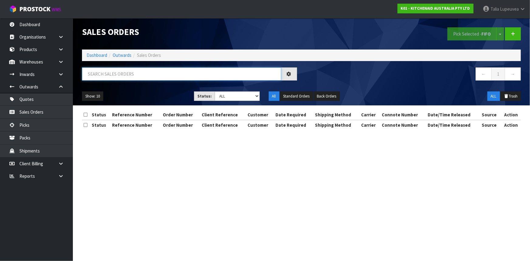
click at [156, 75] on input "text" at bounding box center [181, 73] width 199 height 13
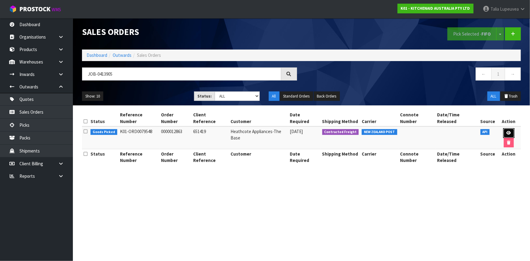
click at [505, 128] on link at bounding box center [508, 133] width 11 height 10
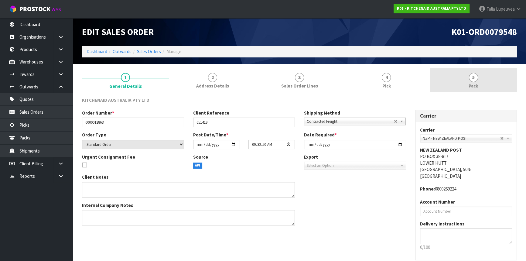
click at [462, 84] on link "5 Pack" at bounding box center [473, 80] width 87 height 24
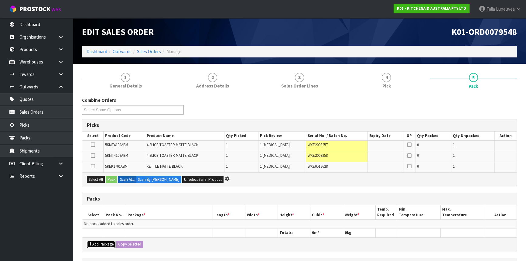
drag, startPoint x: 106, startPoint y: 245, endPoint x: 98, endPoint y: 239, distance: 10.0
click at [106, 245] on button "Add Package" at bounding box center [101, 244] width 29 height 7
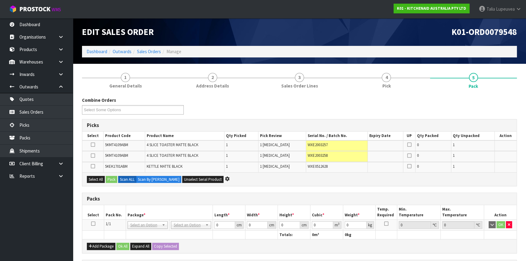
click at [92, 224] on icon at bounding box center [93, 224] width 4 height 0
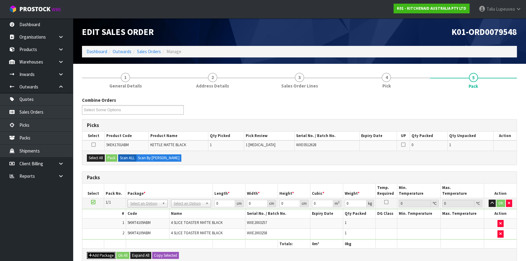
click at [108, 251] on button "Add Package" at bounding box center [101, 255] width 29 height 7
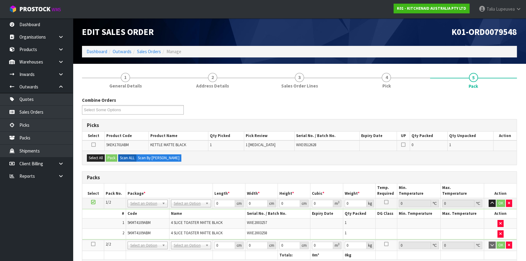
click at [92, 244] on icon at bounding box center [93, 244] width 4 height 0
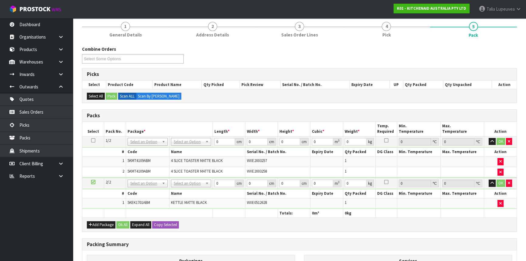
scroll to position [55, 0]
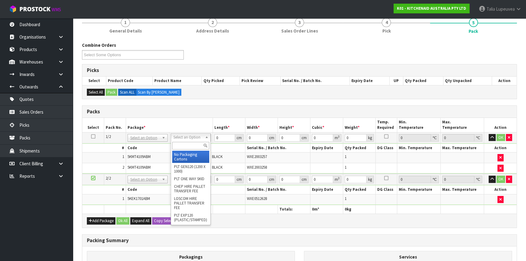
click at [180, 145] on input "text" at bounding box center [190, 146] width 37 height 8
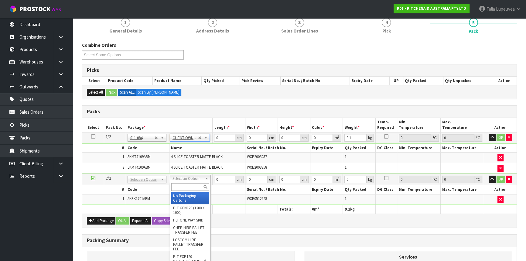
click at [194, 187] on input "text" at bounding box center [190, 187] width 38 height 8
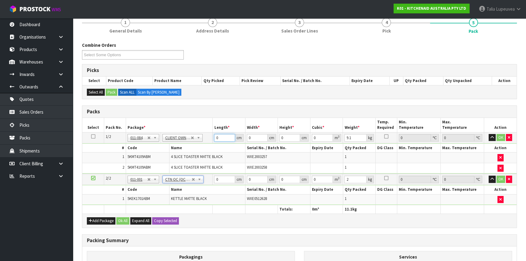
drag, startPoint x: 225, startPoint y: 137, endPoint x: 201, endPoint y: 140, distance: 24.4
click at [201, 140] on tr "1/2 NONE 007-001 007-002 007-004 007-009 007-013 007-014 007-015 007-017 007-01…" at bounding box center [299, 137] width 434 height 11
drag, startPoint x: 219, startPoint y: 179, endPoint x: 196, endPoint y: 185, distance: 23.3
click at [196, 185] on tbody "2/2 NONE 007-001 007-002 007-004 007-009 007-013 007-014 007-015 007-017 007-01…" at bounding box center [299, 189] width 434 height 31
click at [500, 134] on button "OK" at bounding box center [501, 137] width 9 height 7
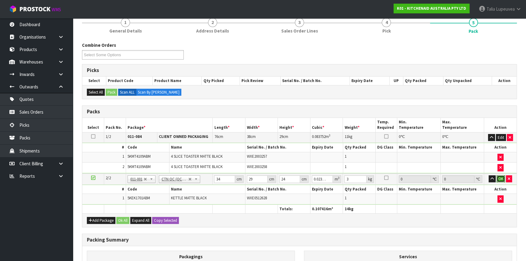
click at [503, 176] on button "OK" at bounding box center [501, 178] width 9 height 7
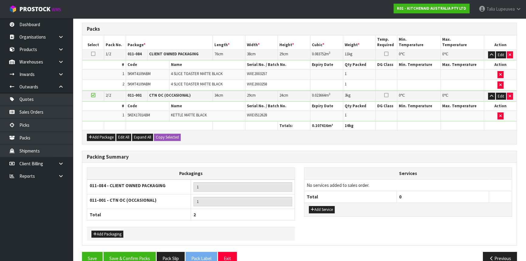
scroll to position [149, 0]
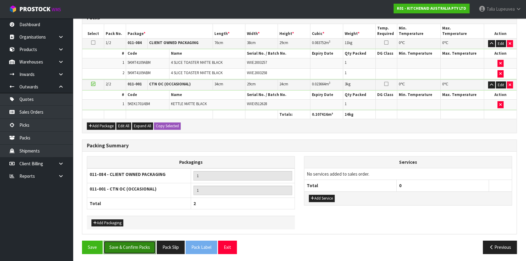
click at [135, 249] on button "Save & Confirm Packs" at bounding box center [130, 247] width 52 height 13
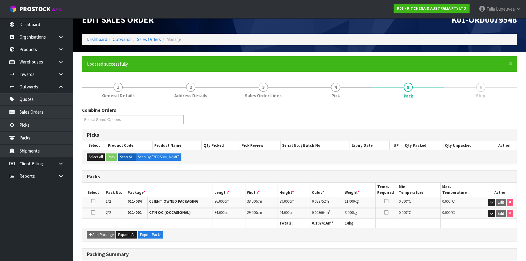
scroll to position [108, 0]
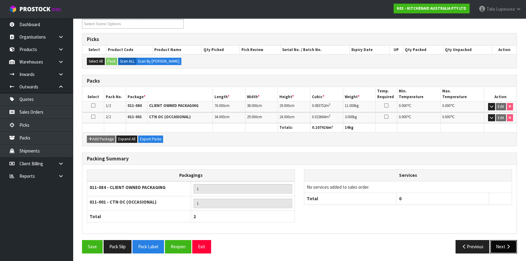
click at [507, 247] on icon "button" at bounding box center [509, 246] width 6 height 5
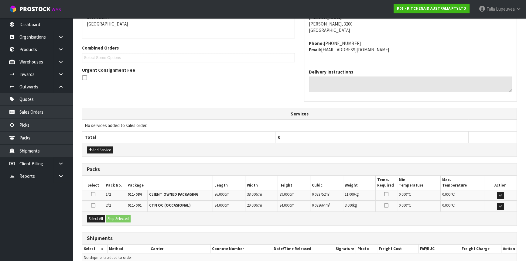
scroll to position [164, 0]
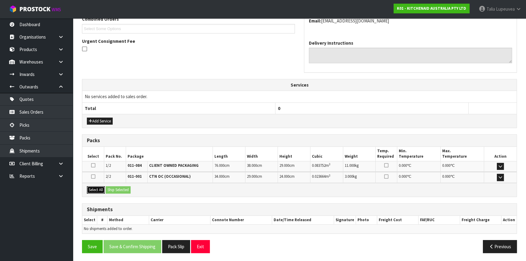
click at [102, 188] on button "Select All" at bounding box center [96, 189] width 18 height 7
click at [118, 190] on button "Ship Selected" at bounding box center [118, 189] width 25 height 7
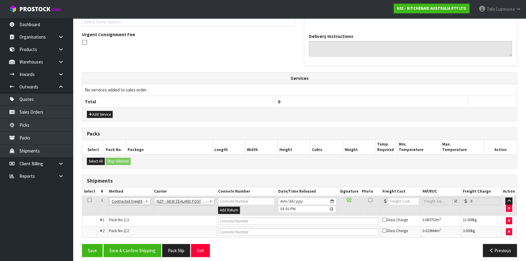
scroll to position [174, 0]
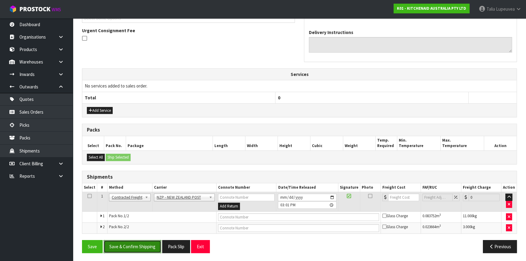
click at [142, 244] on button "Save & Confirm Shipping" at bounding box center [133, 246] width 58 height 13
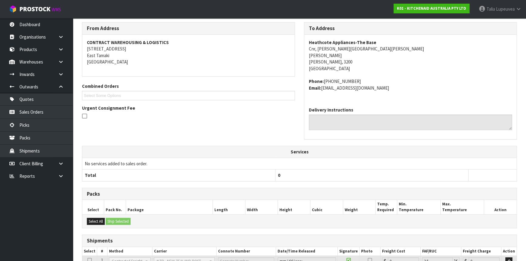
scroll to position [165, 0]
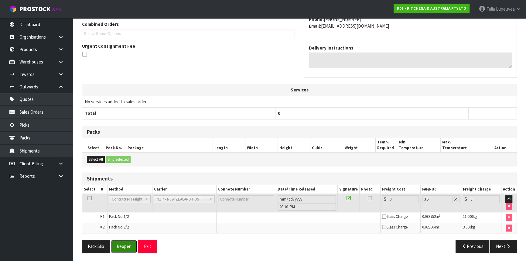
click at [133, 245] on button "Reopen" at bounding box center [124, 246] width 26 height 13
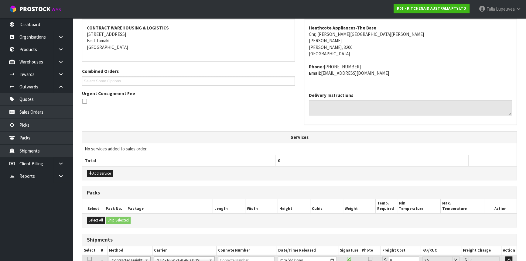
scroll to position [180, 0]
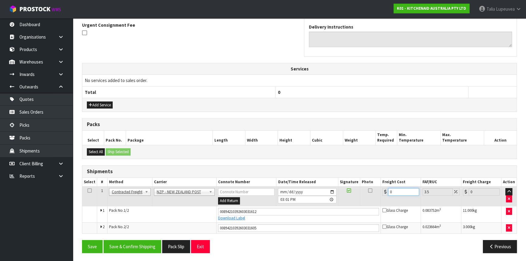
drag, startPoint x: 394, startPoint y: 190, endPoint x: 375, endPoint y: 196, distance: 20.0
click at [375, 196] on tr "1 Client Local Pickup Customer Local Pickup Company Freight Contracted Freight …" at bounding box center [299, 197] width 434 height 20
click at [149, 246] on button "Save & Confirm Shipping" at bounding box center [133, 246] width 58 height 13
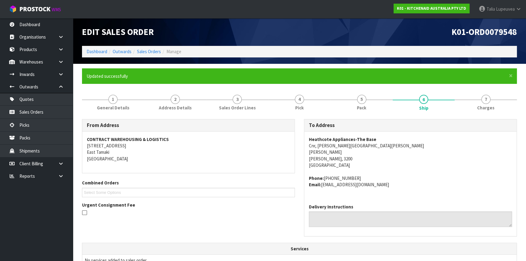
scroll to position [163, 0]
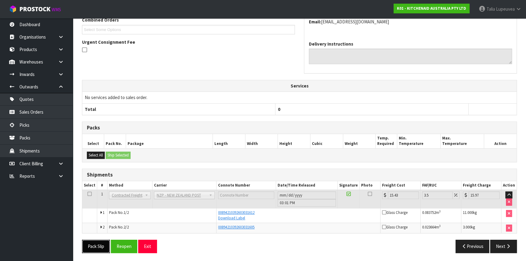
click at [97, 248] on button "Pack Slip" at bounding box center [96, 246] width 28 height 13
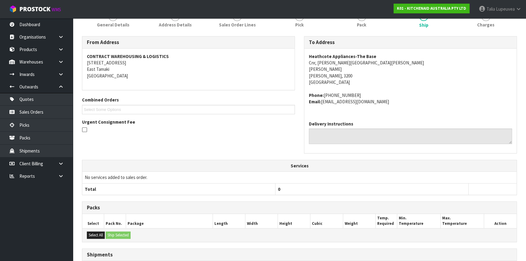
scroll to position [0, 0]
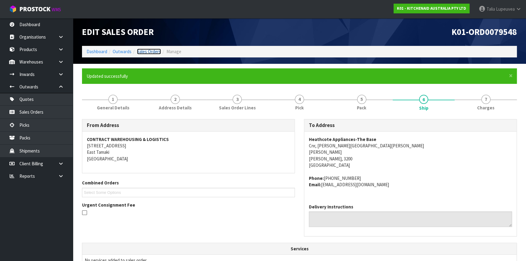
click at [146, 49] on link "Sales Orders" at bounding box center [149, 52] width 24 height 6
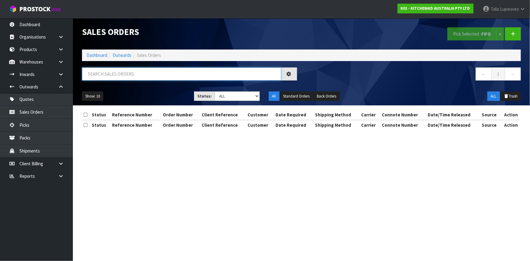
click at [149, 70] on input "text" at bounding box center [181, 73] width 199 height 13
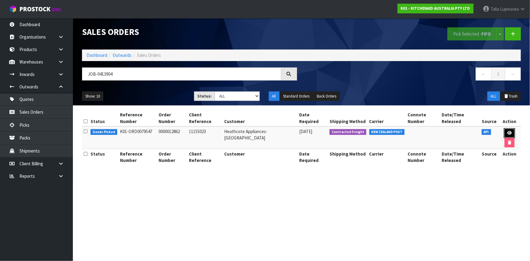
click at [507, 131] on icon at bounding box center [509, 133] width 5 height 4
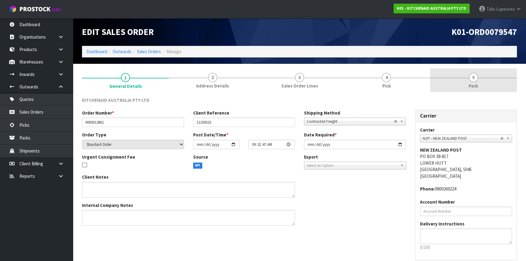
click at [484, 79] on link "5 Pack" at bounding box center [473, 80] width 87 height 24
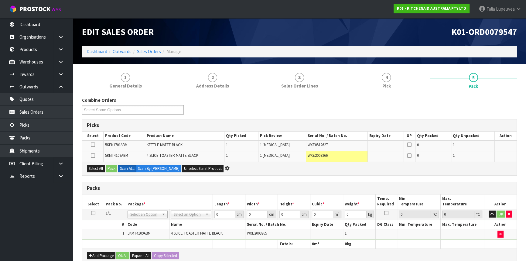
click at [93, 213] on icon at bounding box center [93, 213] width 4 height 0
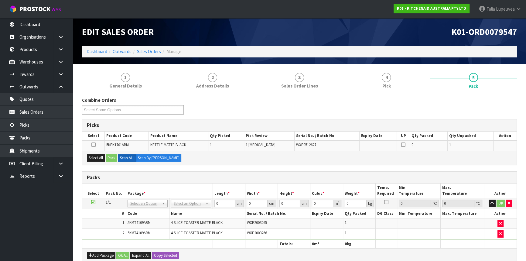
scroll to position [27, 0]
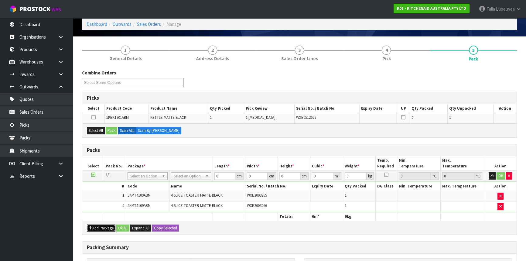
click at [98, 228] on button "Add Package" at bounding box center [101, 228] width 29 height 7
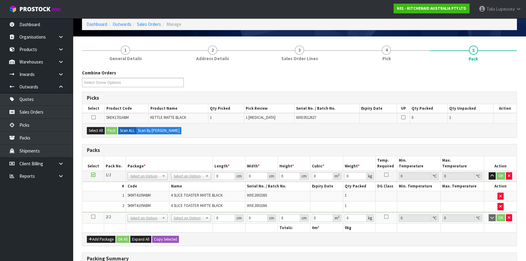
click at [93, 217] on icon at bounding box center [93, 217] width 4 height 0
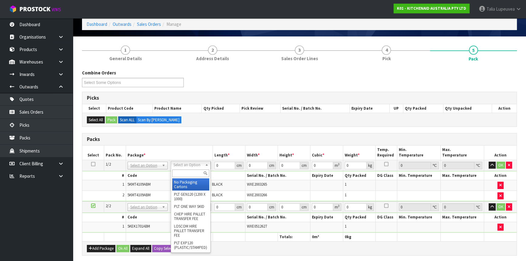
click at [190, 172] on input "text" at bounding box center [190, 174] width 37 height 8
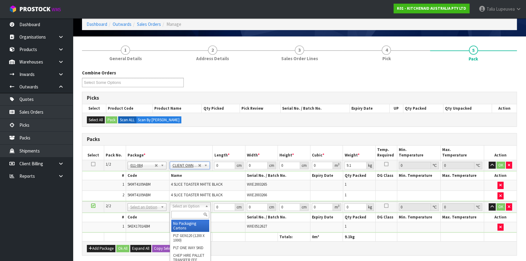
click at [191, 213] on input "text" at bounding box center [190, 215] width 38 height 8
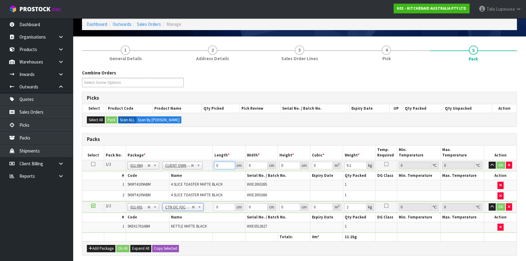
drag, startPoint x: 222, startPoint y: 166, endPoint x: 188, endPoint y: 182, distance: 36.7
click at [188, 182] on tbody "1/2 NONE 007-001 007-002 007-004 007-009 007-013 007-014 007-015 007-017 007-01…" at bounding box center [299, 181] width 434 height 42
click at [498, 165] on button "OK" at bounding box center [501, 165] width 9 height 7
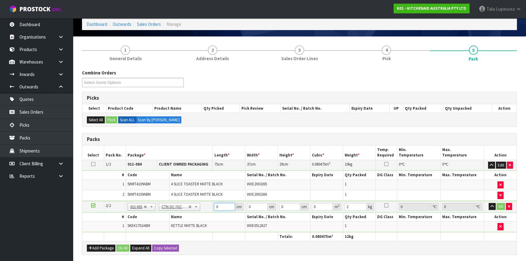
drag, startPoint x: 218, startPoint y: 206, endPoint x: 211, endPoint y: 207, distance: 7.1
click at [211, 207] on tr "2/2 NONE 007-001 007-002 007-004 007-009 007-013 007-014 007-015 007-017 007-01…" at bounding box center [299, 206] width 434 height 11
click at [500, 204] on button "OK" at bounding box center [501, 206] width 9 height 7
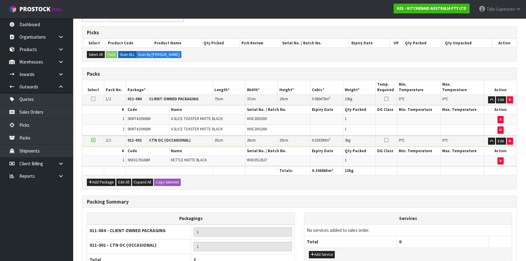
scroll to position [149, 0]
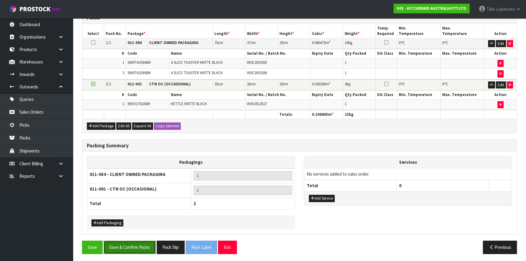
click at [136, 244] on button "Save & Confirm Packs" at bounding box center [130, 247] width 52 height 13
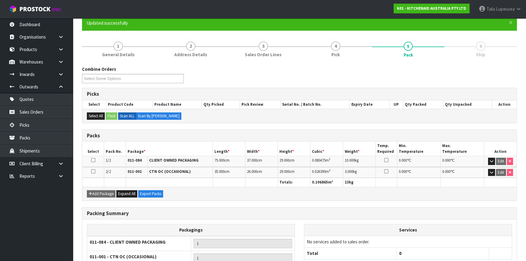
scroll to position [108, 0]
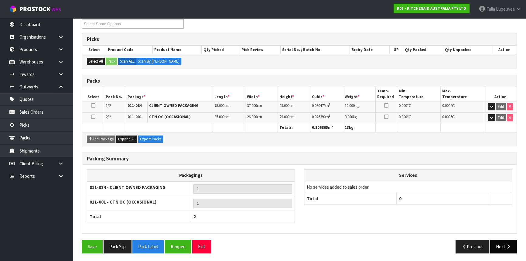
click at [502, 245] on button "Next" at bounding box center [503, 246] width 27 height 13
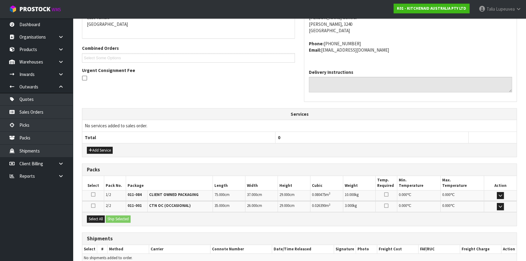
scroll to position [164, 0]
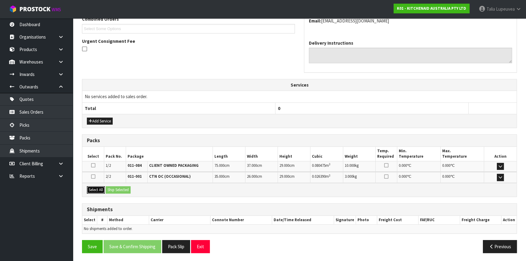
click at [97, 188] on button "Select All" at bounding box center [96, 189] width 18 height 7
click at [116, 188] on button "Ship Selected" at bounding box center [118, 189] width 25 height 7
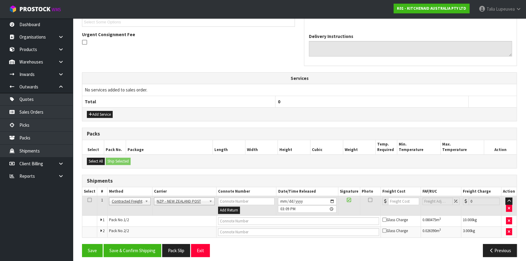
scroll to position [174, 0]
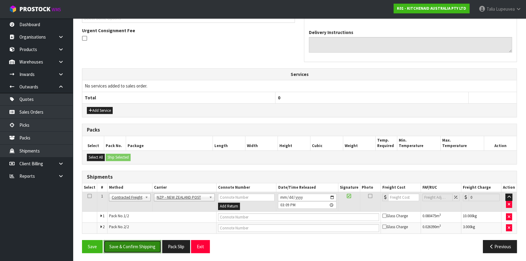
click at [149, 243] on button "Save & Confirm Shipping" at bounding box center [133, 246] width 58 height 13
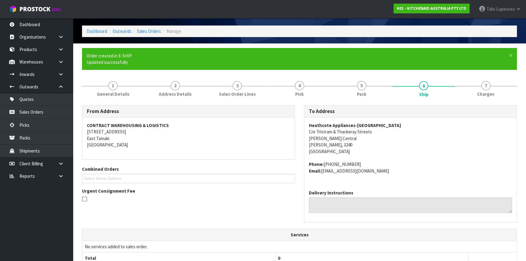
scroll to position [165, 0]
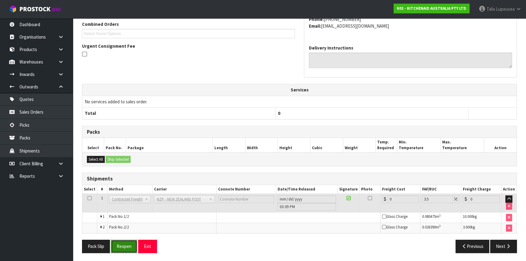
click at [130, 245] on button "Reopen" at bounding box center [124, 246] width 26 height 13
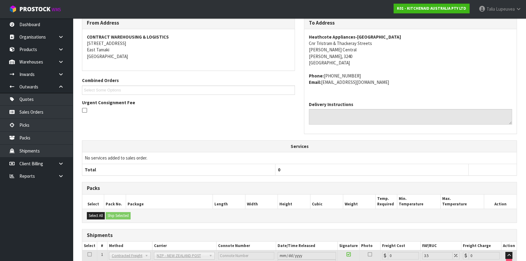
scroll to position [159, 0]
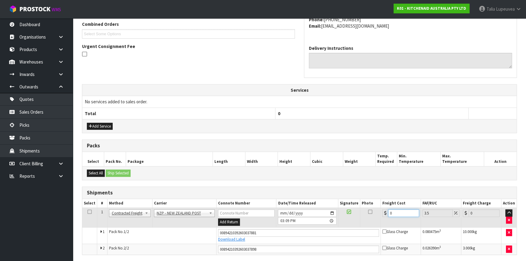
drag, startPoint x: 398, startPoint y: 210, endPoint x: 373, endPoint y: 216, distance: 25.4
click at [374, 216] on tr "1 Client Local Pickup Customer Local Pickup Company Freight Contracted Freight …" at bounding box center [299, 218] width 434 height 20
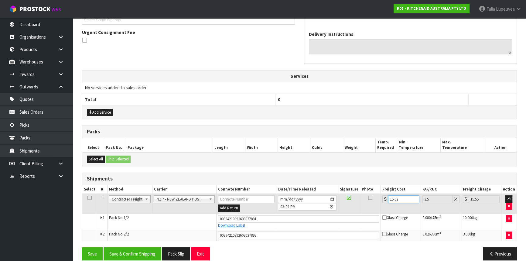
scroll to position [180, 0]
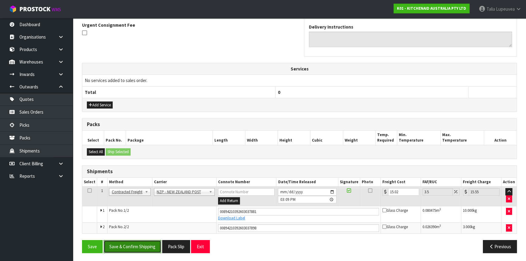
click at [125, 245] on button "Save & Confirm Shipping" at bounding box center [133, 246] width 58 height 13
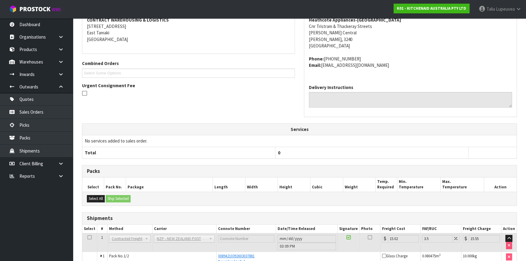
scroll to position [163, 0]
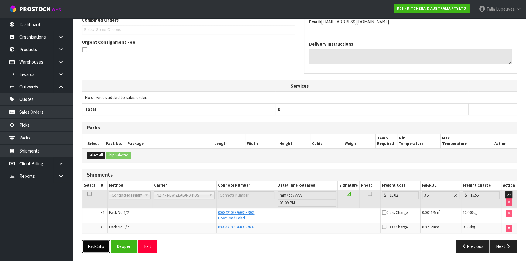
click at [92, 245] on button "Pack Slip" at bounding box center [96, 246] width 28 height 13
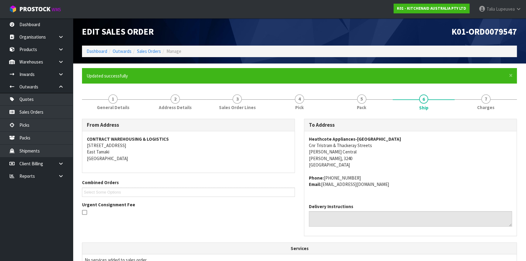
scroll to position [0, 0]
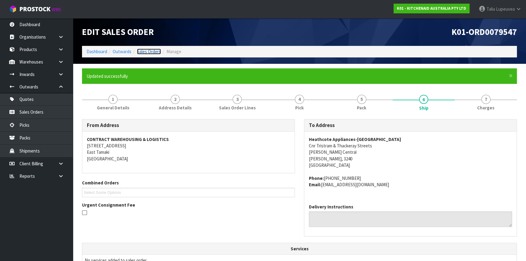
click at [144, 50] on link "Sales Orders" at bounding box center [149, 52] width 24 height 6
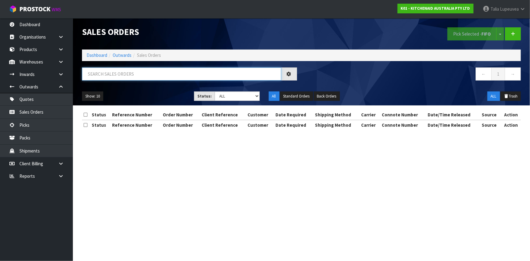
click at [149, 73] on input "text" at bounding box center [181, 73] width 199 height 13
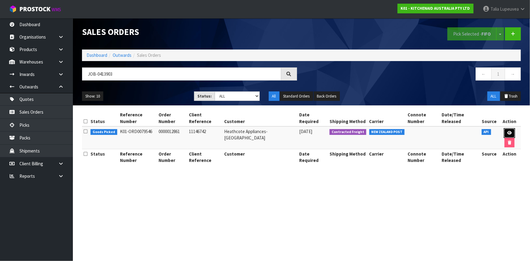
click at [507, 131] on icon at bounding box center [509, 133] width 5 height 4
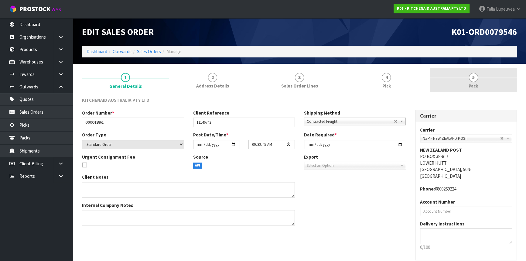
click at [455, 81] on link "5 Pack" at bounding box center [473, 80] width 87 height 24
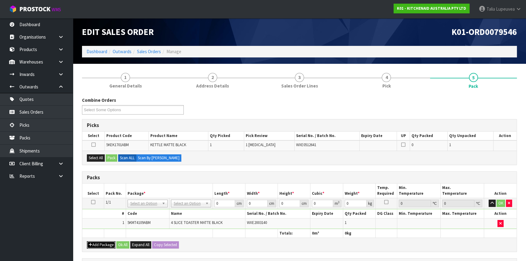
click at [98, 245] on button "Add Package" at bounding box center [101, 244] width 29 height 7
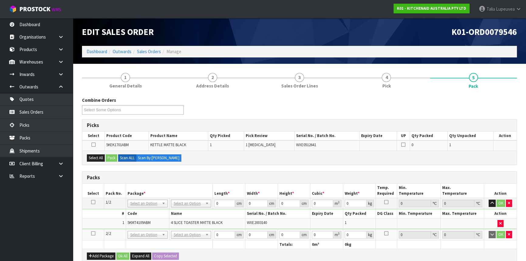
click at [94, 233] on icon at bounding box center [93, 233] width 4 height 0
click at [96, 159] on button "Select All" at bounding box center [96, 157] width 18 height 7
click at [112, 157] on button "Pack" at bounding box center [112, 157] width 12 height 7
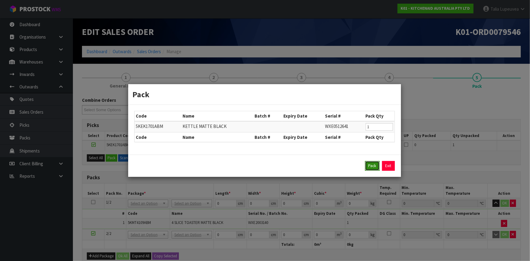
click at [374, 167] on button "Pack" at bounding box center [372, 166] width 15 height 10
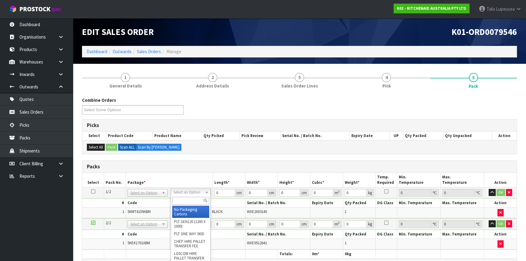
click at [186, 200] on input "text" at bounding box center [190, 201] width 37 height 8
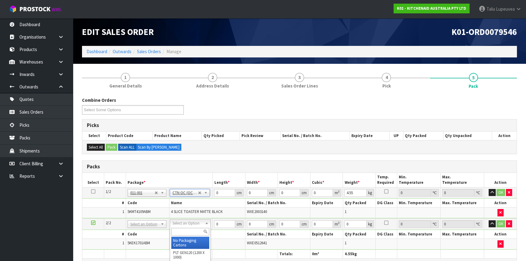
click at [186, 230] on input "text" at bounding box center [190, 232] width 38 height 8
drag, startPoint x: 208, startPoint y: 198, endPoint x: 191, endPoint y: 205, distance: 19.0
click at [191, 205] on tbody "1/2 NONE 007-001 007-002 007-004 007-009 007-013 007-014 007-015 007-017 007-01…" at bounding box center [299, 202] width 434 height 31
click at [500, 191] on button "OK" at bounding box center [501, 192] width 9 height 7
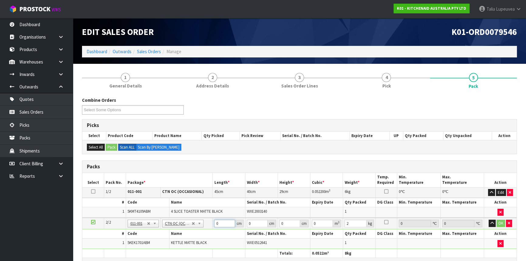
drag, startPoint x: 219, startPoint y: 224, endPoint x: 207, endPoint y: 225, distance: 12.2
click at [207, 225] on tr "2/2 NONE 007-001 007-002 007-004 007-009 007-013 007-014 007-015 007-017 007-01…" at bounding box center [299, 223] width 434 height 11
click at [500, 224] on button "OK" at bounding box center [501, 223] width 9 height 7
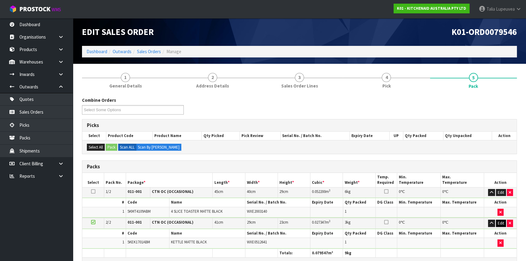
scroll to position [124, 0]
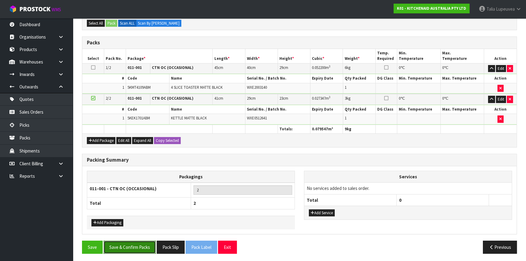
click at [140, 242] on button "Save & Confirm Packs" at bounding box center [130, 247] width 52 height 13
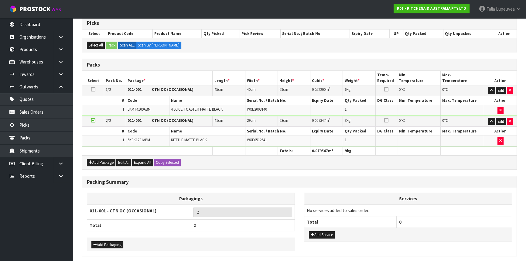
scroll to position [0, 0]
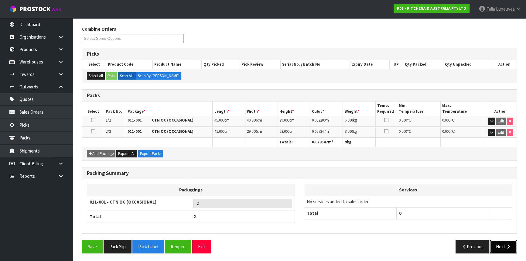
click at [492, 241] on button "Next" at bounding box center [503, 246] width 27 height 13
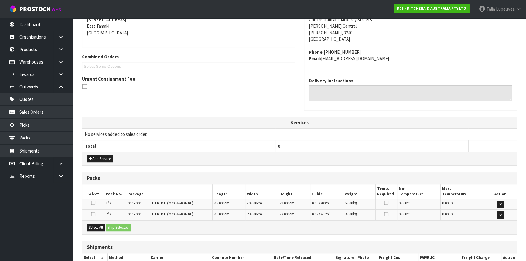
scroll to position [164, 0]
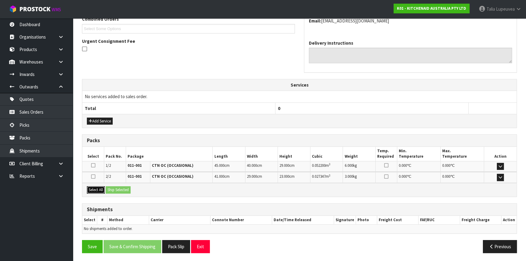
click at [96, 186] on button "Select All" at bounding box center [96, 189] width 18 height 7
click at [114, 187] on button "Ship Selected" at bounding box center [118, 189] width 25 height 7
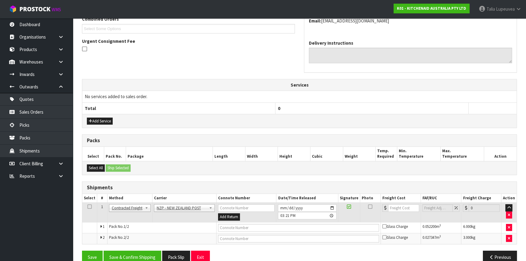
scroll to position [174, 0]
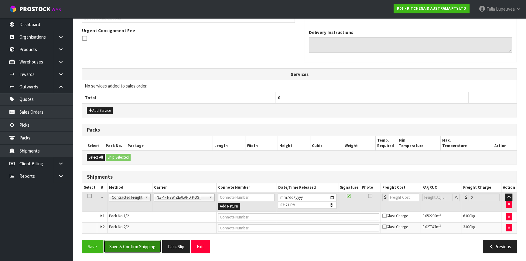
click at [155, 240] on button "Save & Confirm Shipping" at bounding box center [133, 246] width 58 height 13
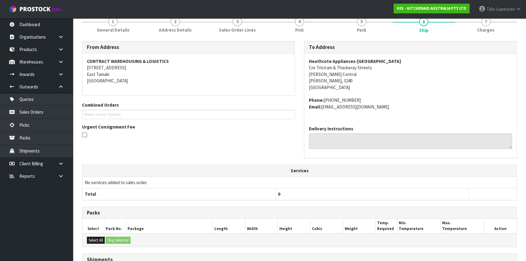
scroll to position [165, 0]
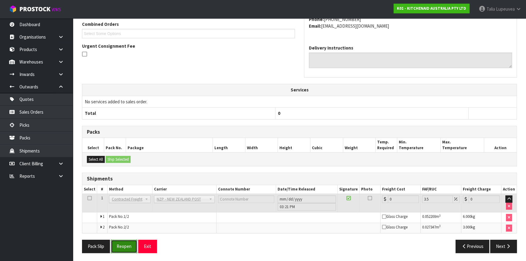
click at [130, 249] on button "Reopen" at bounding box center [124, 246] width 26 height 13
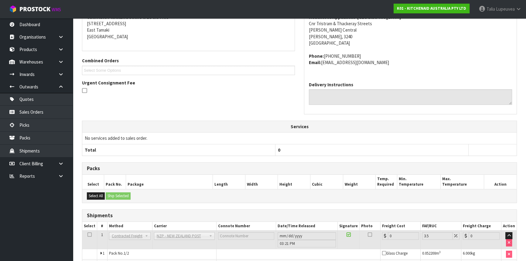
scroll to position [159, 0]
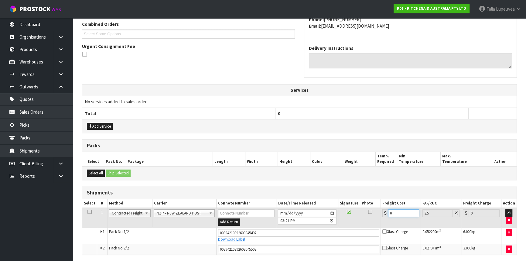
drag, startPoint x: 384, startPoint y: 216, endPoint x: 374, endPoint y: 218, distance: 10.4
click at [374, 218] on tr "1 Client Local Pickup Customer Local Pickup Company Freight Contracted Freight …" at bounding box center [299, 218] width 434 height 20
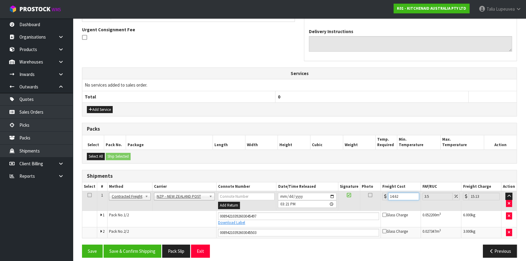
scroll to position [180, 0]
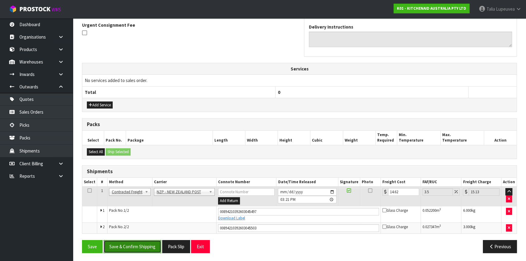
click at [144, 242] on button "Save & Confirm Shipping" at bounding box center [133, 246] width 58 height 13
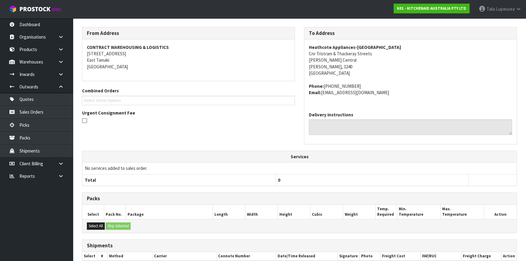
scroll to position [163, 0]
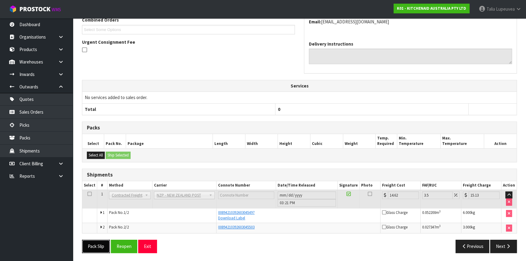
drag, startPoint x: 86, startPoint y: 243, endPoint x: 112, endPoint y: 231, distance: 29.0
click at [86, 243] on button "Pack Slip" at bounding box center [96, 246] width 28 height 13
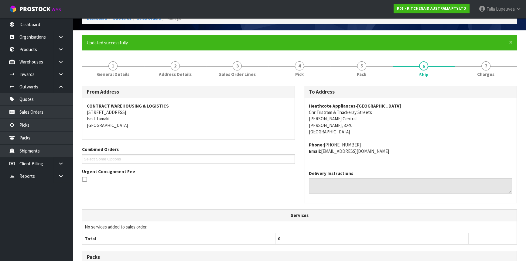
scroll to position [25, 0]
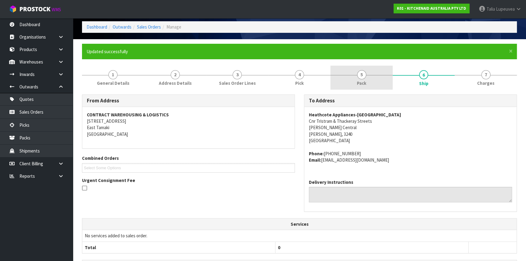
click at [358, 74] on span "5" at bounding box center [361, 74] width 9 height 9
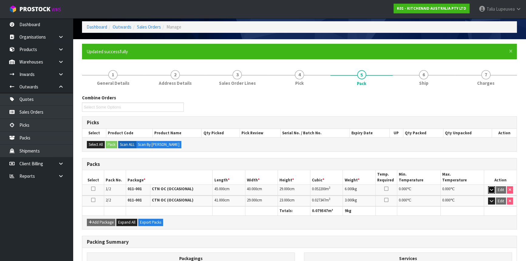
click at [494, 187] on button "button" at bounding box center [491, 189] width 7 height 7
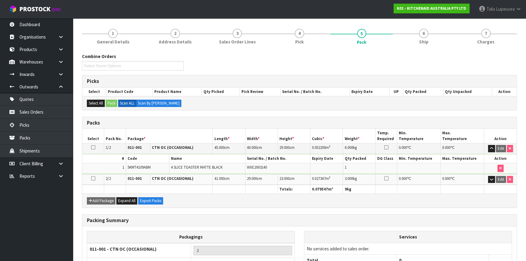
scroll to position [113, 0]
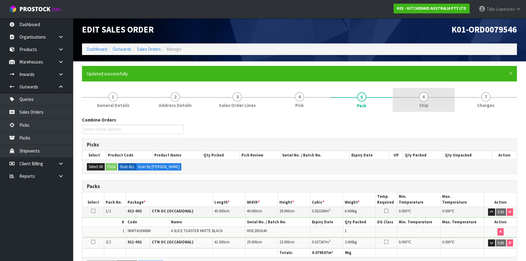
click at [438, 105] on link "6 Ship" at bounding box center [424, 100] width 62 height 24
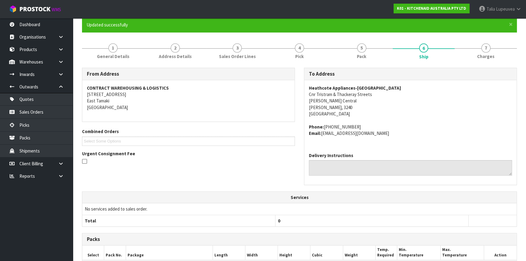
scroll to position [25, 0]
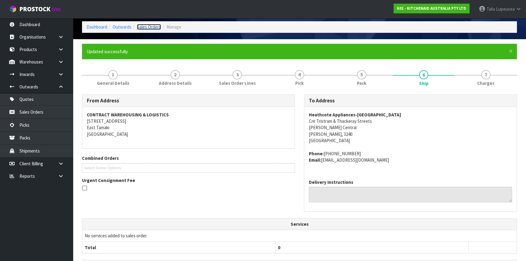
click at [144, 26] on link "Sales Orders" at bounding box center [149, 27] width 24 height 6
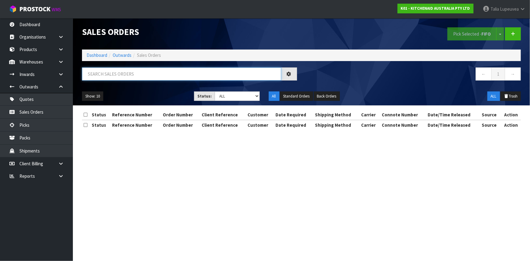
click at [146, 71] on input "text" at bounding box center [181, 73] width 199 height 13
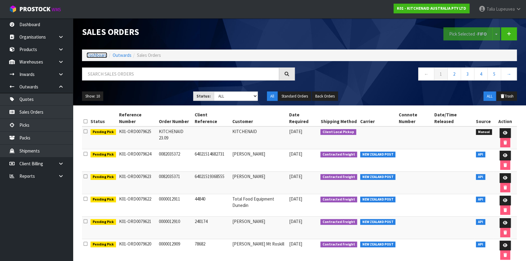
click at [95, 53] on link "Dashboard" at bounding box center [97, 55] width 21 height 6
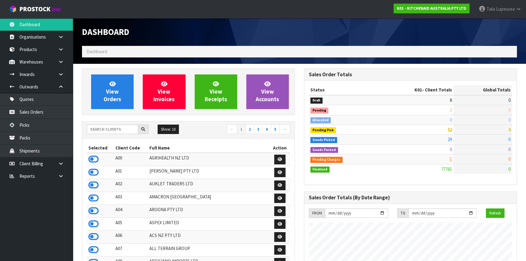
scroll to position [459, 222]
click at [55, 108] on link "Sales Orders" at bounding box center [36, 112] width 73 height 12
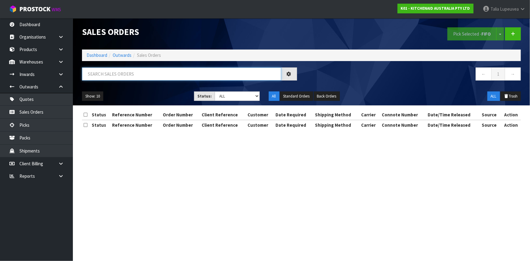
click at [117, 80] on input "text" at bounding box center [181, 73] width 199 height 13
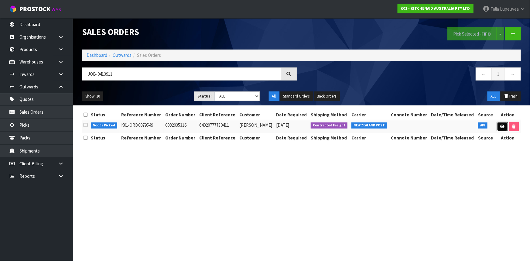
click at [503, 128] on icon at bounding box center [502, 127] width 5 height 4
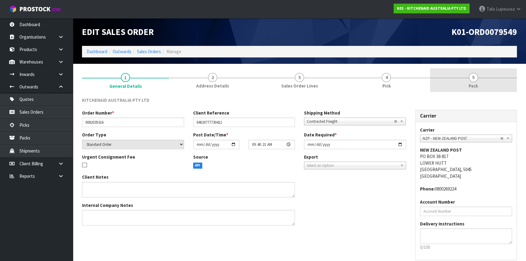
click at [481, 82] on link "5 Pack" at bounding box center [473, 80] width 87 height 24
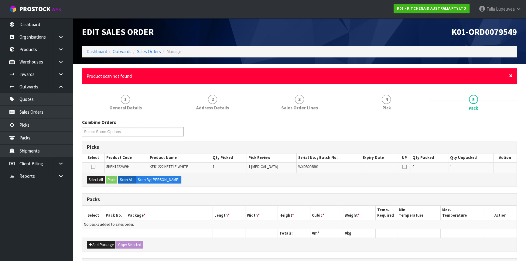
click at [511, 76] on span "×" at bounding box center [511, 75] width 4 height 9
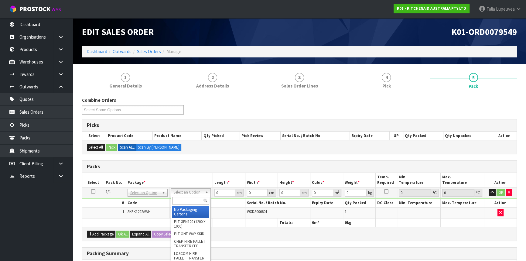
click at [176, 199] on input "text" at bounding box center [190, 201] width 37 height 8
drag, startPoint x: 179, startPoint y: 210, endPoint x: 197, endPoint y: 203, distance: 19.4
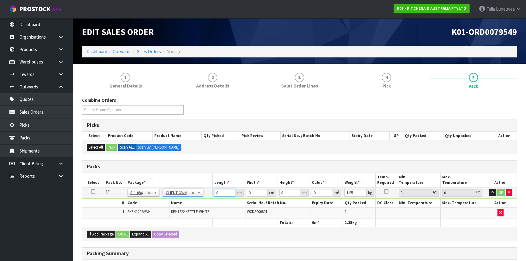
drag, startPoint x: 219, startPoint y: 191, endPoint x: 204, endPoint y: 191, distance: 14.9
click at [204, 191] on tr "1/1 NONE 007-001 007-002 007-004 007-009 007-013 007-014 007-015 007-017 007-01…" at bounding box center [299, 192] width 434 height 11
click at [500, 191] on button "OK" at bounding box center [501, 192] width 9 height 7
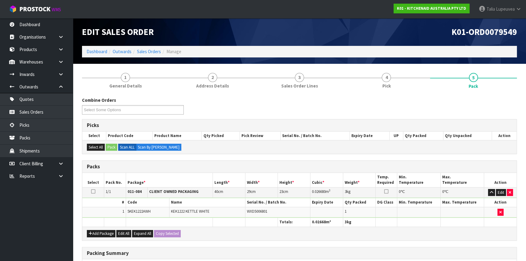
scroll to position [93, 0]
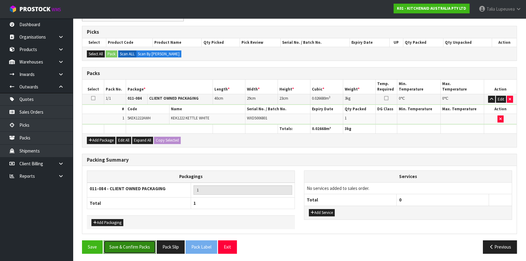
click at [114, 247] on button "Save & Confirm Packs" at bounding box center [130, 246] width 52 height 13
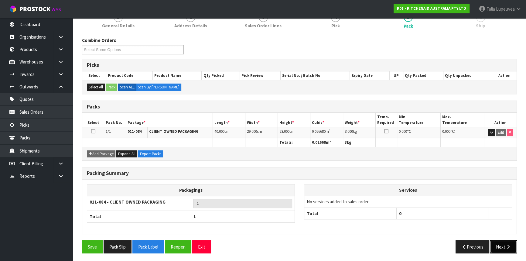
click at [493, 243] on button "Next" at bounding box center [503, 246] width 27 height 13
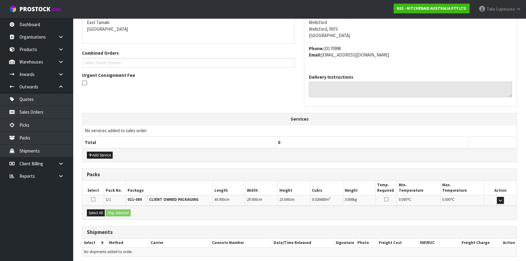
scroll to position [153, 0]
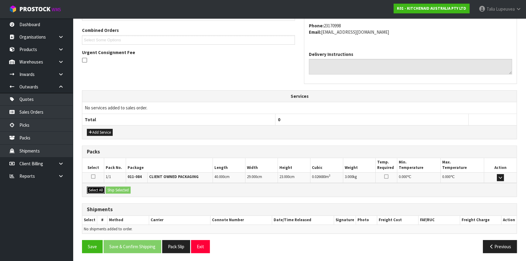
click at [91, 188] on button "Select All" at bounding box center [96, 190] width 18 height 7
click at [124, 187] on button "Ship Selected" at bounding box center [118, 190] width 25 height 7
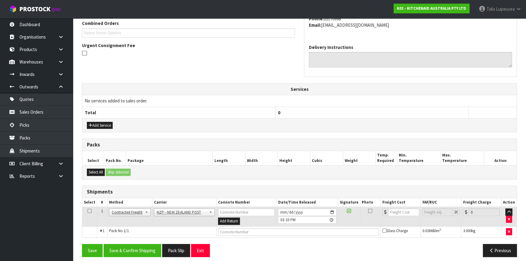
scroll to position [163, 0]
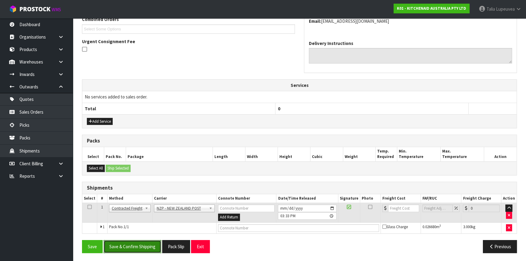
click at [144, 242] on button "Save & Confirm Shipping" at bounding box center [133, 246] width 58 height 13
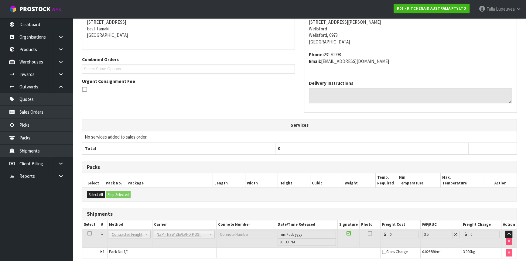
scroll to position [155, 0]
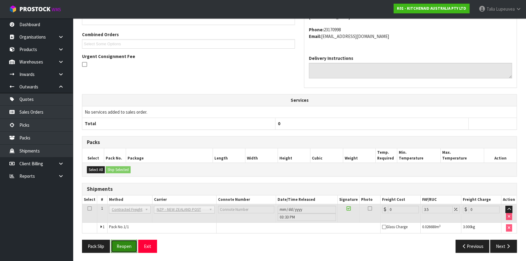
click at [129, 240] on button "Reopen" at bounding box center [124, 246] width 26 height 13
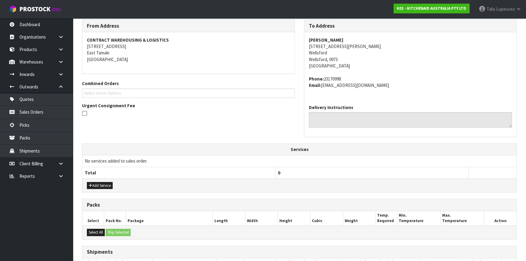
scroll to position [169, 0]
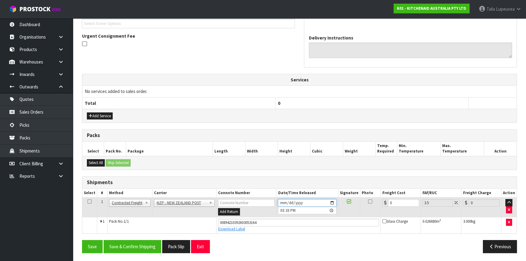
click at [332, 201] on input "2025-09-23" at bounding box center [307, 203] width 58 height 8
drag, startPoint x: 401, startPoint y: 205, endPoint x: 375, endPoint y: 210, distance: 26.8
click at [375, 210] on tr "1 Client Local Pickup Customer Local Pickup Company Freight Contracted Freight …" at bounding box center [299, 207] width 434 height 20
click at [123, 240] on button "Save & Confirm Shipping" at bounding box center [133, 246] width 58 height 13
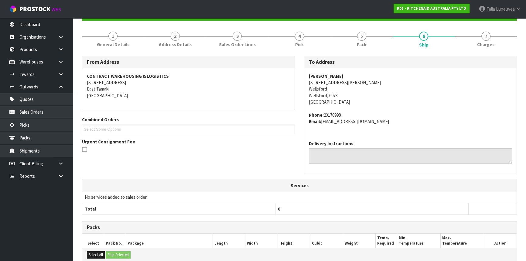
scroll to position [42, 0]
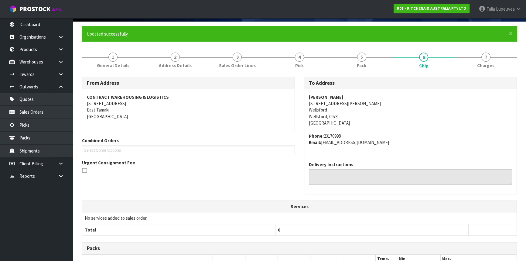
click at [409, 199] on div "To Address Jessica Westall 290 Underwood Rd Wellsford Wellsford, 0973 New Zeala…" at bounding box center [411, 139] width 222 height 124
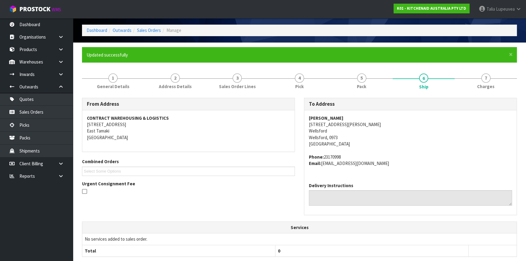
scroll to position [83, 0]
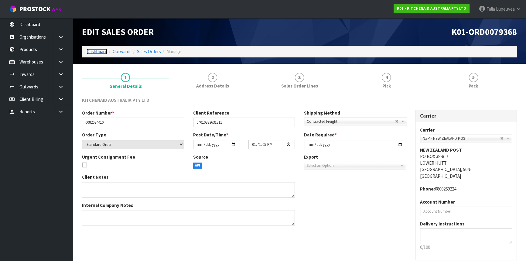
click at [89, 49] on link "Dashboard" at bounding box center [97, 52] width 21 height 6
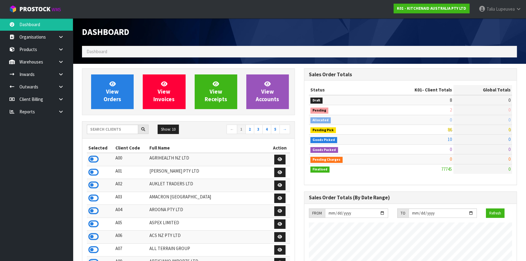
scroll to position [459, 222]
click at [94, 129] on input "text" at bounding box center [112, 129] width 51 height 9
